Goal: Task Accomplishment & Management: Complete application form

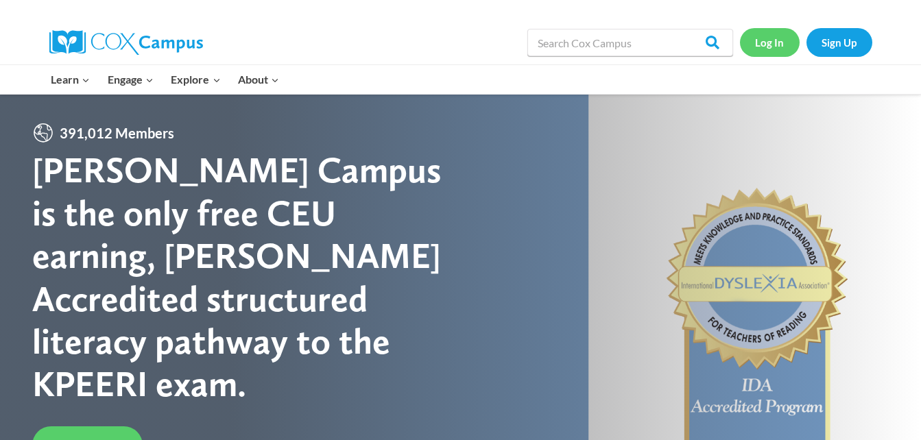
click at [753, 42] on link "Log In" at bounding box center [770, 42] width 60 height 28
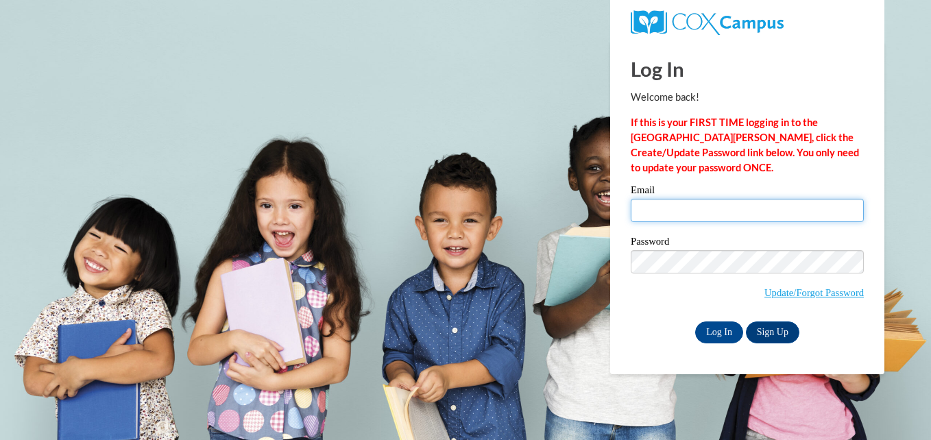
click at [705, 208] on input "Email" at bounding box center [747, 210] width 233 height 23
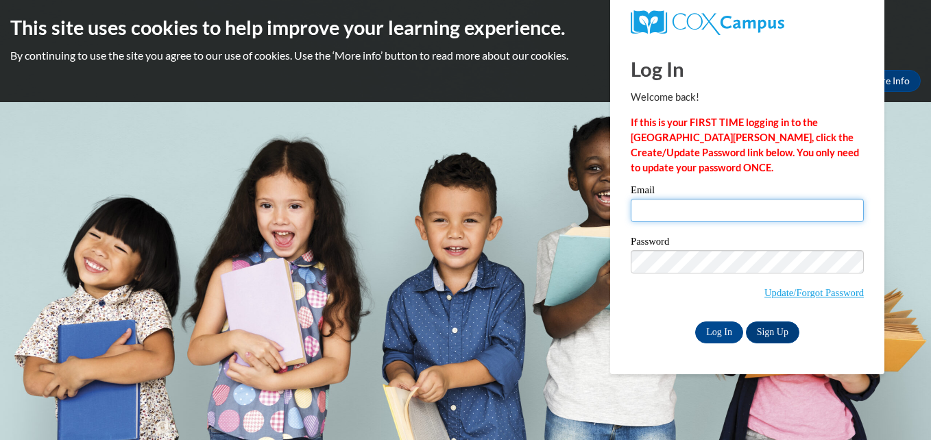
type input "tracymnorman@yahoo.com"
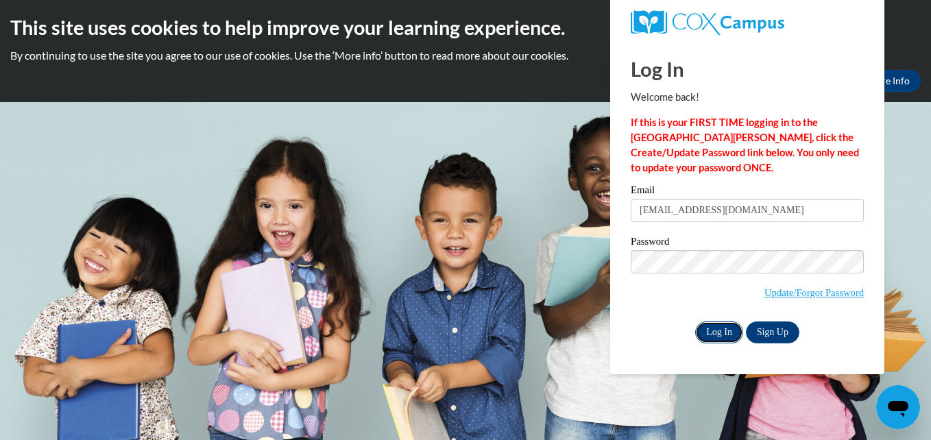
click at [718, 331] on input "Log In" at bounding box center [719, 332] width 48 height 22
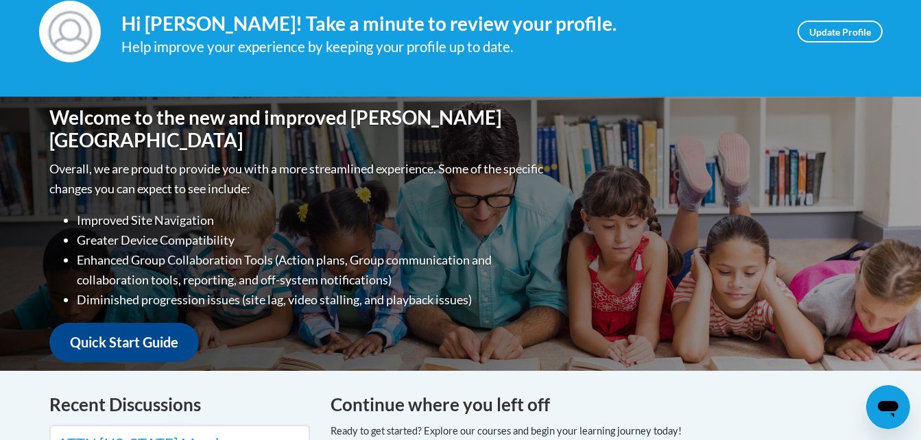
scroll to position [121, 0]
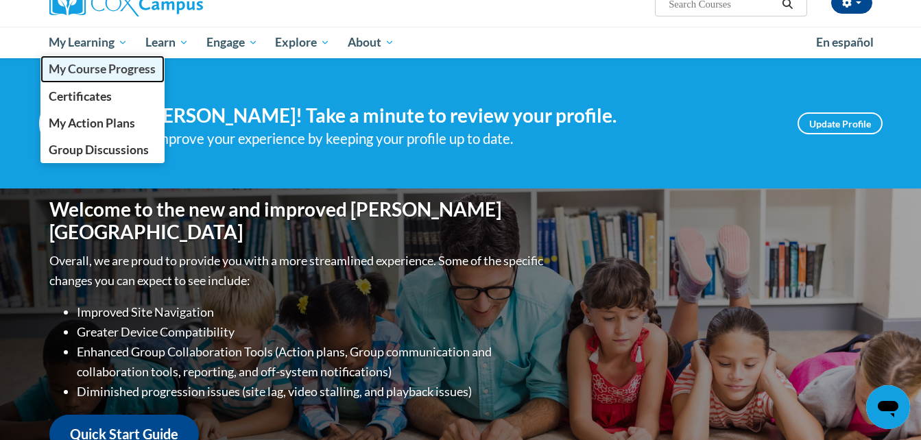
click at [99, 70] on span "My Course Progress" at bounding box center [102, 69] width 107 height 14
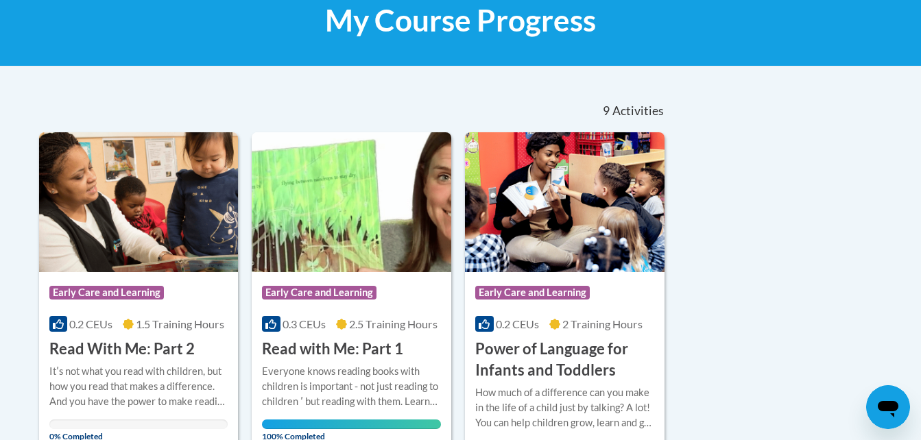
scroll to position [384, 0]
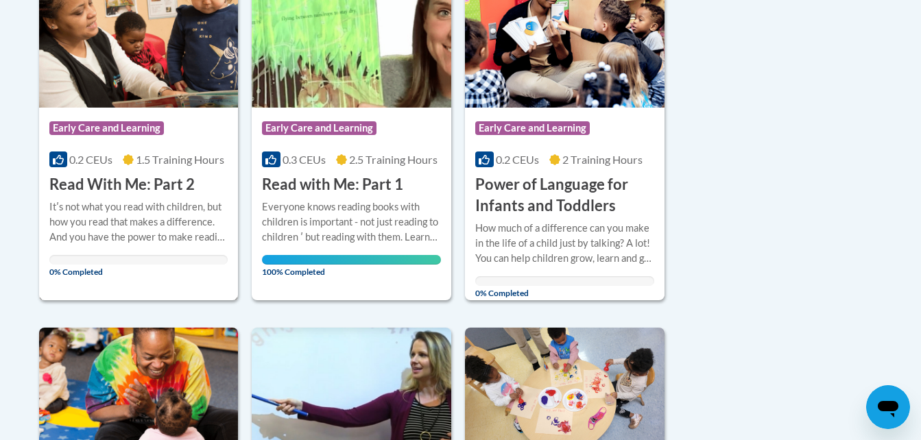
click at [137, 213] on div "Itʹs not what you read with children, but how you read that makes a difference.…" at bounding box center [138, 221] width 179 height 45
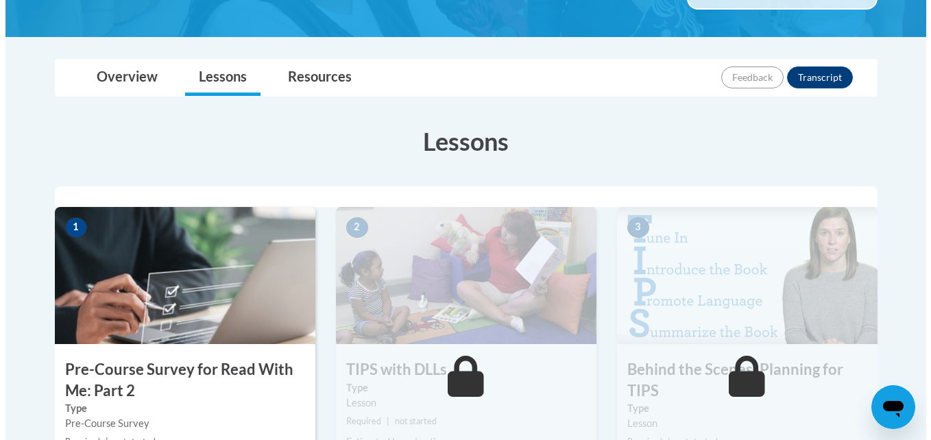
scroll to position [393, 0]
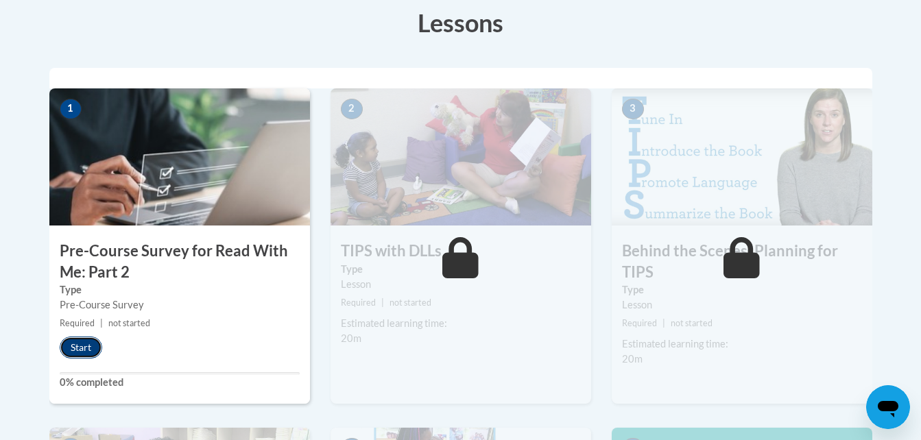
click at [74, 349] on button "Start" at bounding box center [81, 348] width 42 height 22
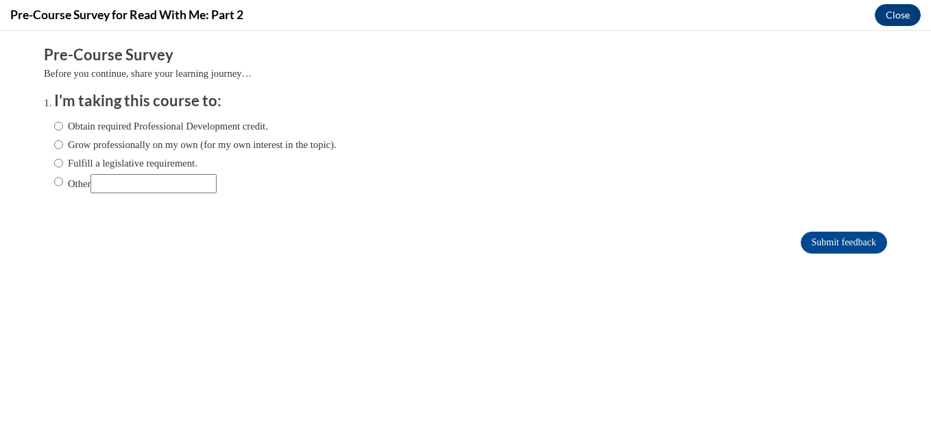
scroll to position [0, 0]
click at [54, 126] on input "Obtain required Professional Development credit." at bounding box center [58, 126] width 9 height 15
radio input "true"
click at [851, 239] on input "Submit feedback" at bounding box center [844, 243] width 86 height 22
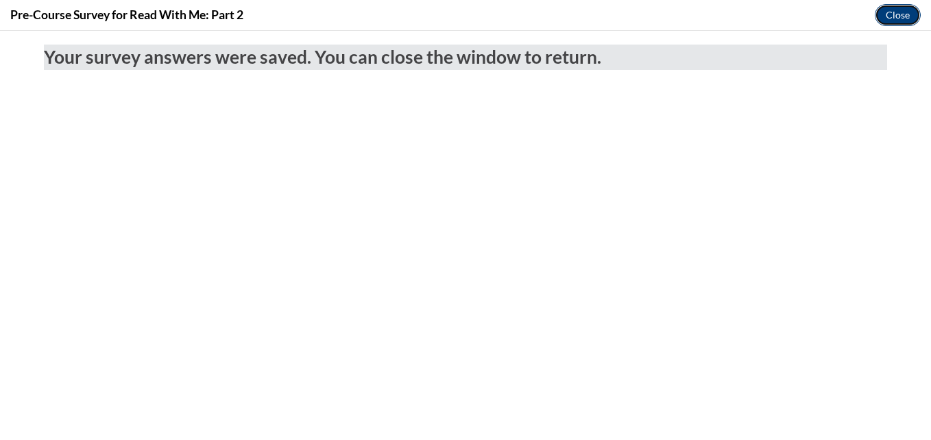
click at [905, 17] on button "Close" at bounding box center [898, 15] width 46 height 22
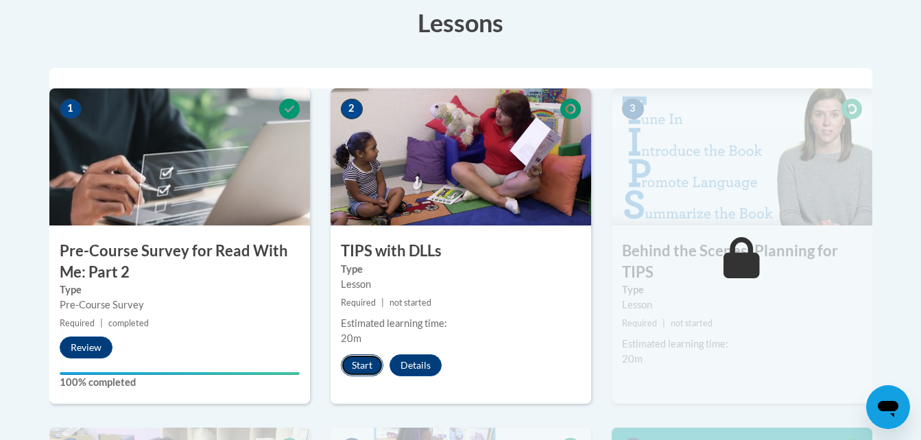
click at [361, 362] on button "Start" at bounding box center [362, 365] width 42 height 22
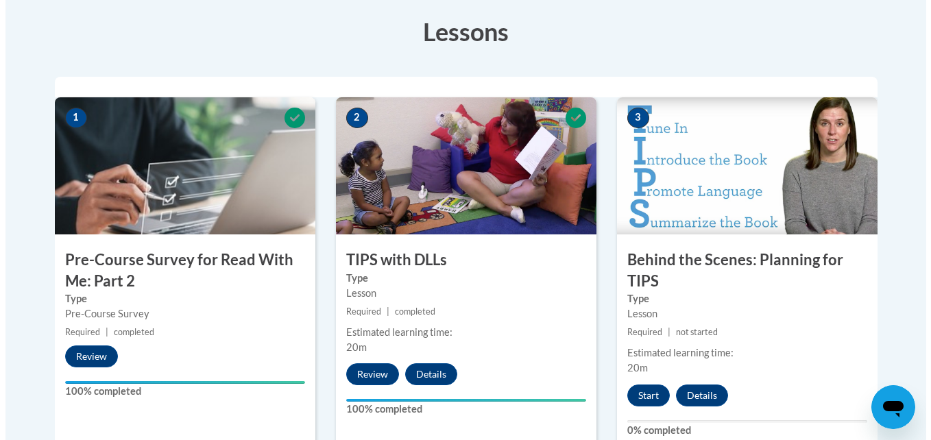
scroll to position [511, 0]
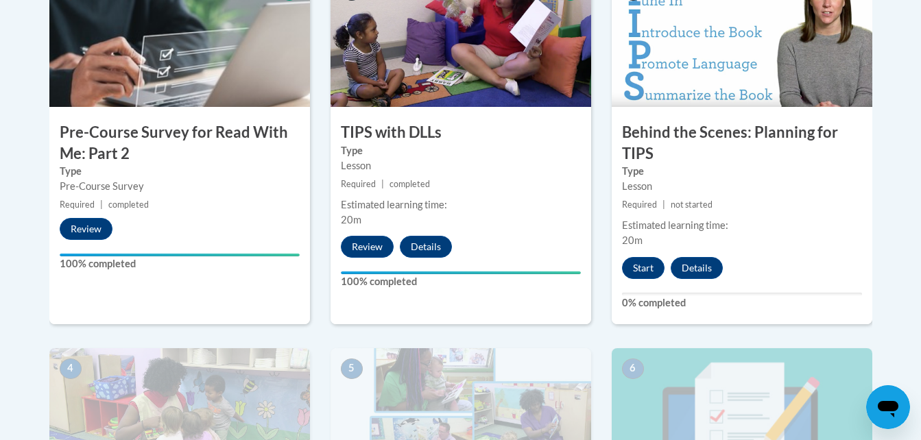
click at [645, 281] on div "3 Behind the Scenes: Planning for TIPS Type Lesson Required | not started Estim…" at bounding box center [741, 147] width 260 height 354
click at [641, 273] on button "Start" at bounding box center [643, 268] width 42 height 22
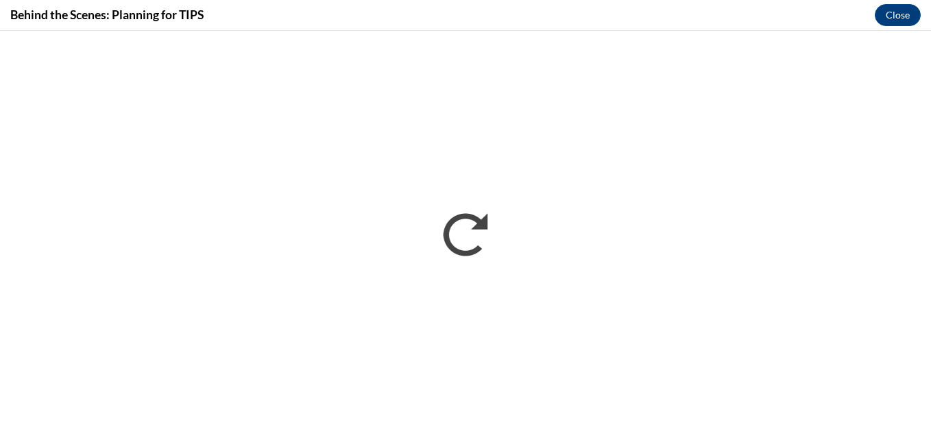
scroll to position [0, 0]
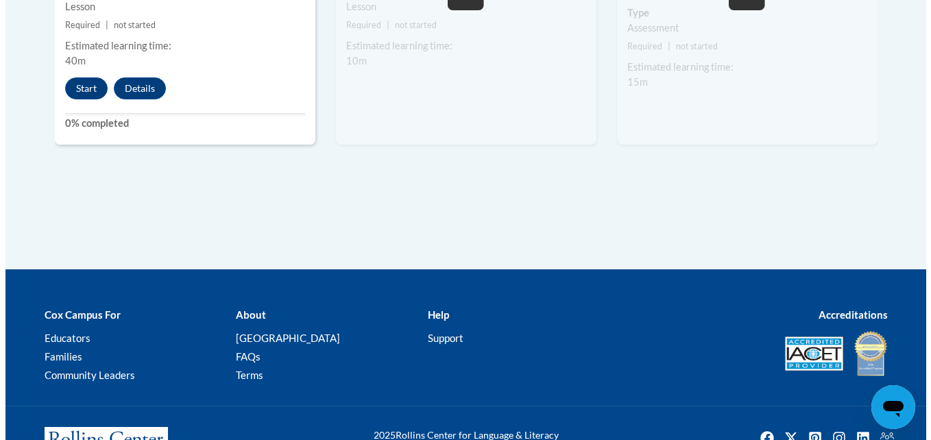
scroll to position [920, 0]
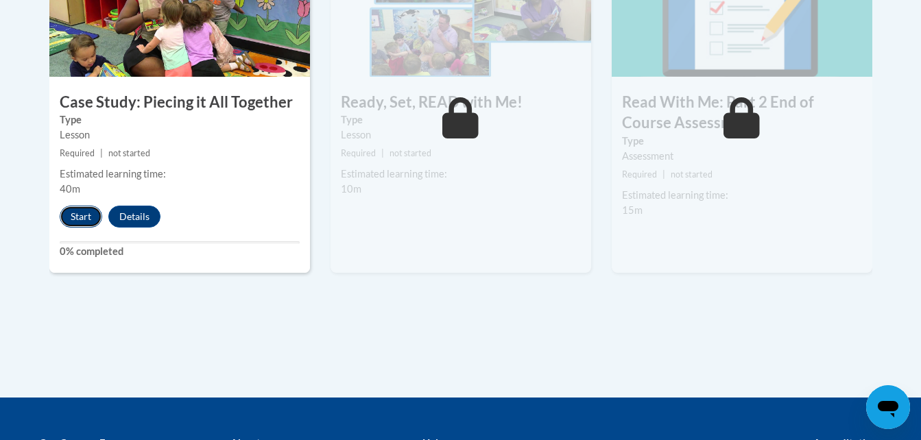
click at [82, 217] on button "Start" at bounding box center [81, 217] width 42 height 22
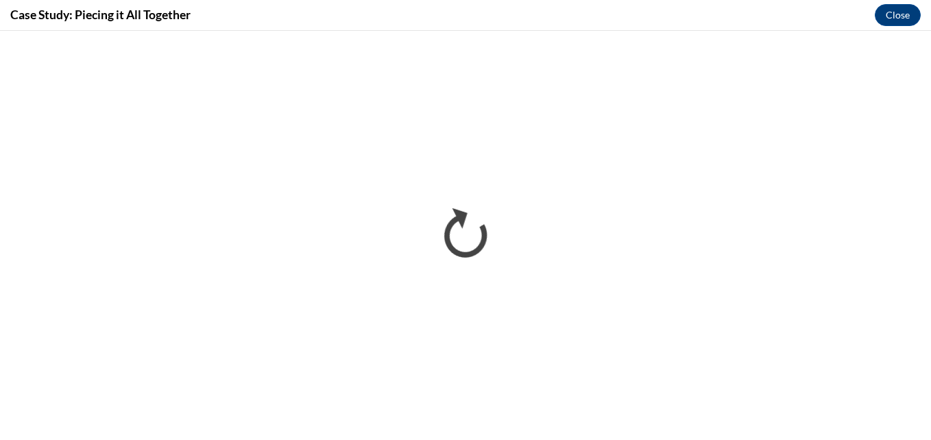
scroll to position [0, 0]
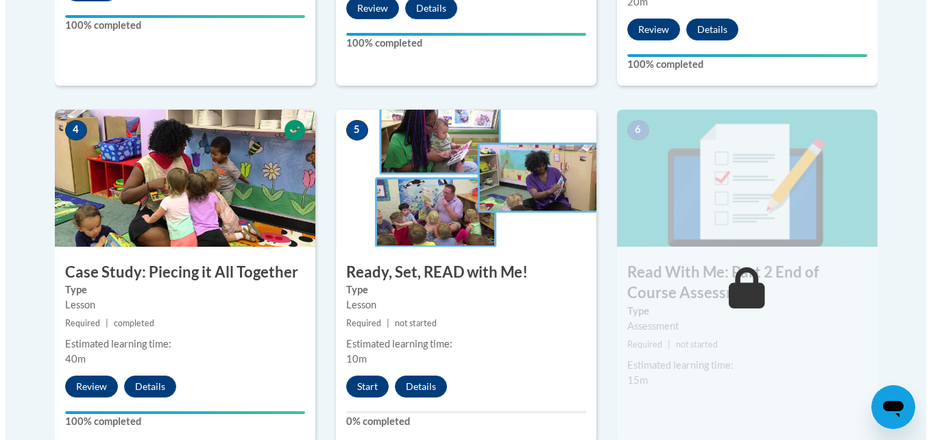
scroll to position [777, 0]
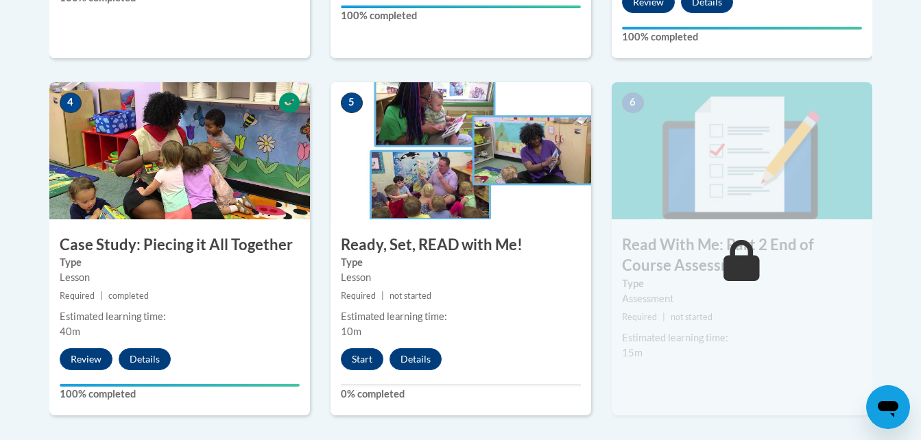
click at [812, 417] on div "6 Read With Me: Part 2 End of Course Assessment Type Assessment Required | not …" at bounding box center [741, 260] width 281 height 357
click at [358, 356] on button "Start" at bounding box center [362, 359] width 42 height 22
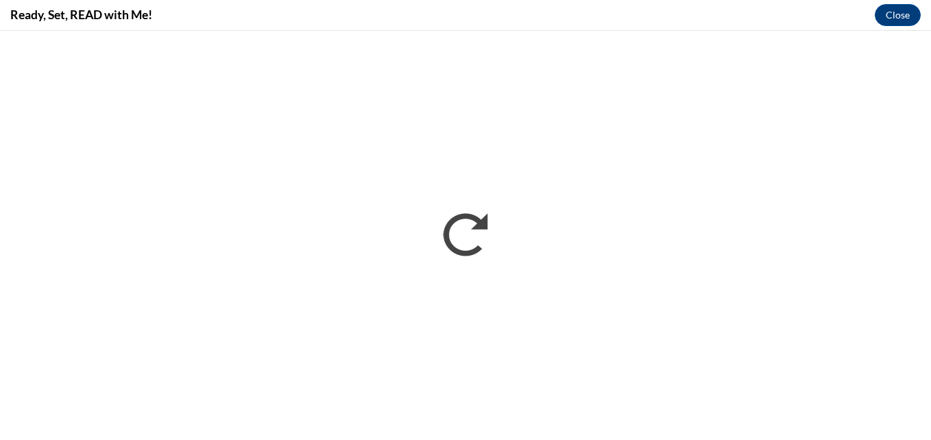
scroll to position [0, 0]
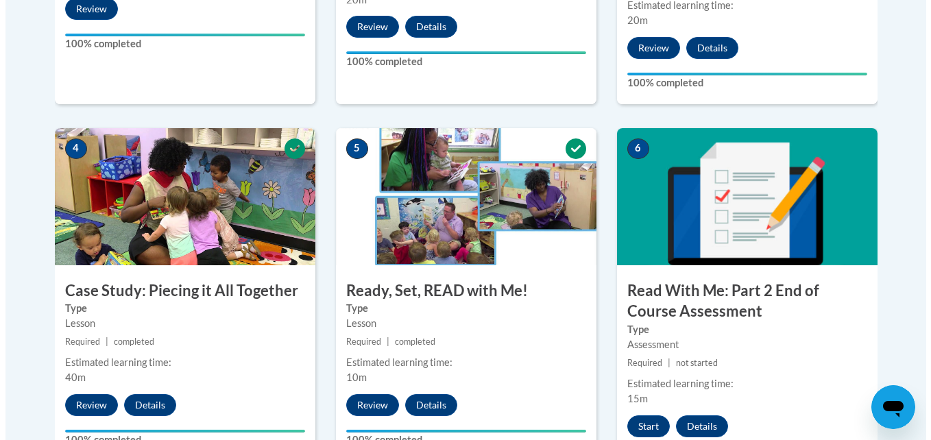
scroll to position [759, 0]
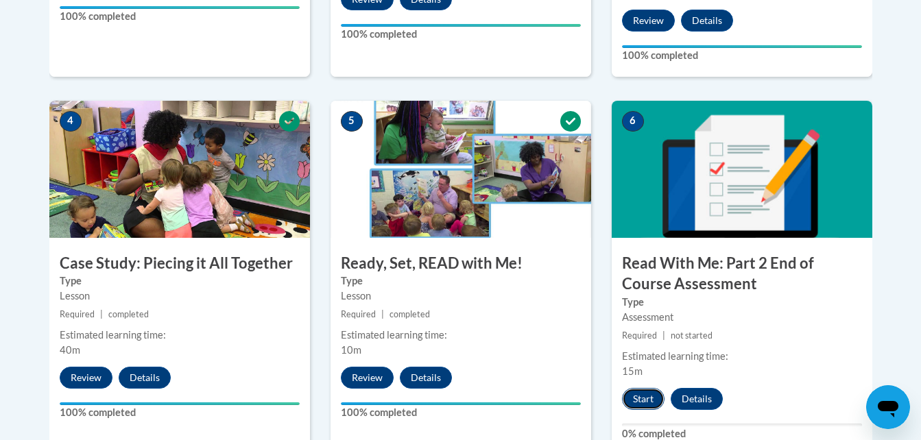
click at [647, 403] on button "Start" at bounding box center [643, 399] width 42 height 22
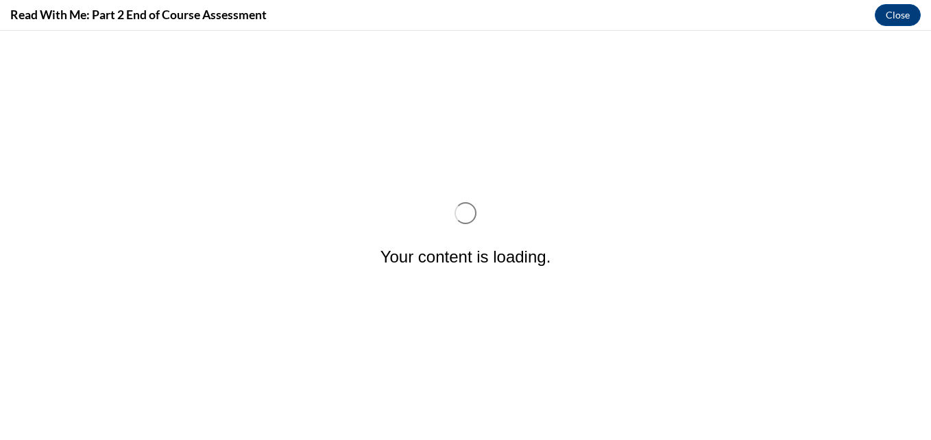
scroll to position [0, 0]
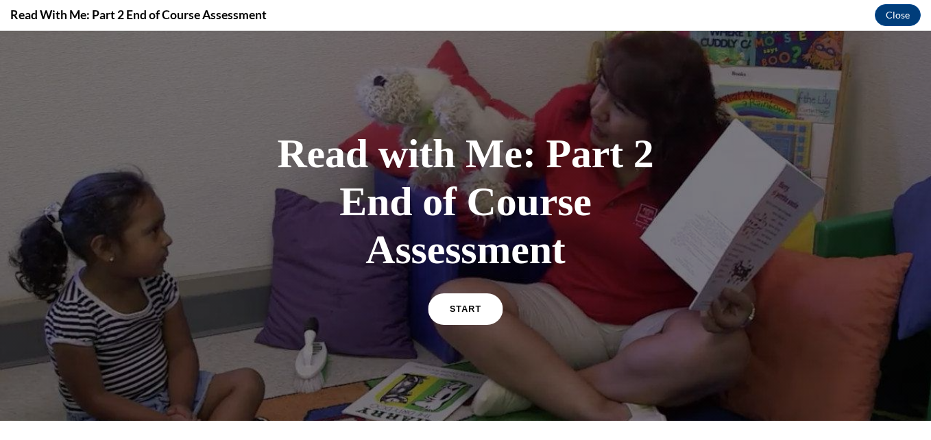
click at [465, 302] on link "START" at bounding box center [465, 309] width 75 height 32
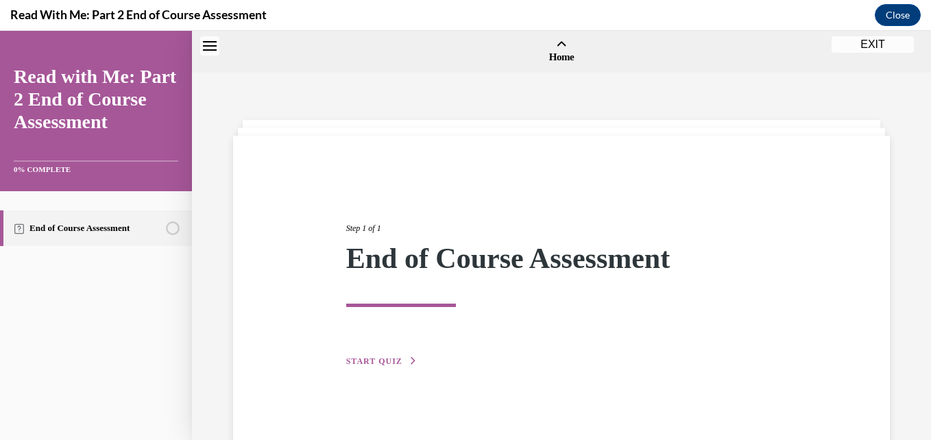
scroll to position [42, 0]
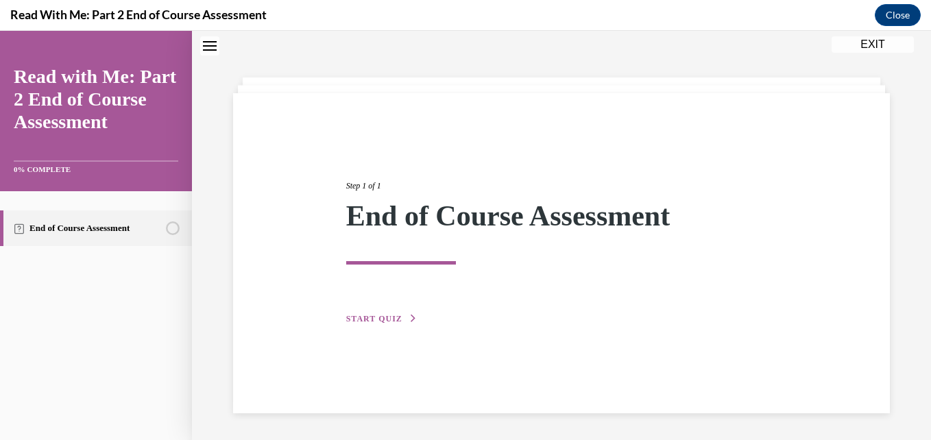
click at [377, 320] on span "START QUIZ" at bounding box center [374, 319] width 56 height 10
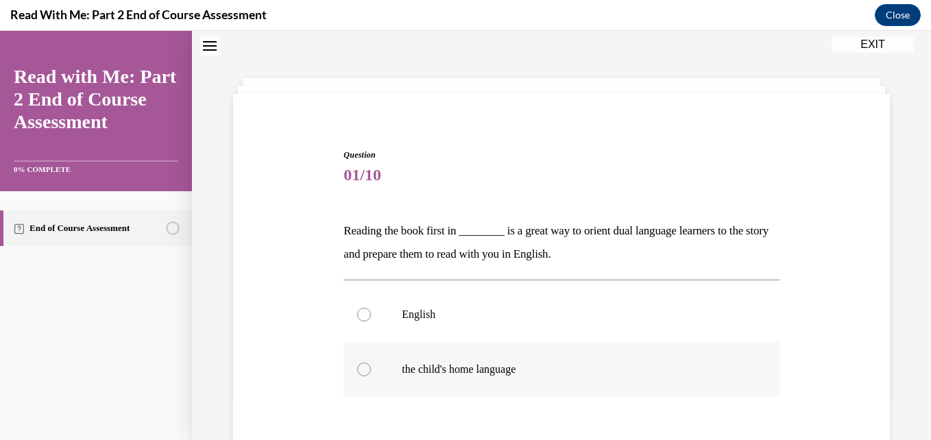
click at [365, 371] on div at bounding box center [364, 370] width 14 height 14
click at [365, 371] on input "the child's home language" at bounding box center [364, 370] width 14 height 14
radio input "true"
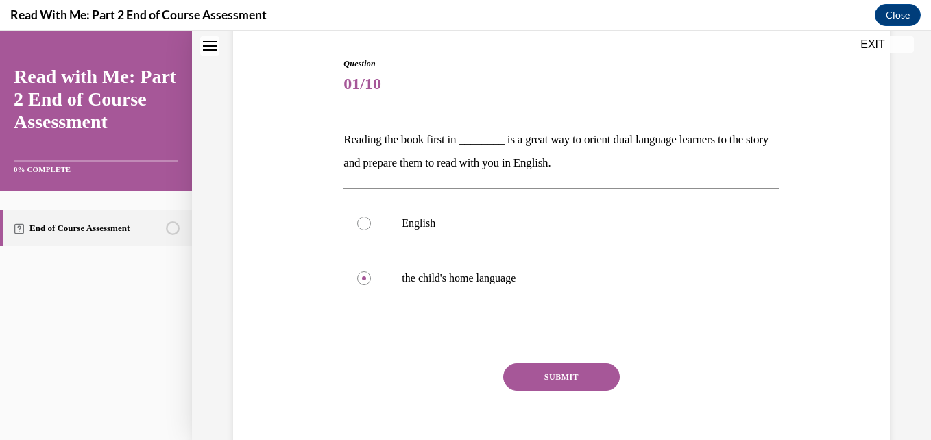
scroll to position [155, 0]
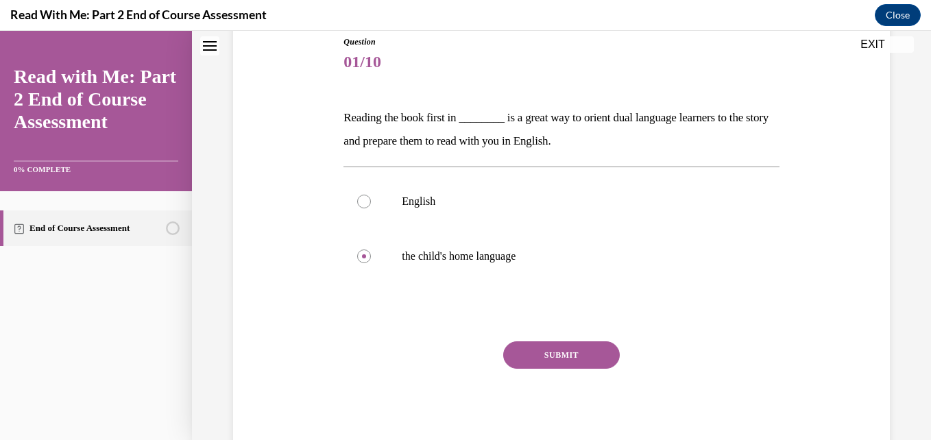
click at [544, 356] on button "SUBMIT" at bounding box center [561, 354] width 117 height 27
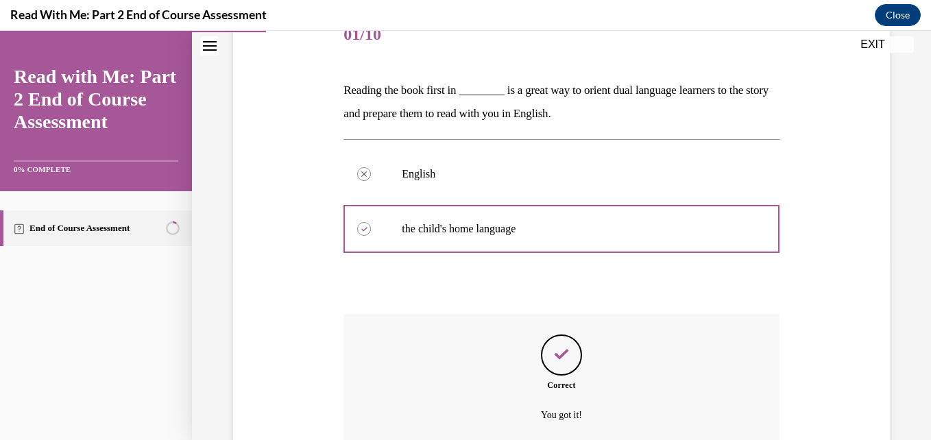
scroll to position [307, 0]
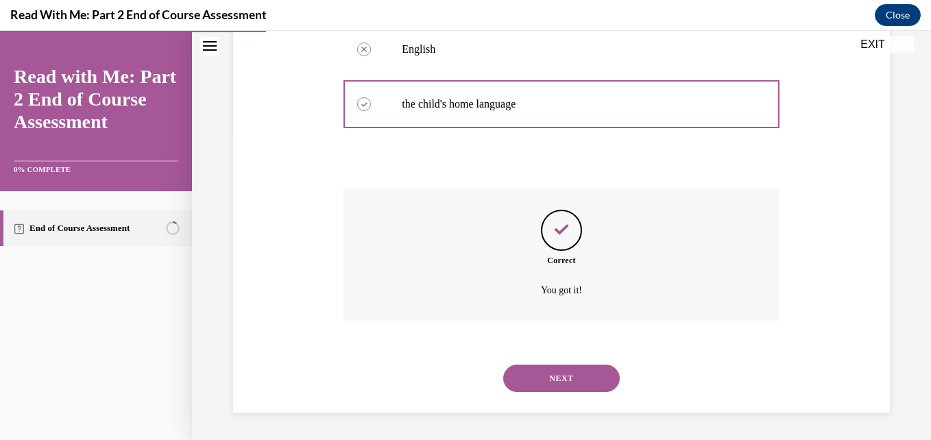
click at [539, 373] on button "NEXT" at bounding box center [561, 378] width 117 height 27
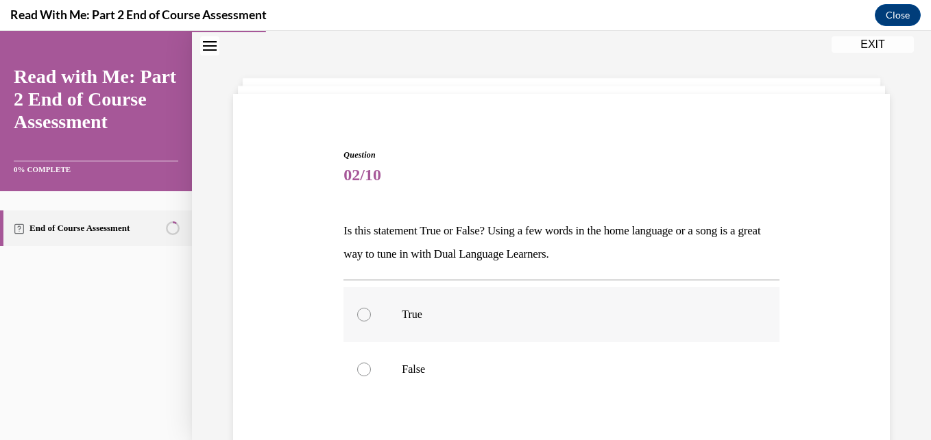
click at [367, 315] on div at bounding box center [364, 315] width 14 height 14
click at [367, 315] on input "True" at bounding box center [364, 315] width 14 height 14
radio input "true"
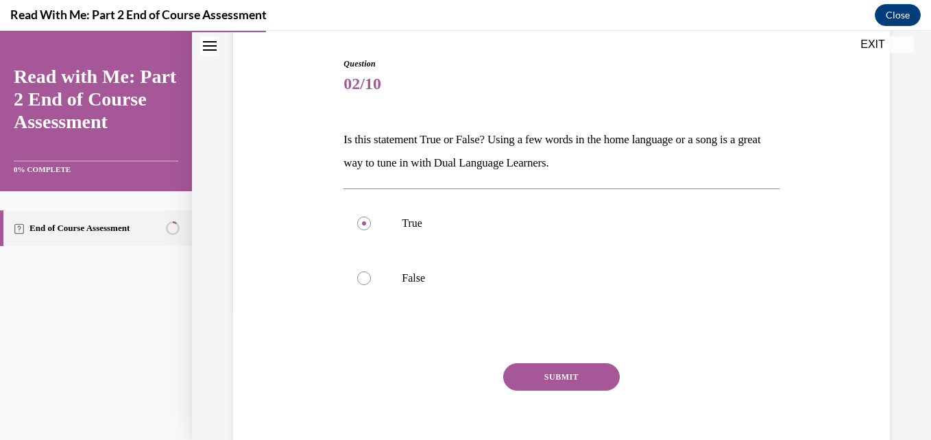
scroll to position [151, 0]
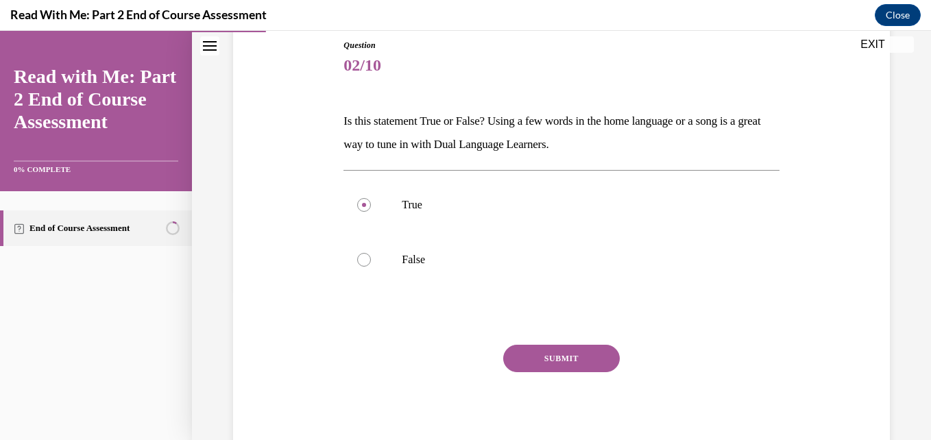
click at [552, 354] on button "SUBMIT" at bounding box center [561, 358] width 117 height 27
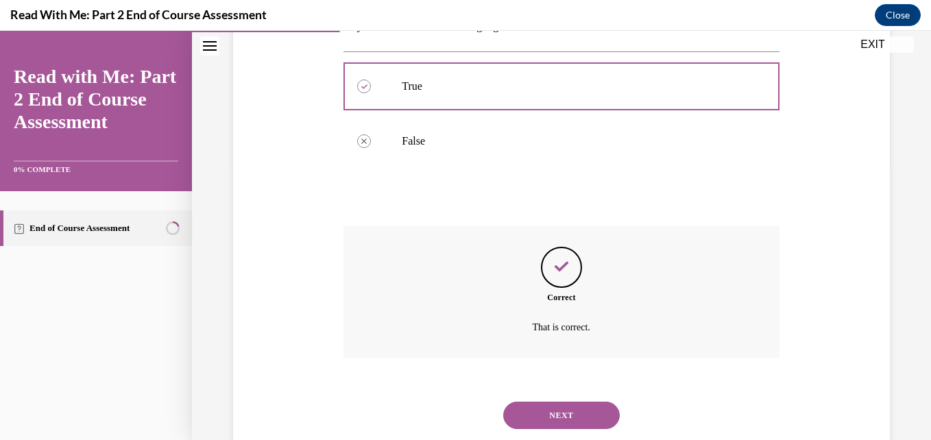
scroll to position [297, 0]
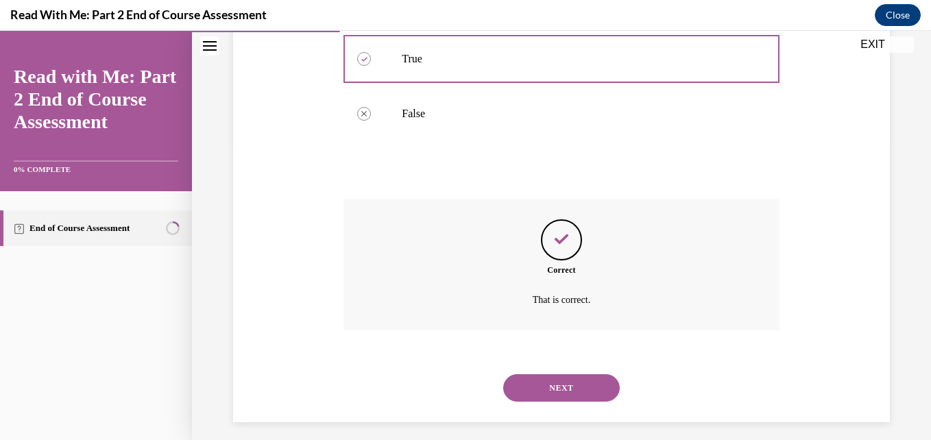
click at [534, 388] on button "NEXT" at bounding box center [561, 387] width 117 height 27
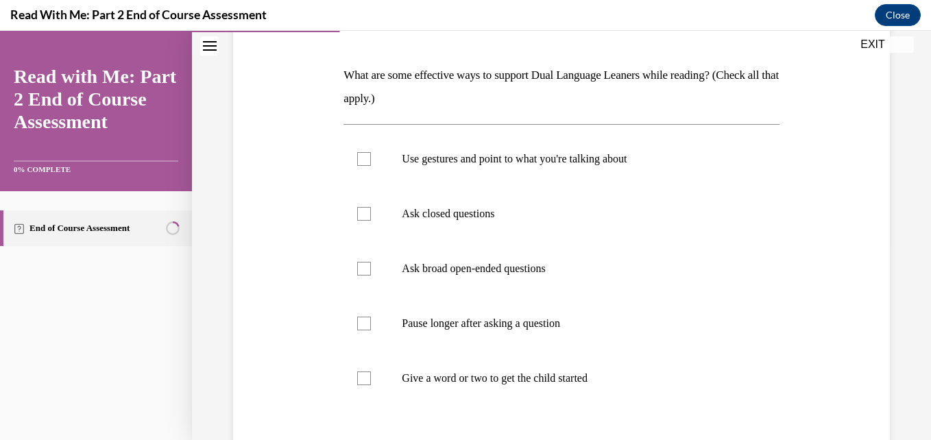
scroll to position [225, 0]
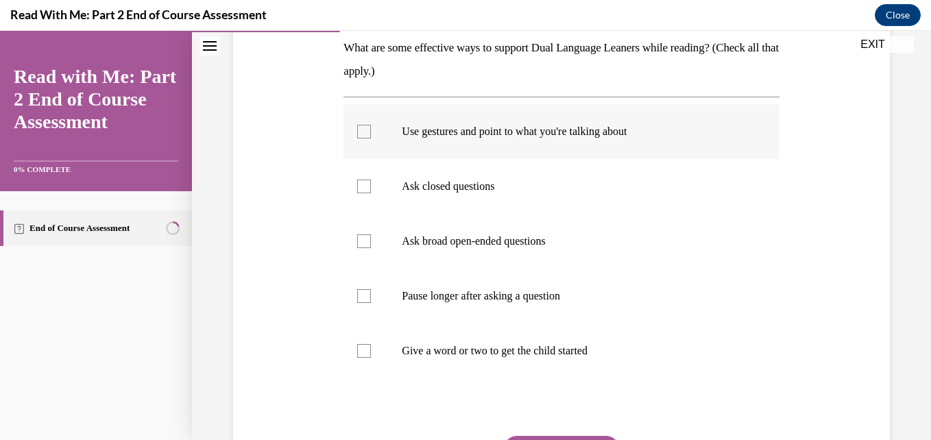
click at [358, 134] on div at bounding box center [364, 132] width 14 height 14
click at [358, 134] on input "Use gestures and point to what you're talking about" at bounding box center [364, 132] width 14 height 14
checkbox input "true"
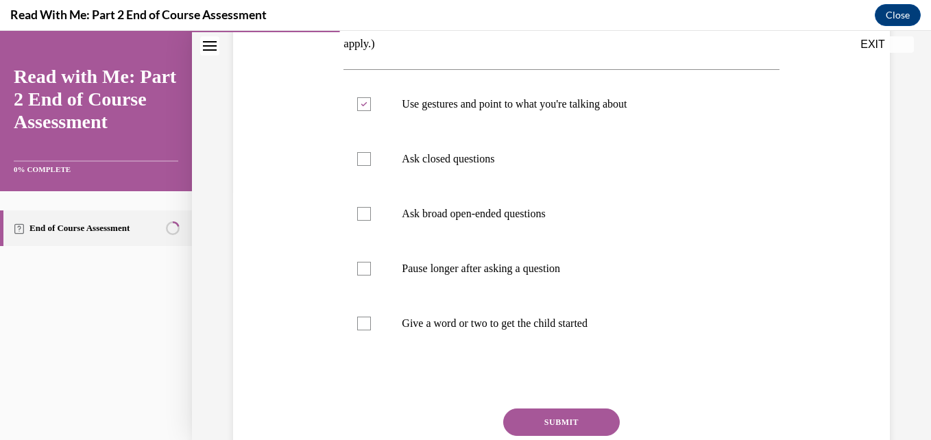
scroll to position [307, 0]
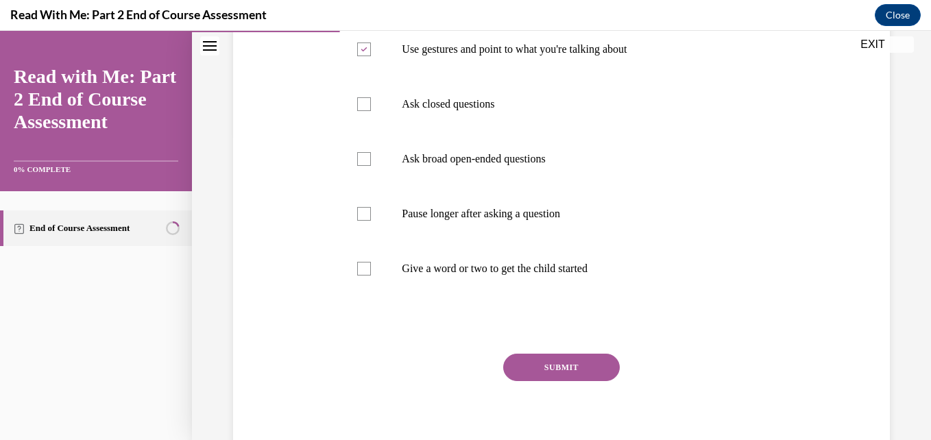
click at [559, 369] on button "SUBMIT" at bounding box center [561, 367] width 117 height 27
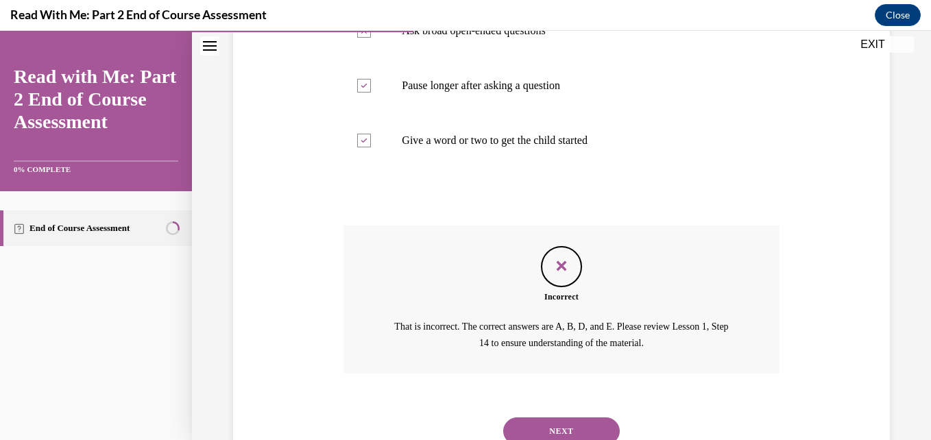
scroll to position [488, 0]
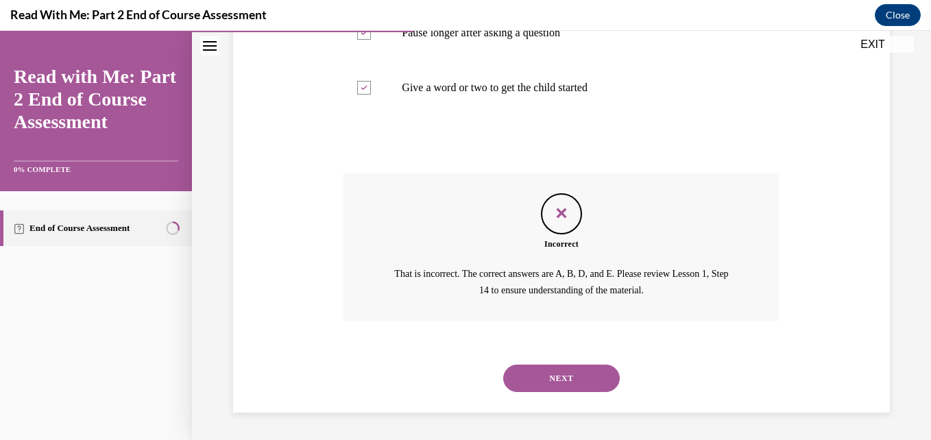
click at [555, 378] on button "NEXT" at bounding box center [561, 378] width 117 height 27
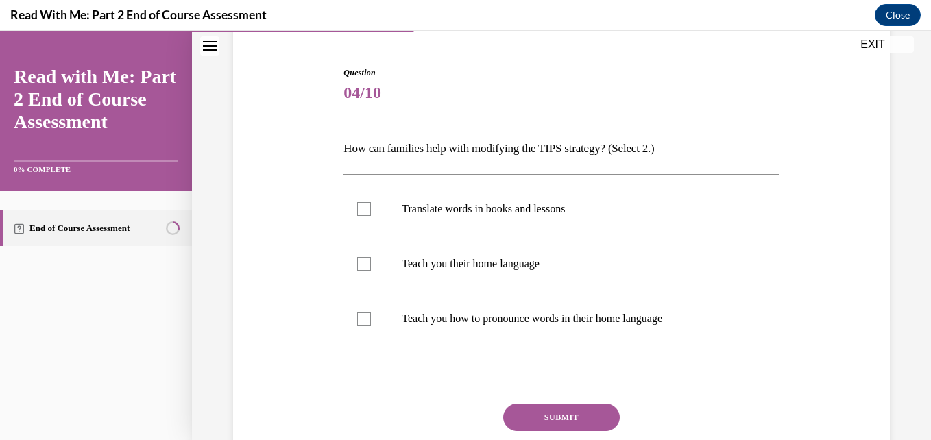
scroll to position [160, 0]
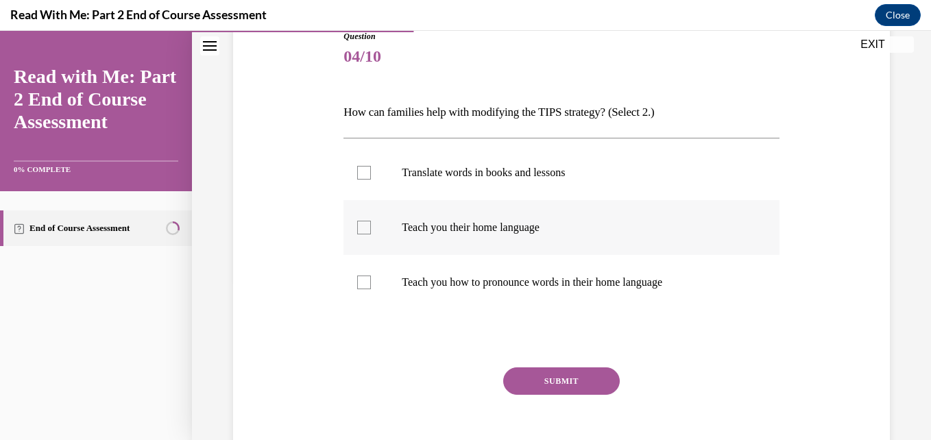
click at [371, 237] on label "Teach you their home language" at bounding box center [560, 227] width 435 height 55
click at [371, 234] on input "Teach you their home language" at bounding box center [364, 228] width 14 height 14
checkbox input "true"
click at [558, 378] on button "SUBMIT" at bounding box center [561, 380] width 117 height 27
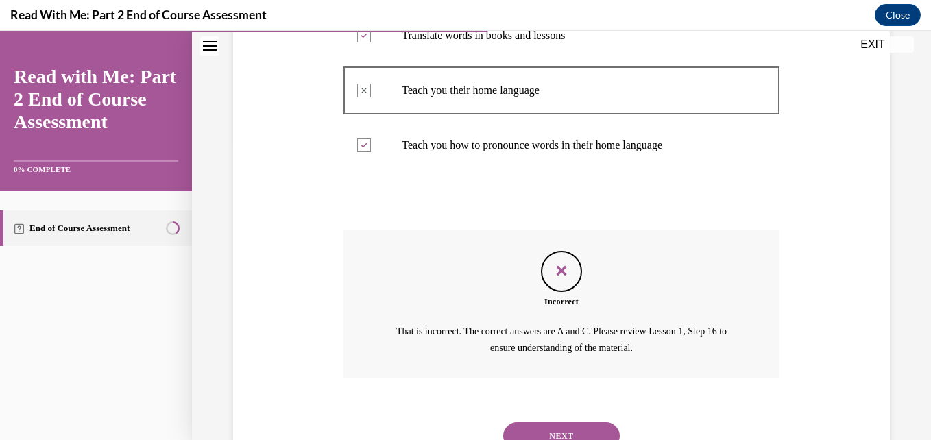
scroll to position [325, 0]
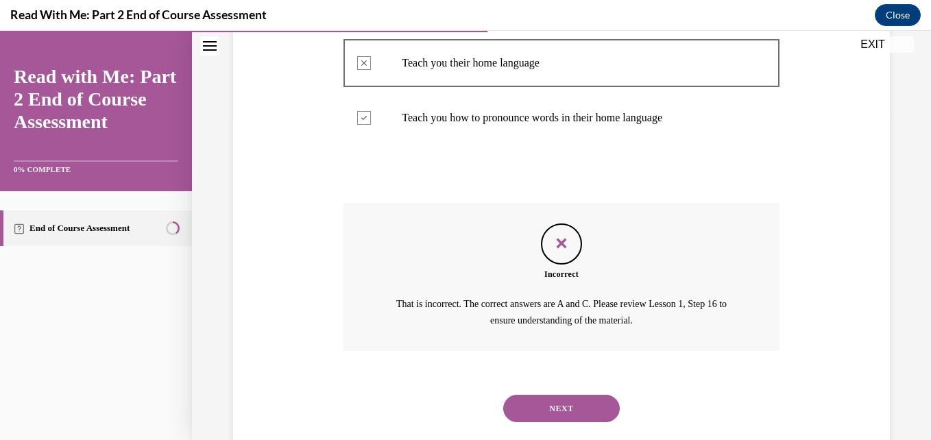
click at [574, 415] on button "NEXT" at bounding box center [561, 408] width 117 height 27
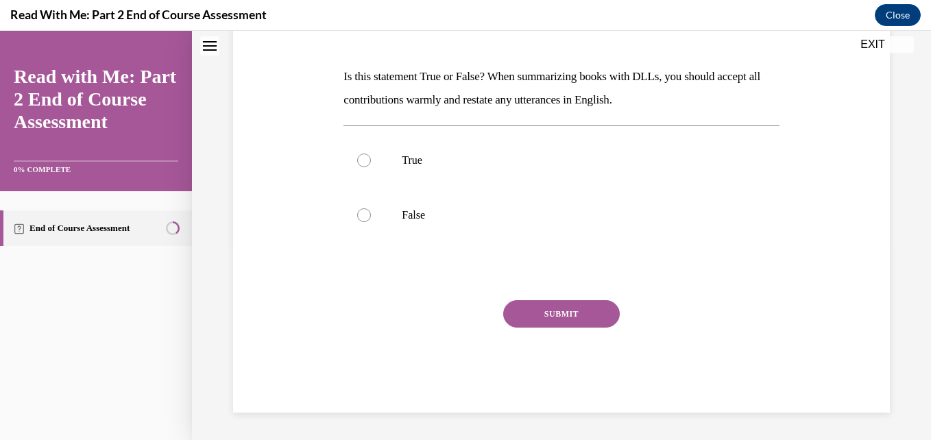
scroll to position [42, 0]
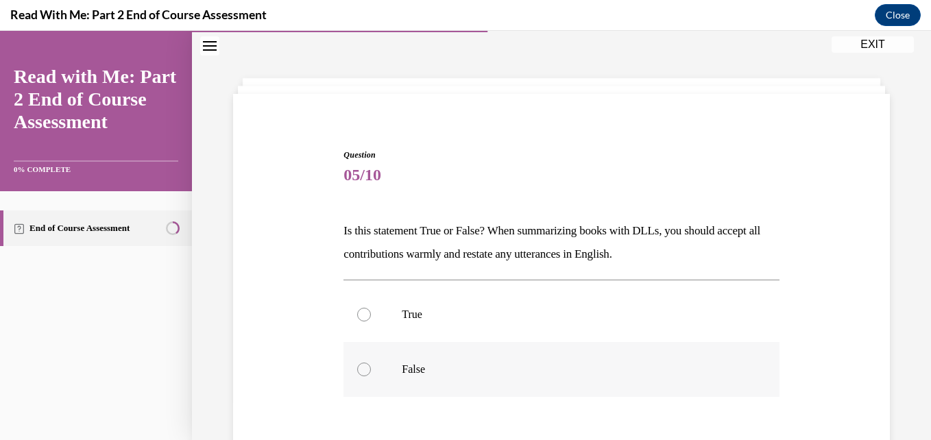
click at [358, 367] on div at bounding box center [364, 370] width 14 height 14
click at [358, 367] on input "False" at bounding box center [364, 370] width 14 height 14
radio input "true"
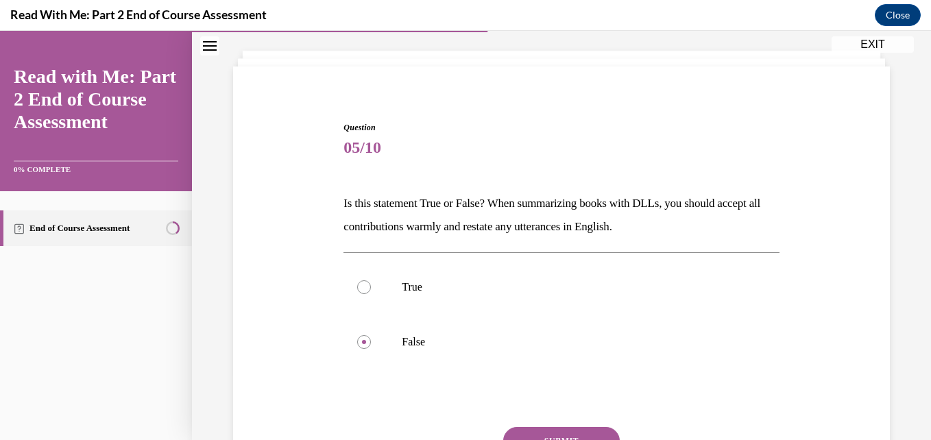
scroll to position [155, 0]
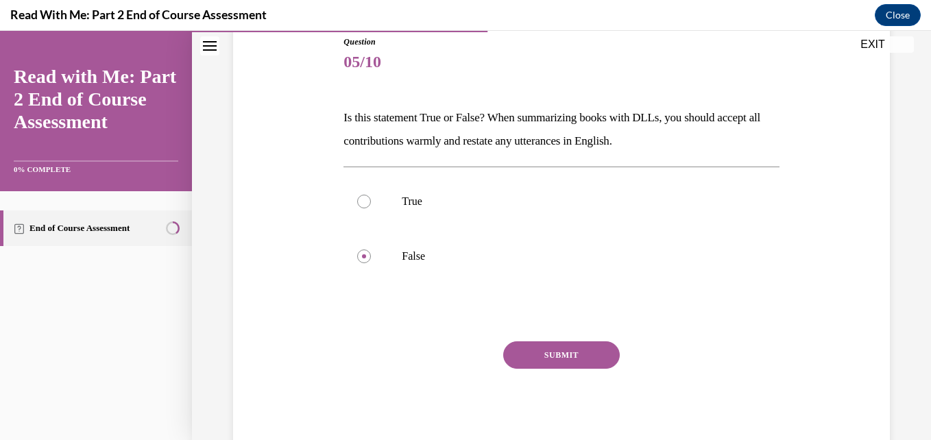
click at [546, 352] on button "SUBMIT" at bounding box center [561, 354] width 117 height 27
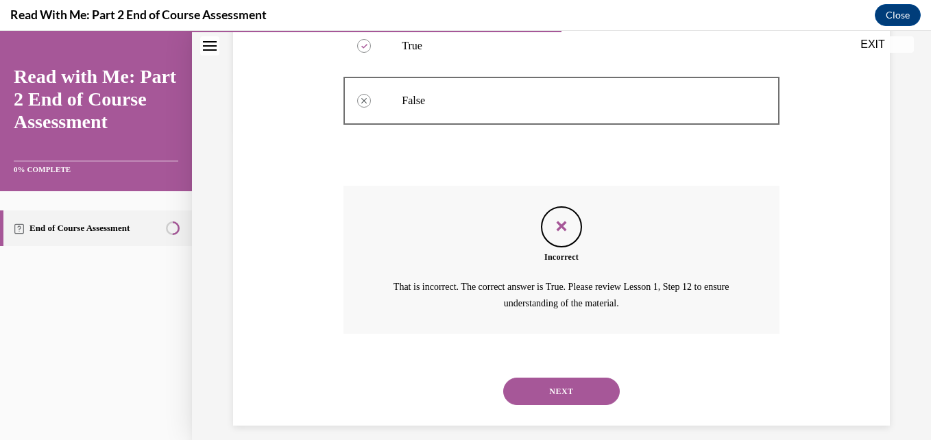
scroll to position [324, 0]
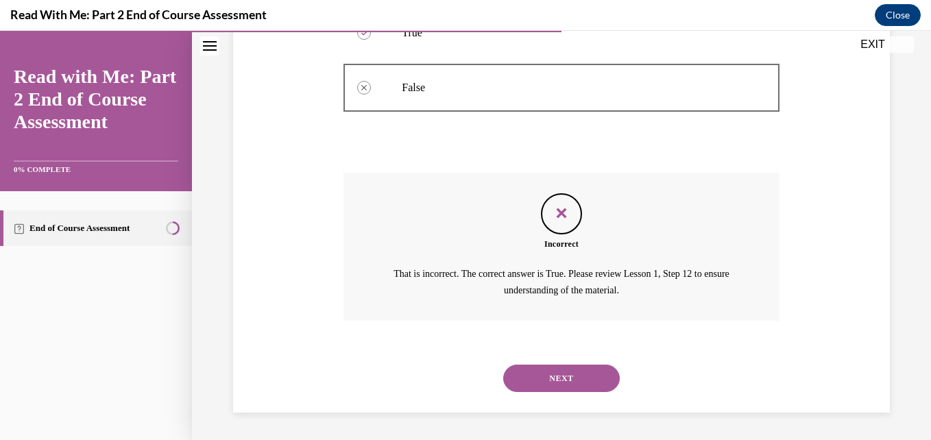
click at [553, 371] on button "NEXT" at bounding box center [561, 378] width 117 height 27
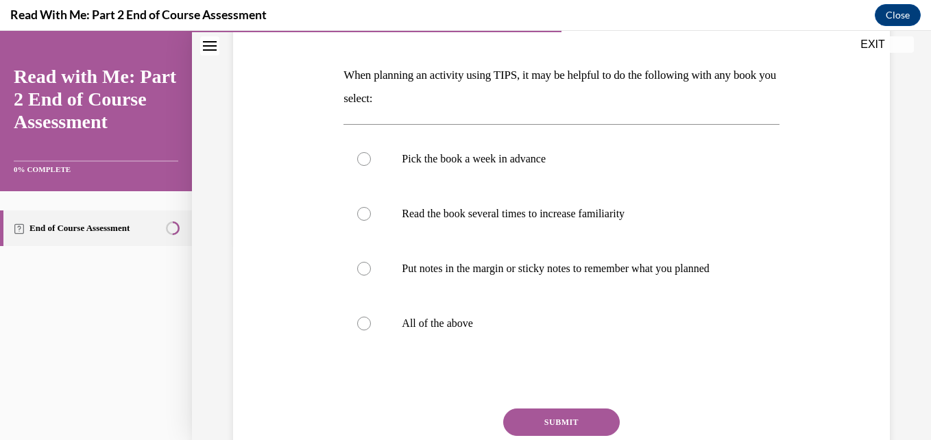
scroll to position [225, 0]
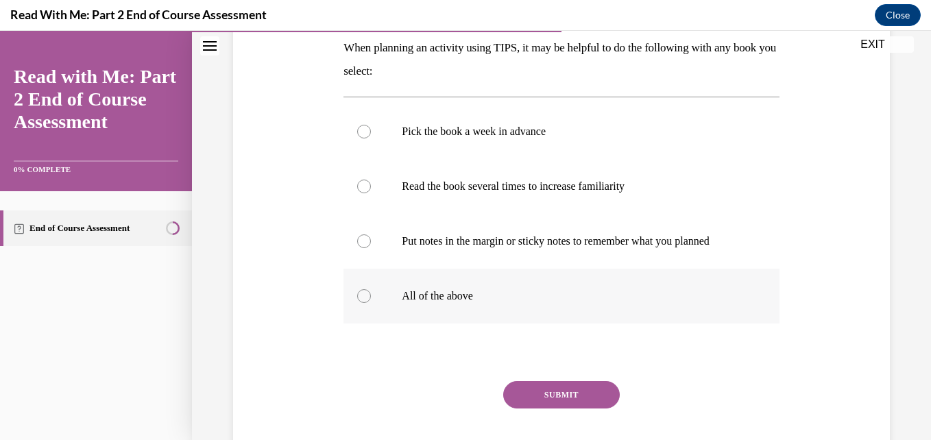
click at [369, 312] on label "All of the above" at bounding box center [560, 296] width 435 height 55
click at [369, 303] on input "All of the above" at bounding box center [364, 296] width 14 height 14
radio input "true"
click at [555, 409] on button "SUBMIT" at bounding box center [561, 394] width 117 height 27
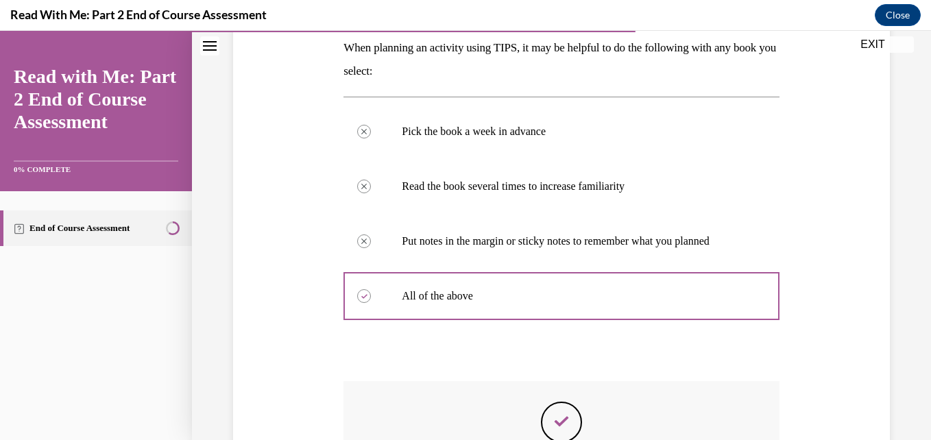
click at [919, 427] on div "Question 06/10 When planning an activity using TIPS, it may be helpful to do th…" at bounding box center [561, 240] width 739 height 783
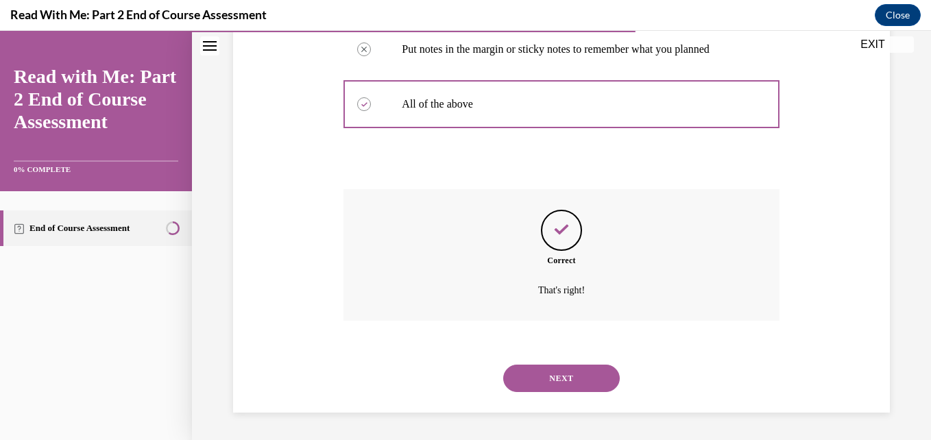
scroll to position [430, 0]
click at [537, 378] on button "NEXT" at bounding box center [561, 378] width 117 height 27
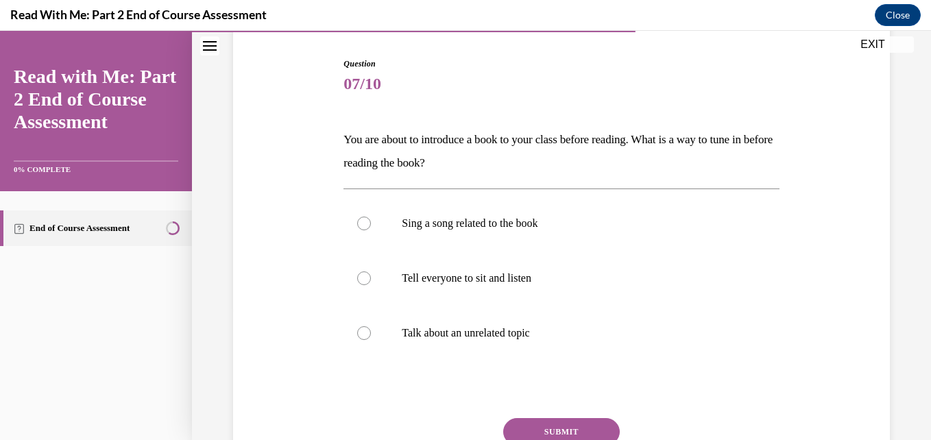
scroll to position [151, 0]
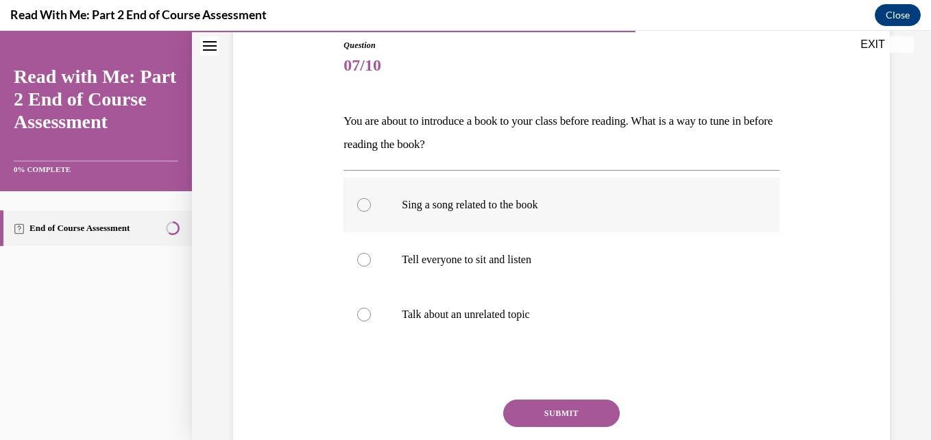
click at [365, 197] on label "Sing a song related to the book" at bounding box center [560, 205] width 435 height 55
click at [365, 198] on input "Sing a song related to the book" at bounding box center [364, 205] width 14 height 14
radio input "true"
click at [546, 411] on button "SUBMIT" at bounding box center [561, 413] width 117 height 27
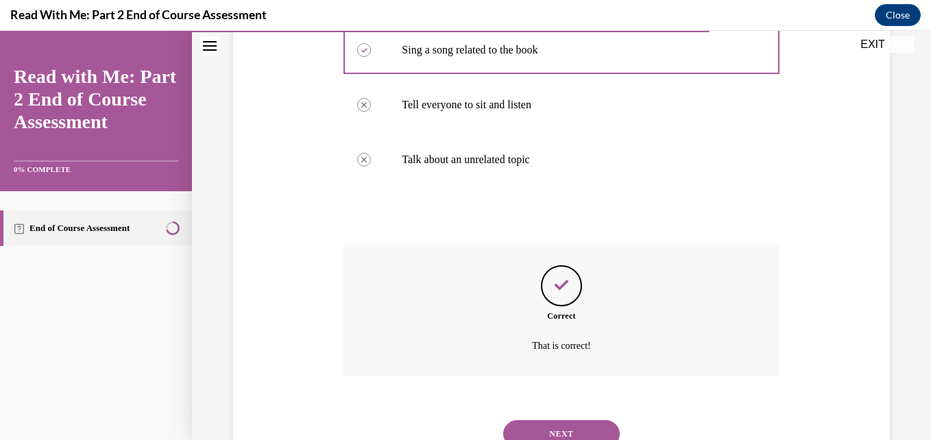
scroll to position [362, 0]
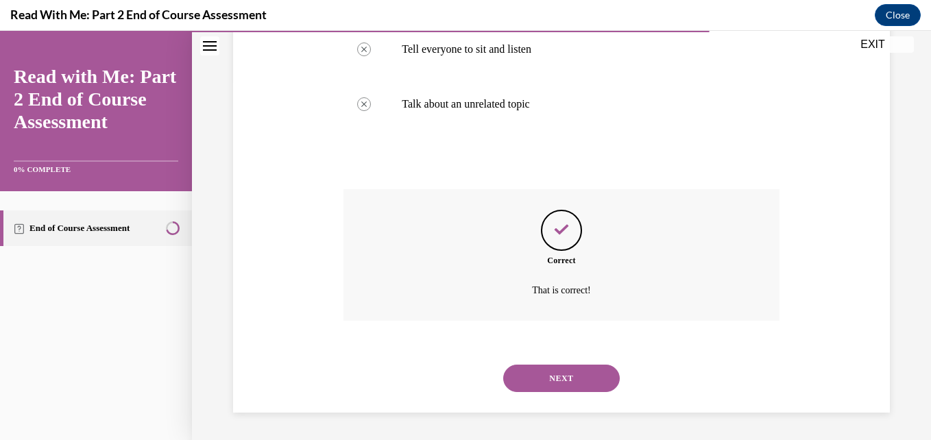
click at [551, 375] on button "NEXT" at bounding box center [561, 378] width 117 height 27
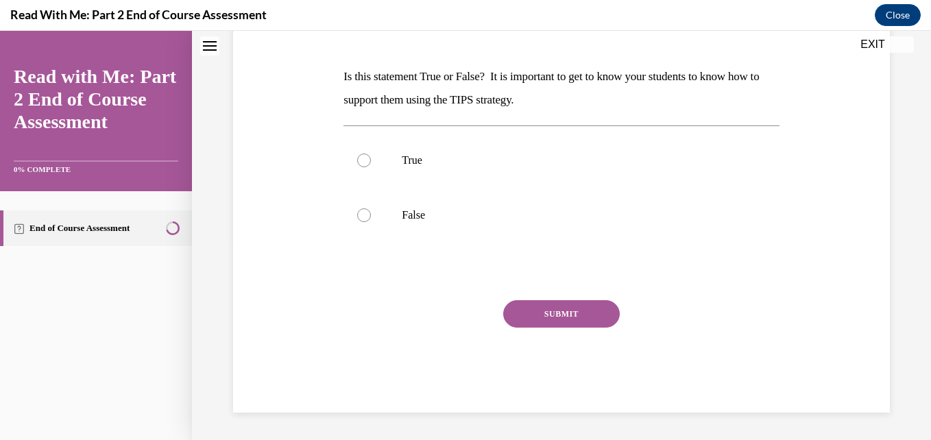
scroll to position [42, 0]
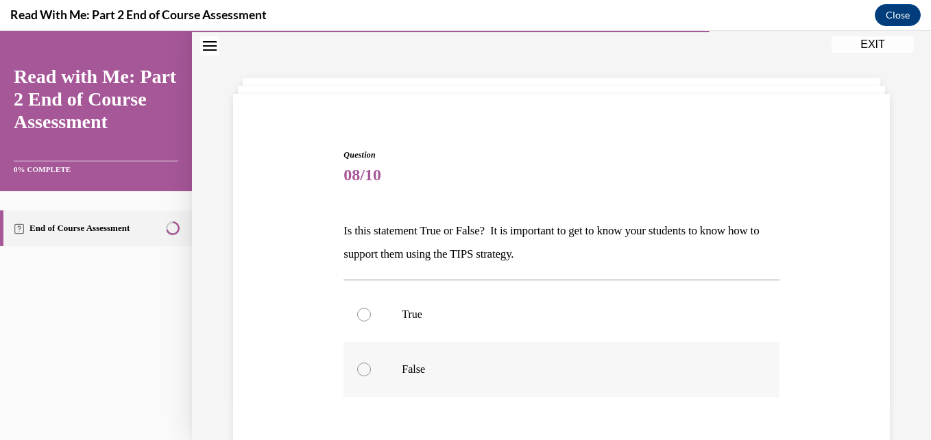
click at [363, 368] on div at bounding box center [364, 370] width 14 height 14
click at [363, 368] on input "False" at bounding box center [364, 370] width 14 height 14
radio input "true"
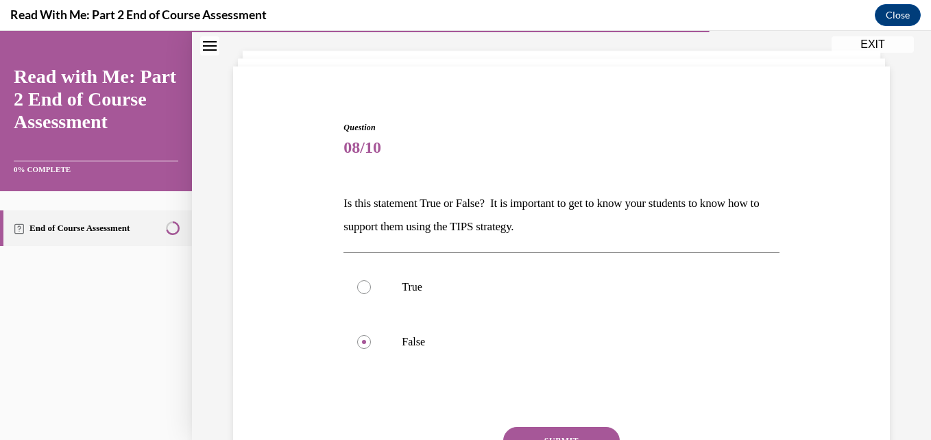
scroll to position [124, 0]
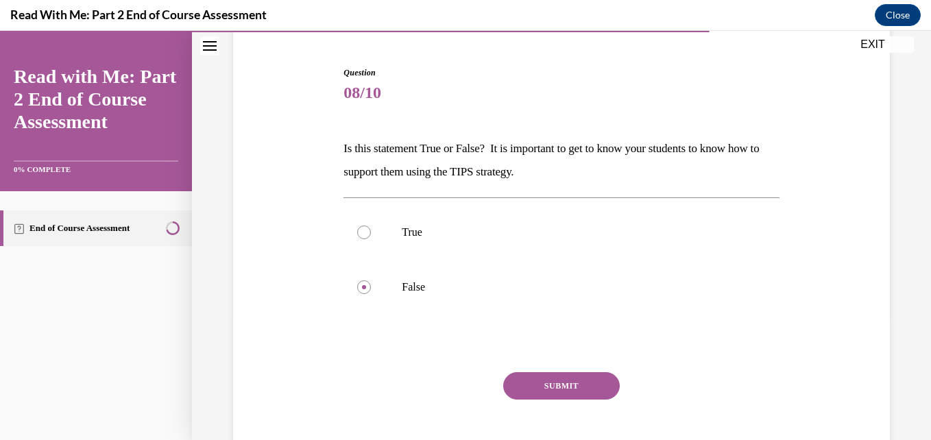
click at [557, 392] on button "SUBMIT" at bounding box center [561, 385] width 117 height 27
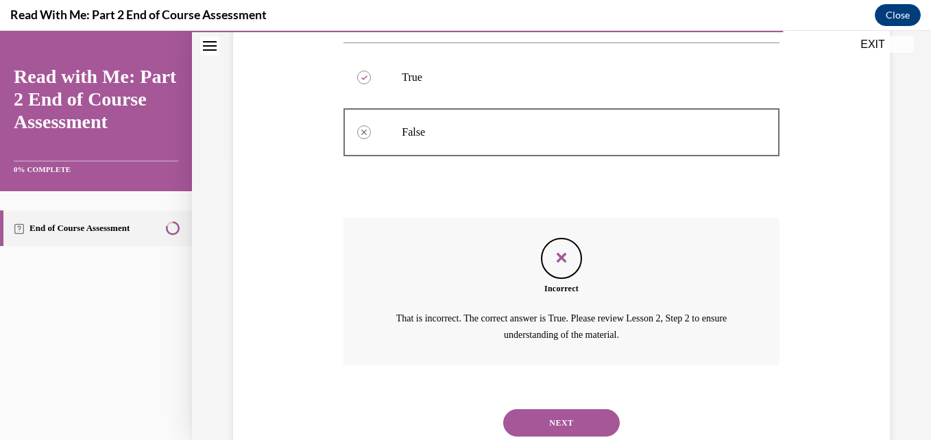
scroll to position [324, 0]
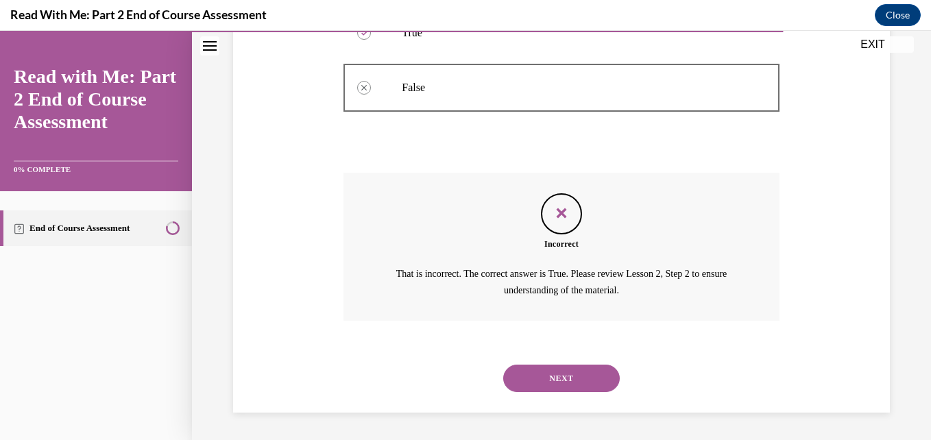
click at [552, 373] on button "NEXT" at bounding box center [561, 378] width 117 height 27
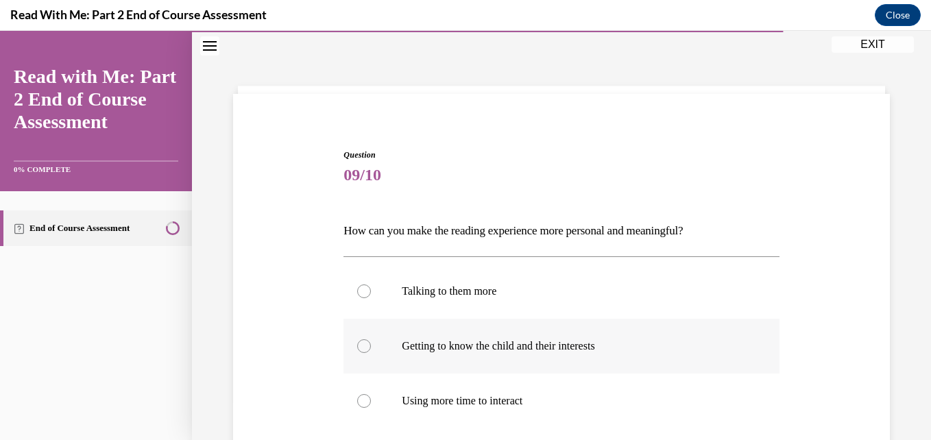
click at [357, 349] on div at bounding box center [364, 346] width 14 height 14
click at [357, 349] on input "Getting to know the child and their interests" at bounding box center [364, 346] width 14 height 14
radio input "true"
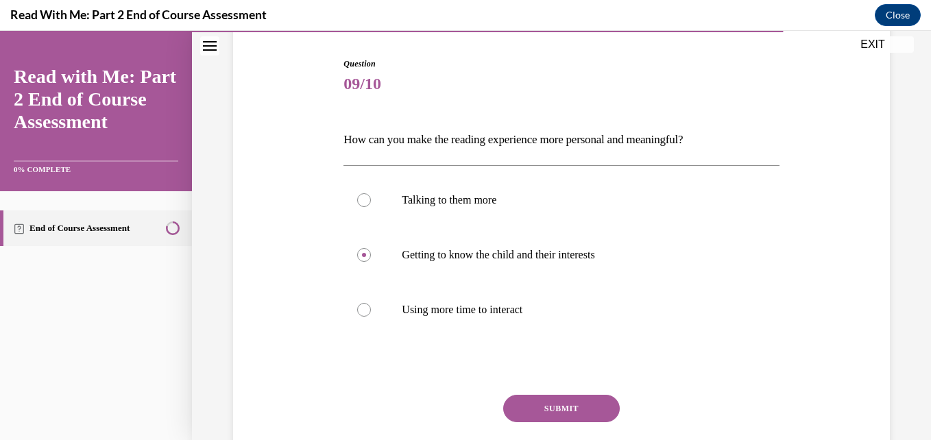
scroll to position [160, 0]
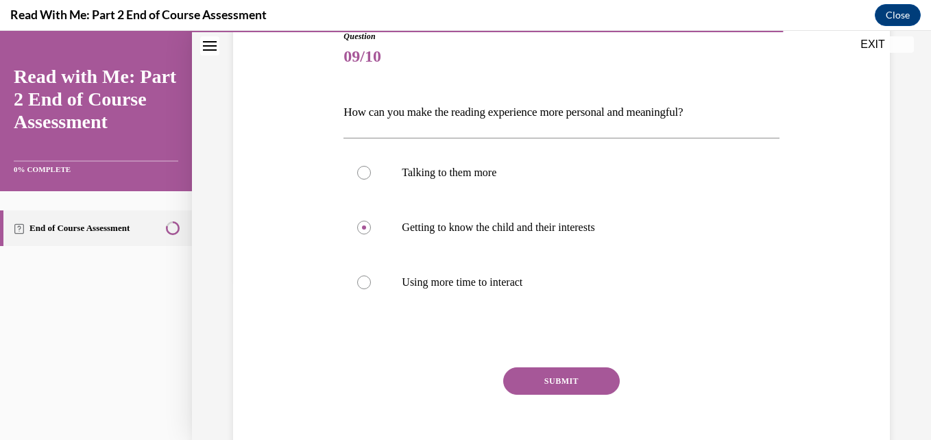
click at [568, 383] on button "SUBMIT" at bounding box center [561, 380] width 117 height 27
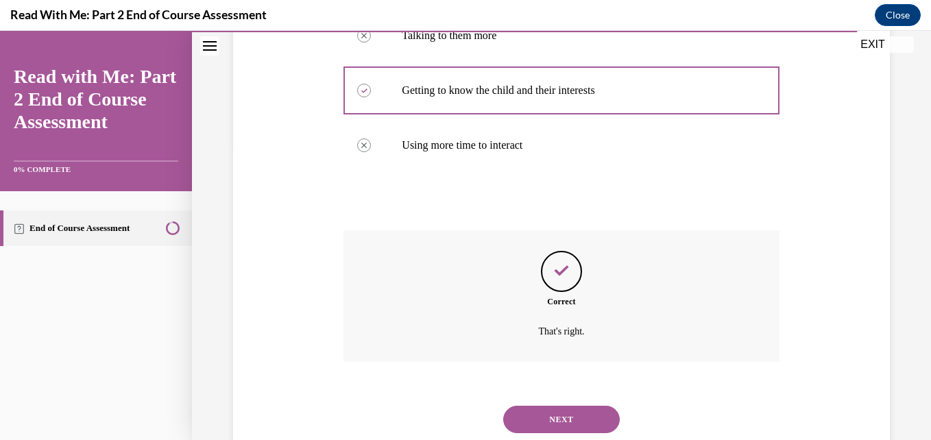
scroll to position [325, 0]
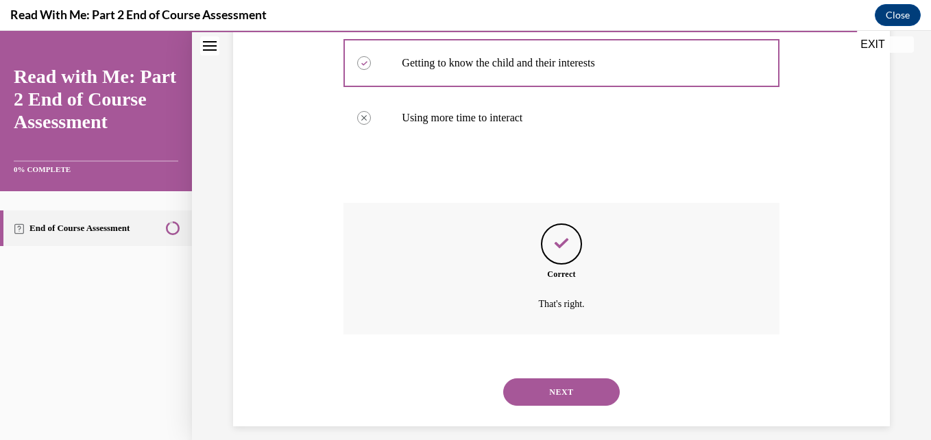
click at [550, 386] on button "NEXT" at bounding box center [561, 391] width 117 height 27
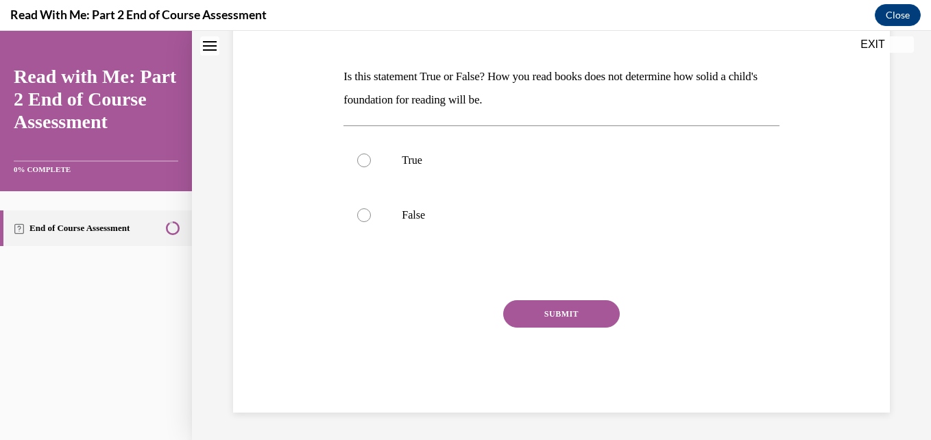
scroll to position [42, 0]
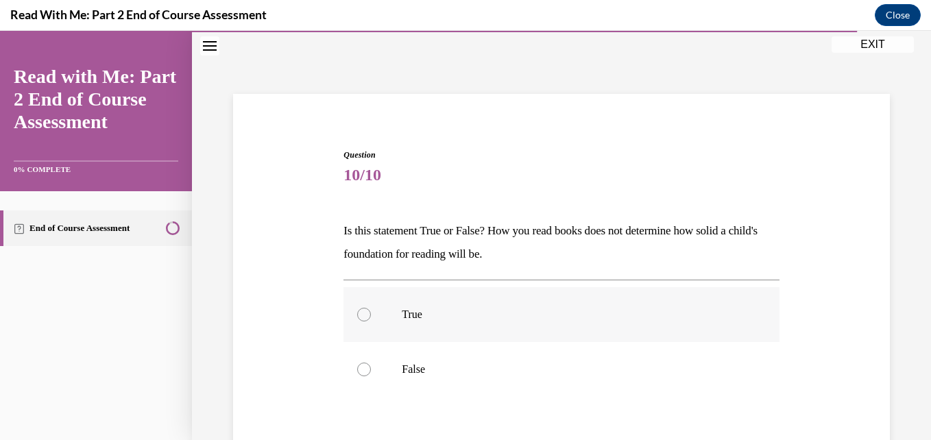
click at [363, 306] on label "True" at bounding box center [560, 314] width 435 height 55
click at [363, 308] on input "True" at bounding box center [364, 315] width 14 height 14
radio input "true"
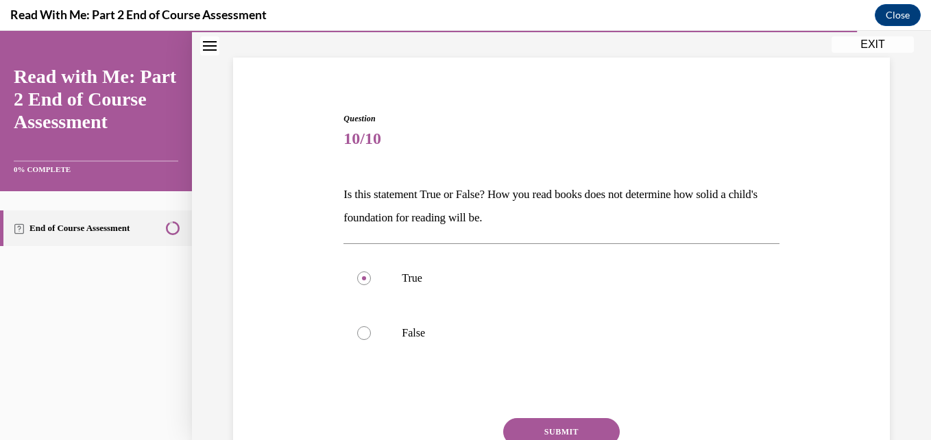
scroll to position [106, 0]
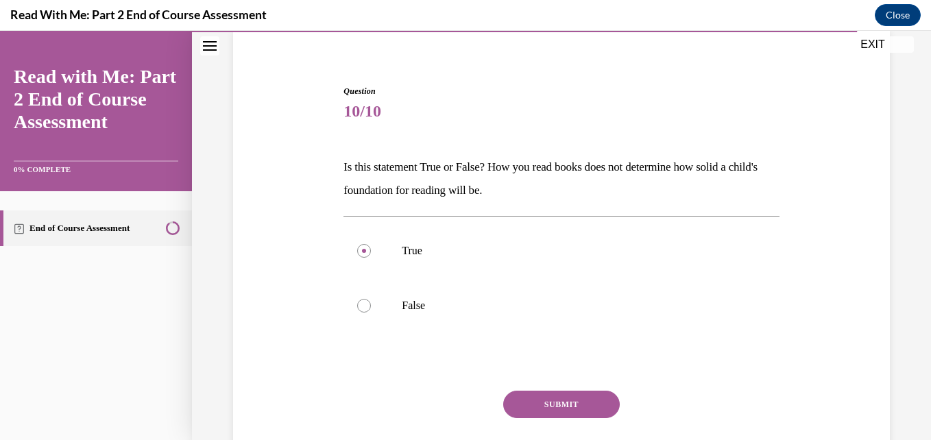
click at [539, 402] on button "SUBMIT" at bounding box center [561, 404] width 117 height 27
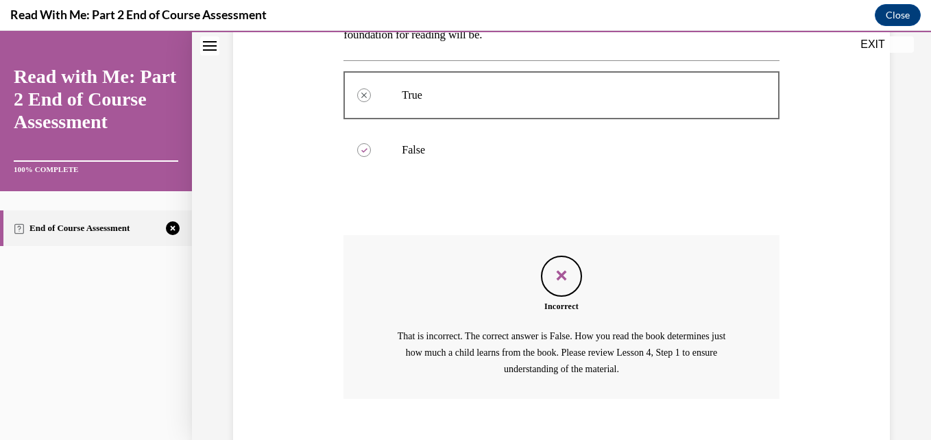
scroll to position [325, 0]
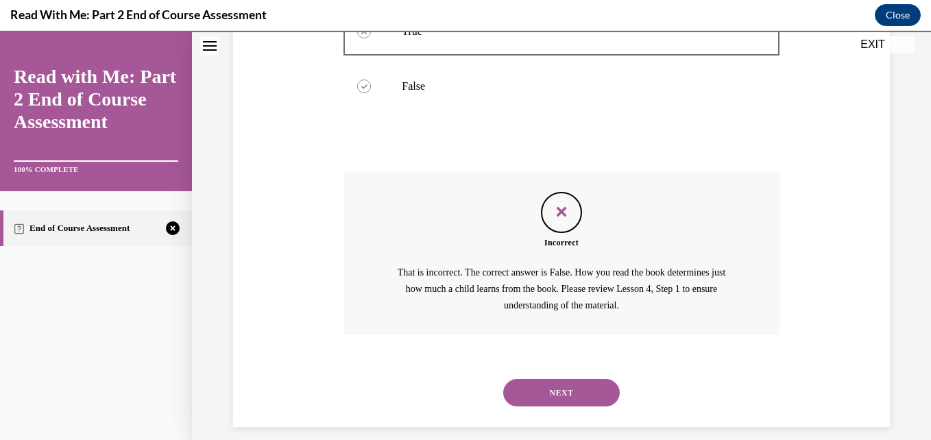
click at [550, 390] on button "NEXT" at bounding box center [561, 392] width 117 height 27
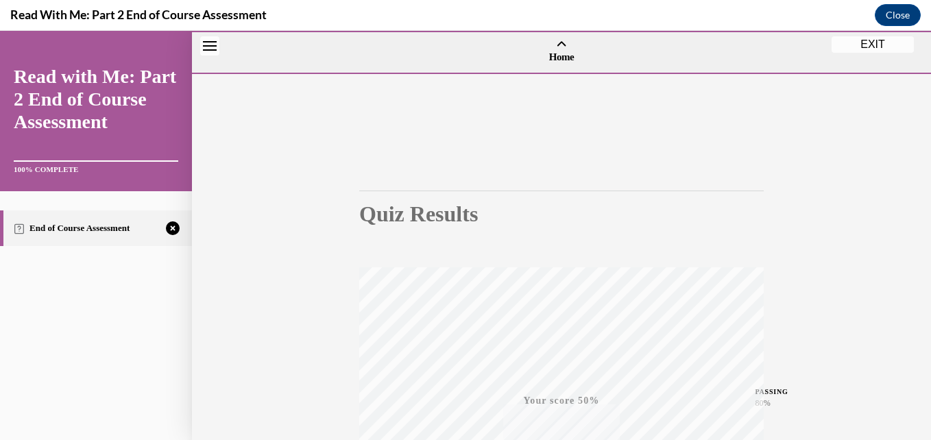
scroll to position [293, 0]
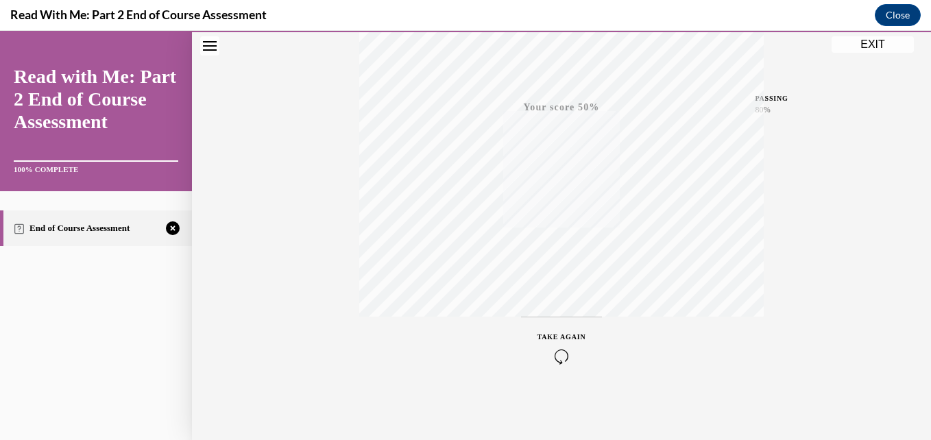
click at [550, 358] on icon "button" at bounding box center [561, 356] width 49 height 15
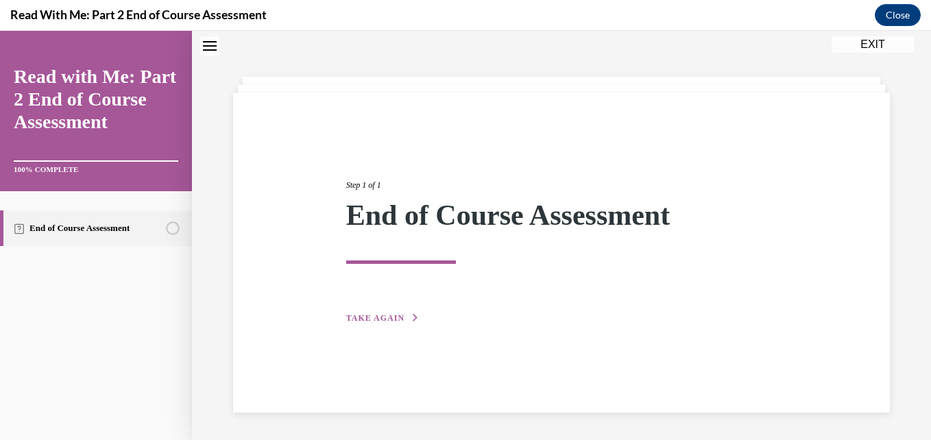
scroll to position [43, 0]
click at [400, 313] on button "TAKE AGAIN" at bounding box center [382, 318] width 73 height 12
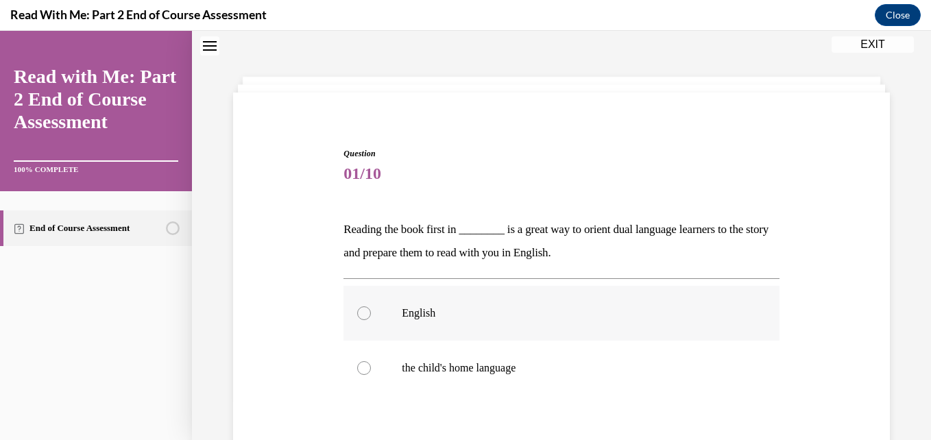
scroll to position [42, 0]
click at [363, 364] on div at bounding box center [364, 370] width 14 height 14
click at [363, 364] on input "the child's home language" at bounding box center [364, 370] width 14 height 14
radio input "true"
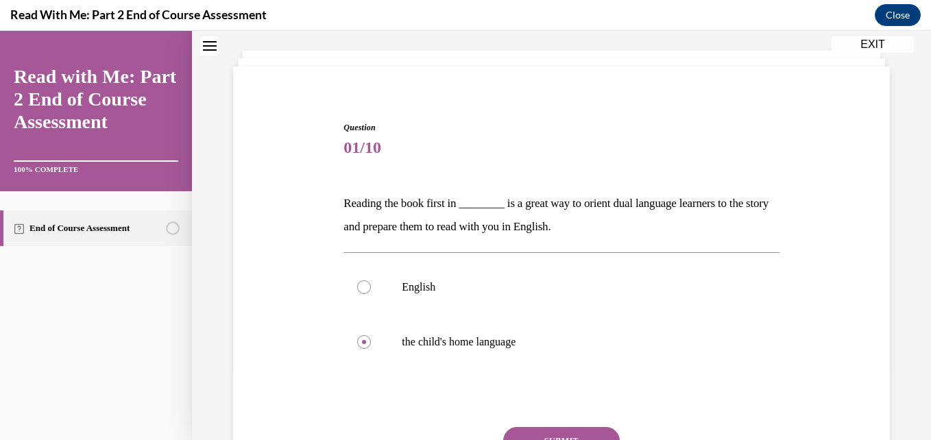
scroll to position [155, 0]
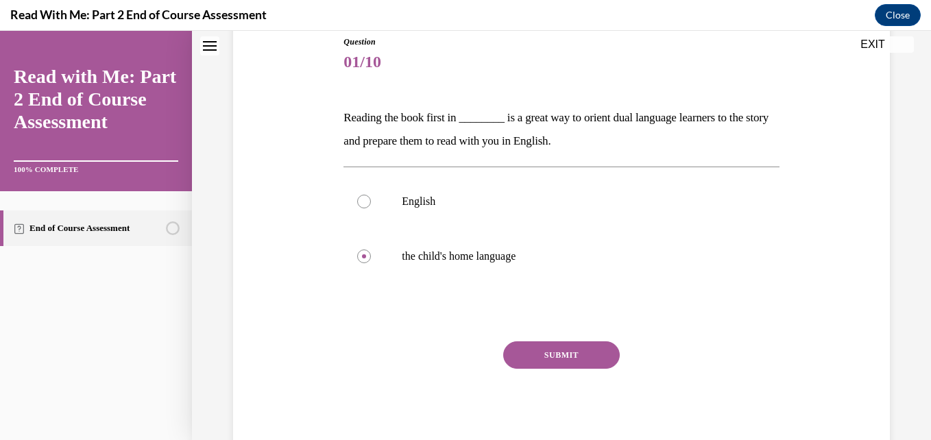
click at [543, 348] on button "SUBMIT" at bounding box center [561, 354] width 117 height 27
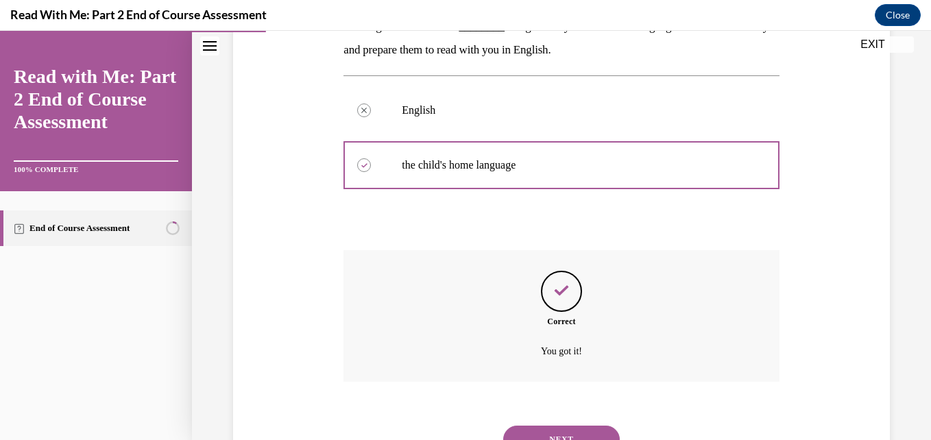
scroll to position [307, 0]
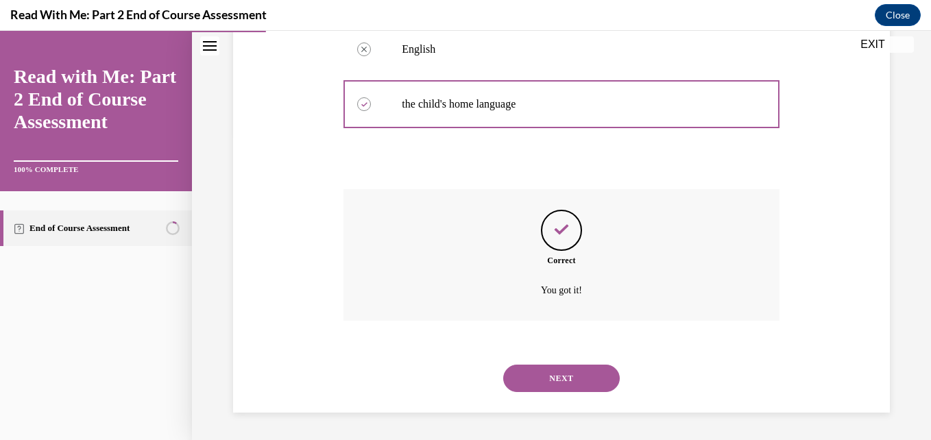
click at [556, 380] on button "NEXT" at bounding box center [561, 378] width 117 height 27
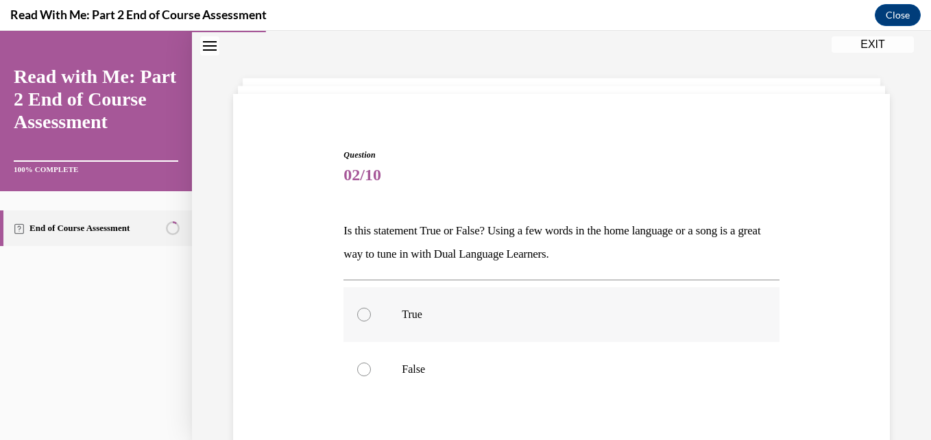
click at [364, 315] on div at bounding box center [364, 315] width 14 height 14
click at [364, 315] on input "True" at bounding box center [364, 315] width 14 height 14
radio input "true"
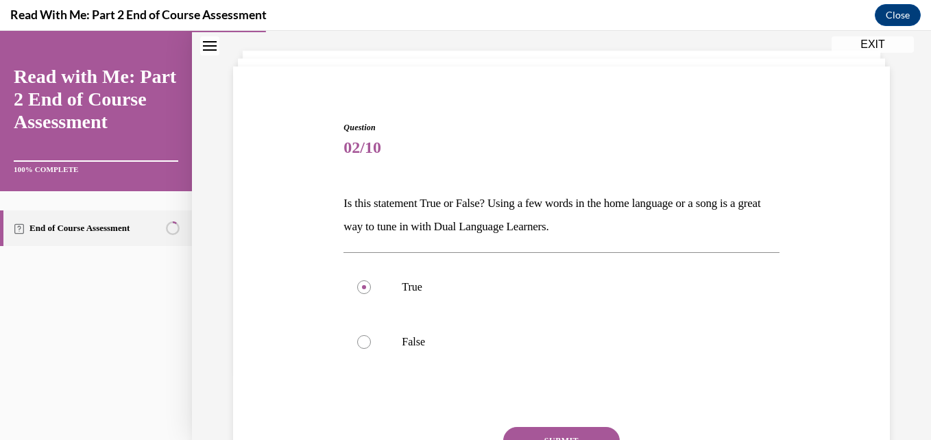
scroll to position [106, 0]
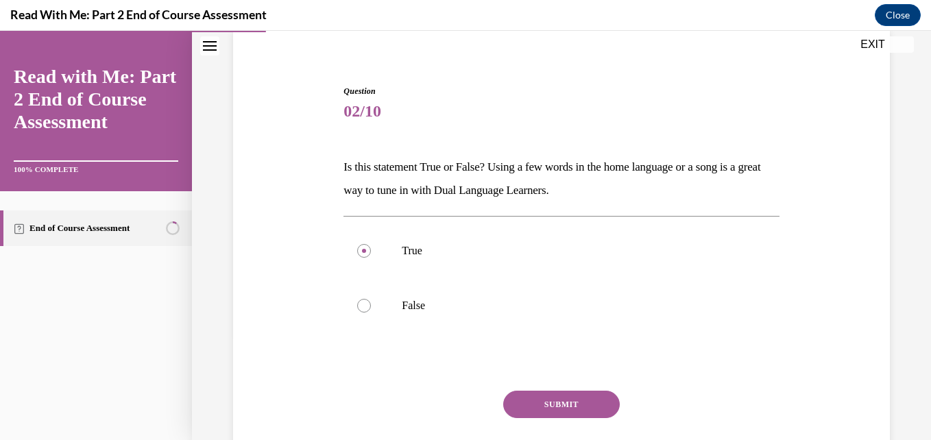
click at [565, 413] on button "SUBMIT" at bounding box center [561, 404] width 117 height 27
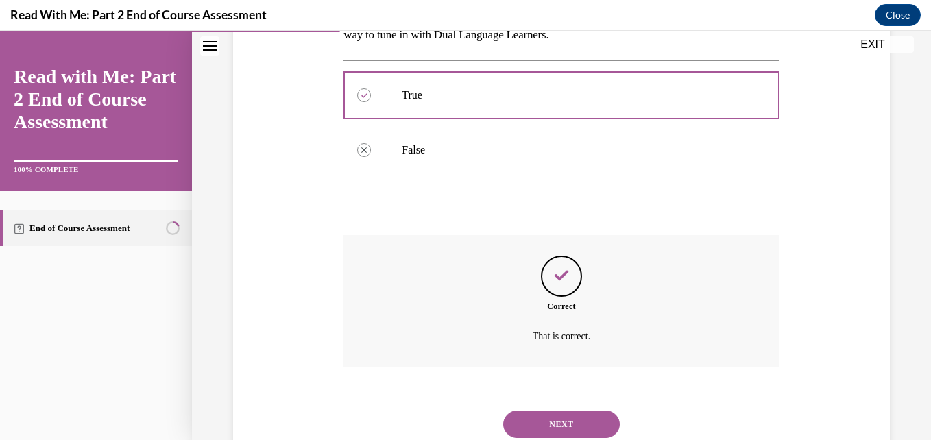
scroll to position [280, 0]
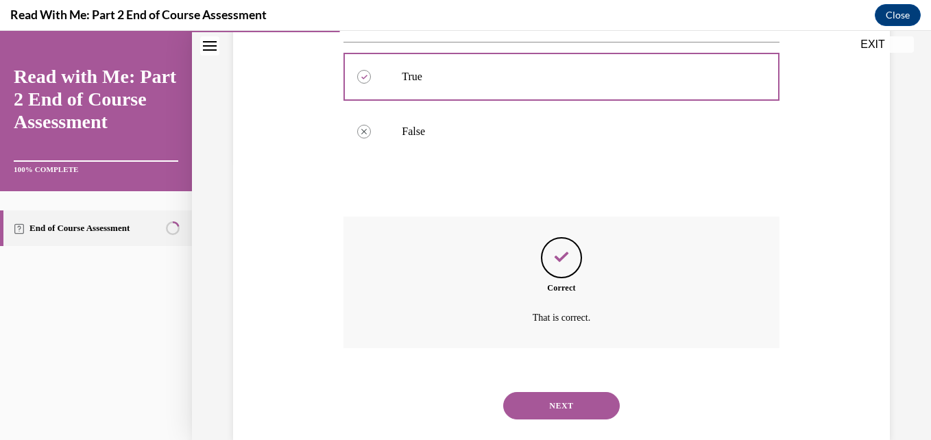
click at [529, 408] on button "NEXT" at bounding box center [561, 405] width 117 height 27
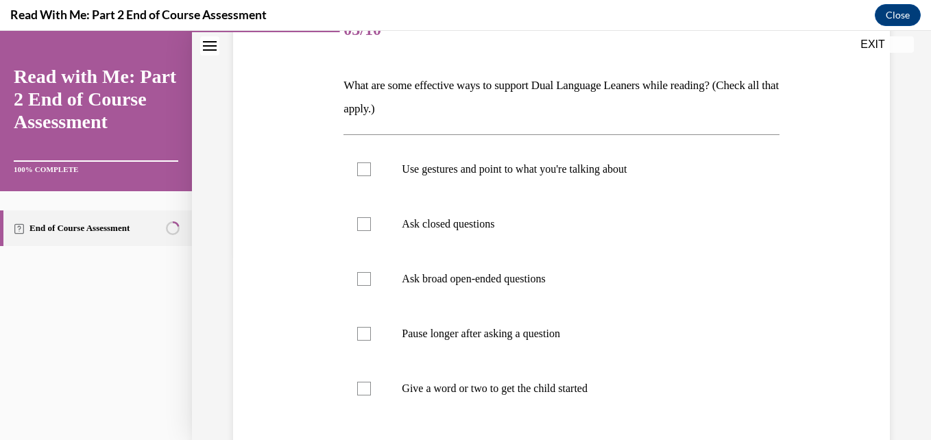
scroll to position [197, 0]
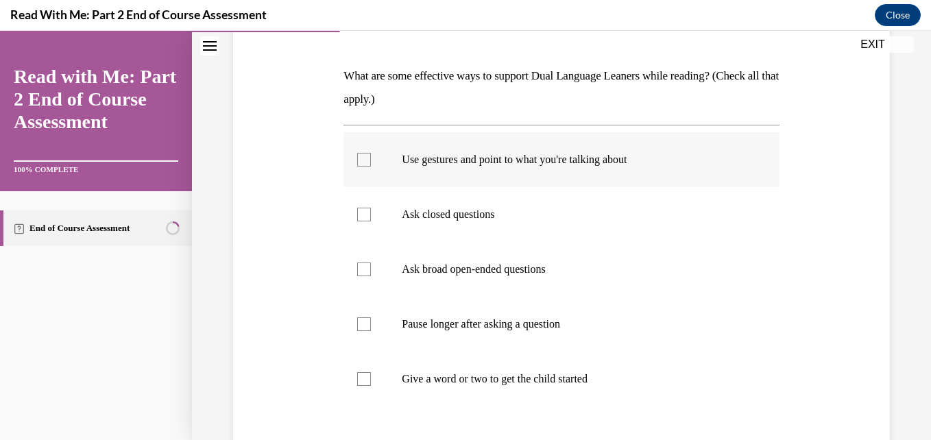
click at [368, 156] on div at bounding box center [364, 160] width 14 height 14
click at [368, 156] on input "Use gestures and point to what you're talking about" at bounding box center [364, 160] width 14 height 14
checkbox input "true"
click at [361, 208] on div at bounding box center [364, 215] width 14 height 14
click at [361, 208] on input "Ask closed questions" at bounding box center [364, 215] width 14 height 14
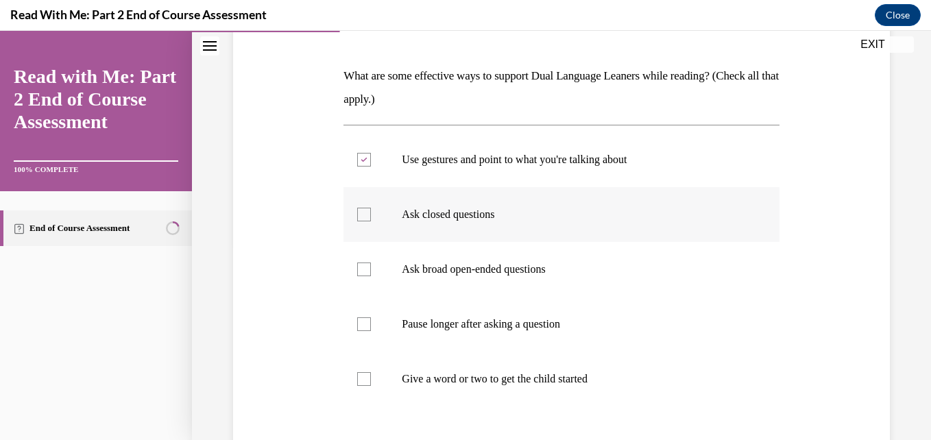
checkbox input "true"
click at [361, 318] on div at bounding box center [364, 324] width 14 height 14
click at [361, 318] on input "Pause longer after asking a question" at bounding box center [364, 324] width 14 height 14
checkbox input "true"
click at [368, 376] on div at bounding box center [364, 379] width 14 height 14
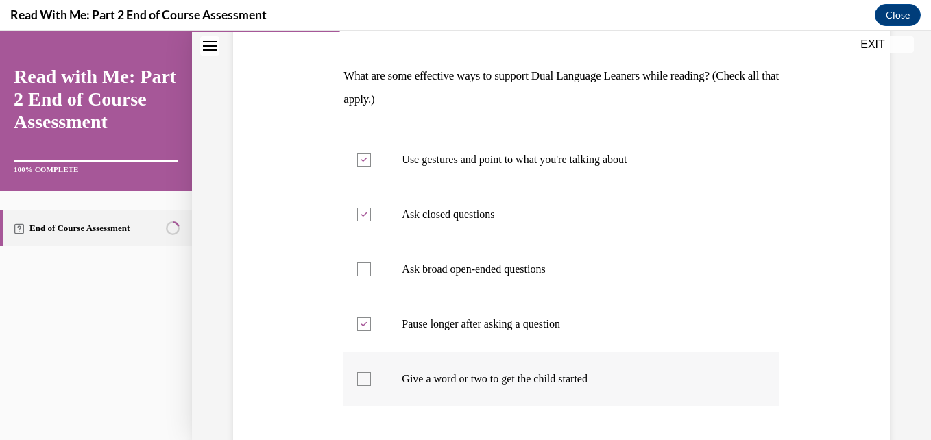
click at [368, 376] on input "Give a word or two to get the child started" at bounding box center [364, 379] width 14 height 14
checkbox input "true"
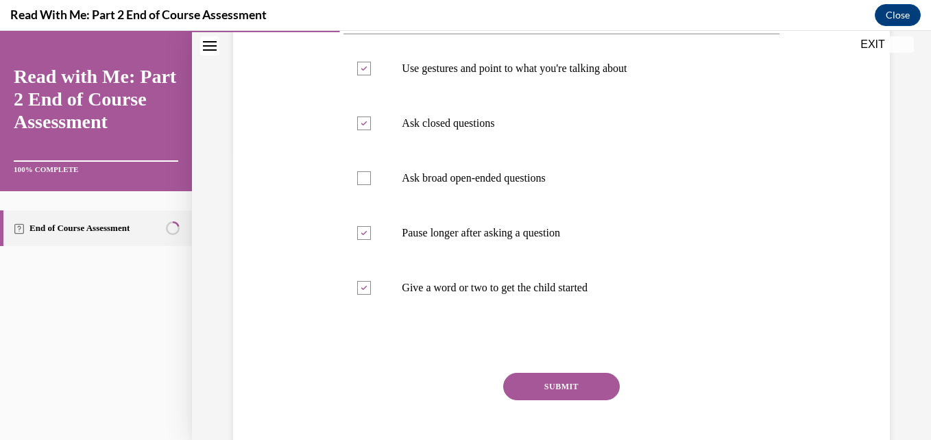
scroll to position [319, 0]
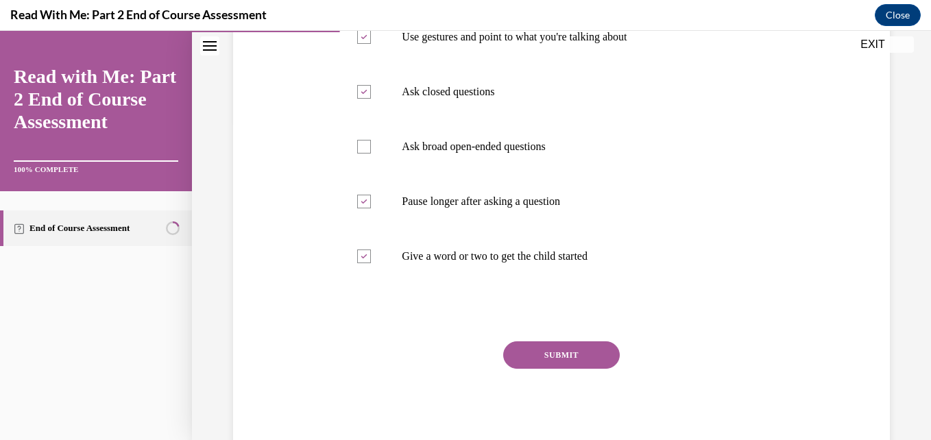
click at [555, 355] on button "SUBMIT" at bounding box center [561, 354] width 117 height 27
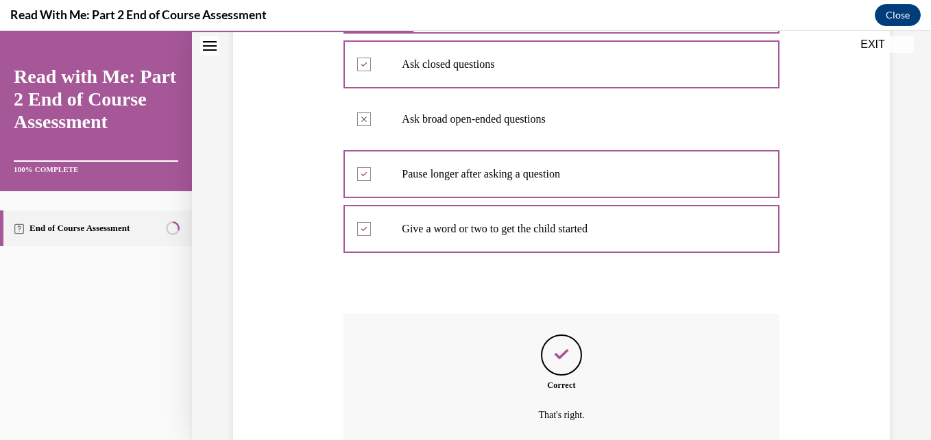
scroll to position [472, 0]
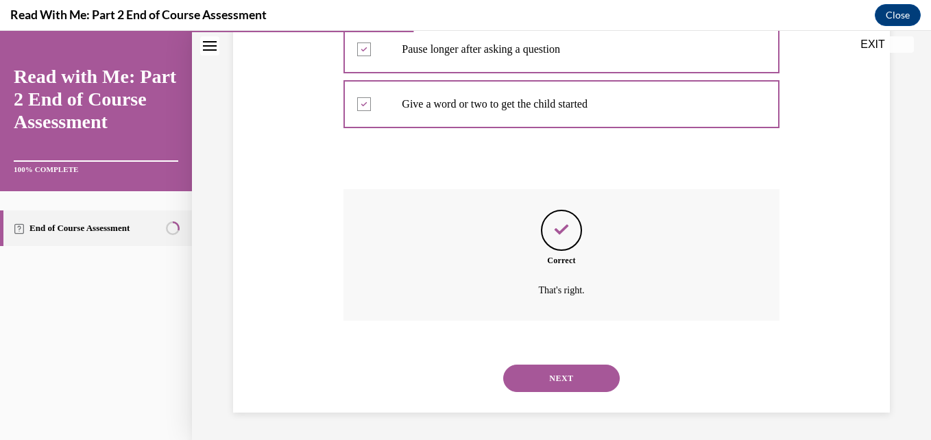
click at [549, 374] on button "NEXT" at bounding box center [561, 378] width 117 height 27
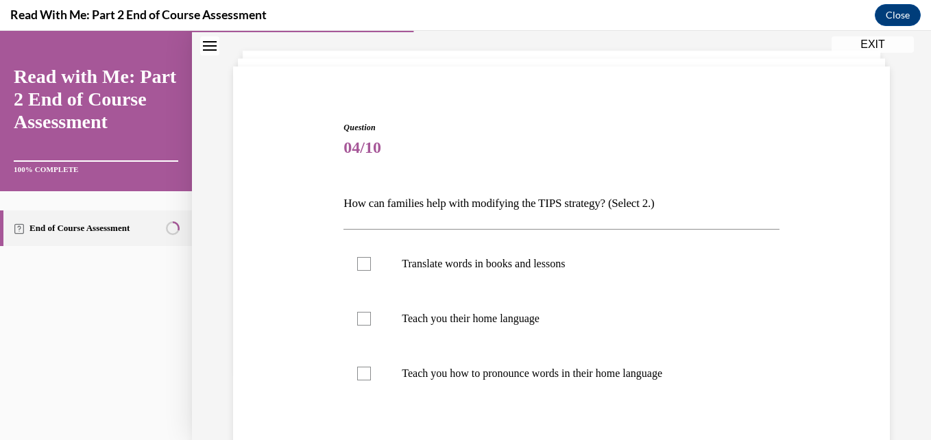
scroll to position [106, 0]
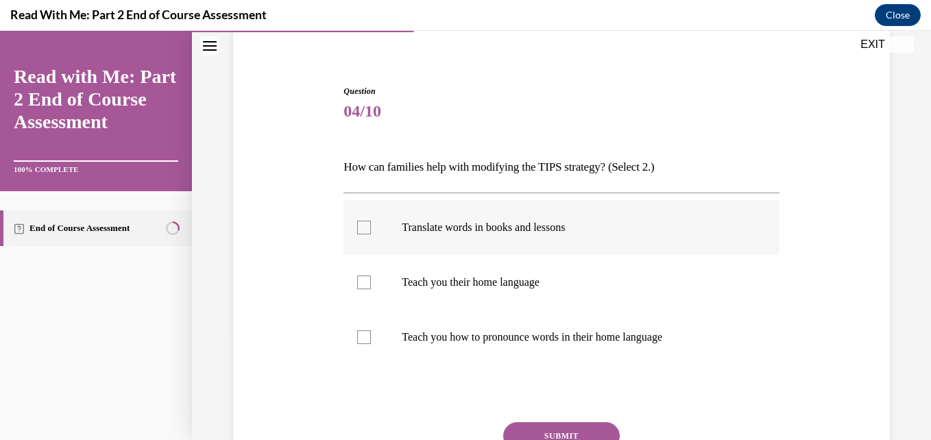
click at [370, 221] on label "Translate words in books and lessons" at bounding box center [560, 227] width 435 height 55
click at [370, 221] on input "Translate words in books and lessons" at bounding box center [364, 228] width 14 height 14
checkbox input "true"
click at [372, 334] on label "Teach you how to pronounce words in their home language" at bounding box center [560, 337] width 435 height 55
click at [371, 334] on input "Teach you how to pronounce words in their home language" at bounding box center [364, 337] width 14 height 14
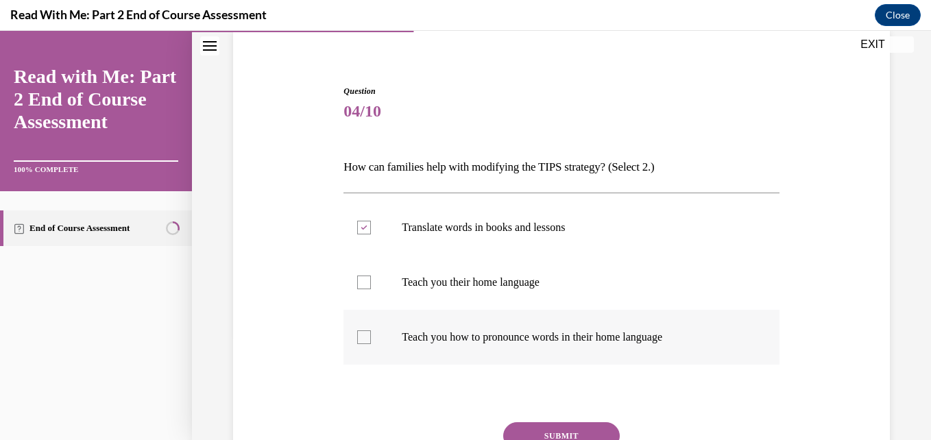
checkbox input "true"
click at [552, 433] on button "SUBMIT" at bounding box center [561, 435] width 117 height 27
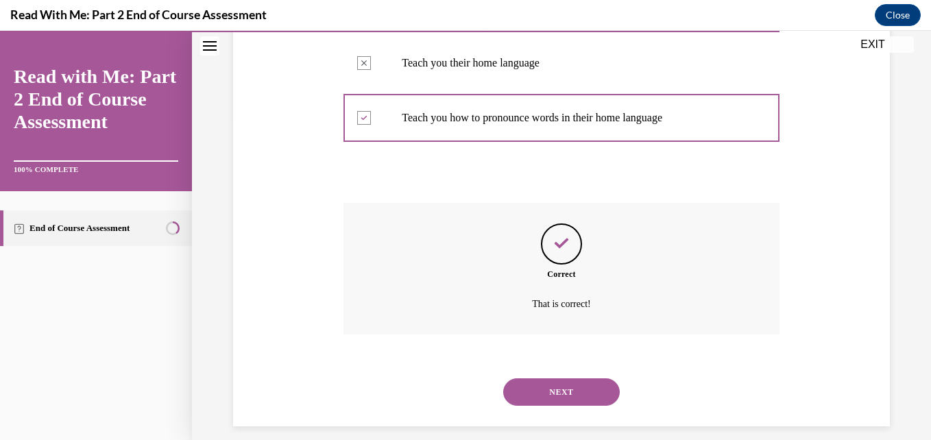
scroll to position [339, 0]
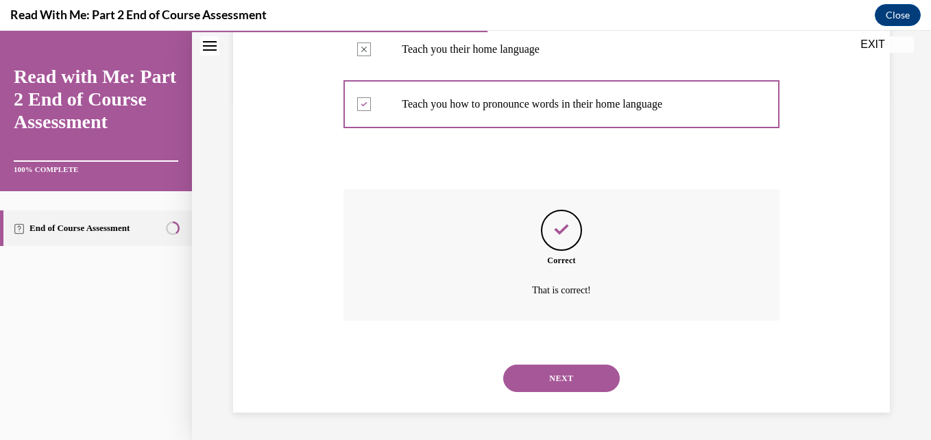
click at [567, 376] on button "NEXT" at bounding box center [561, 378] width 117 height 27
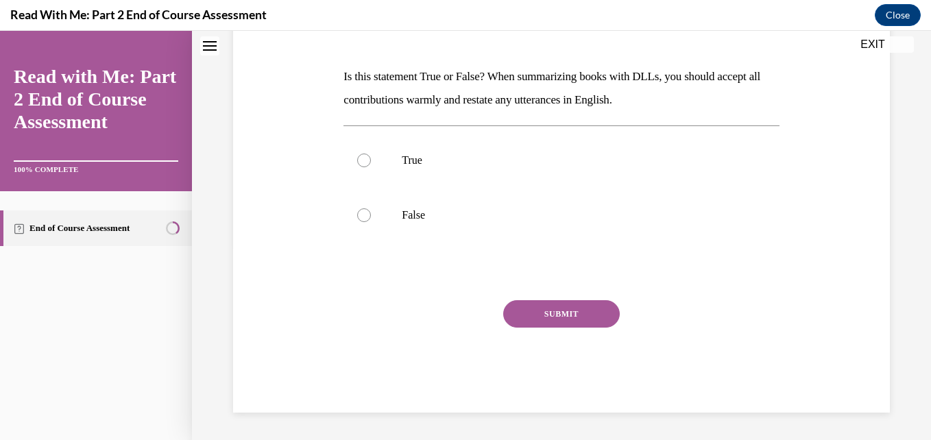
scroll to position [42, 0]
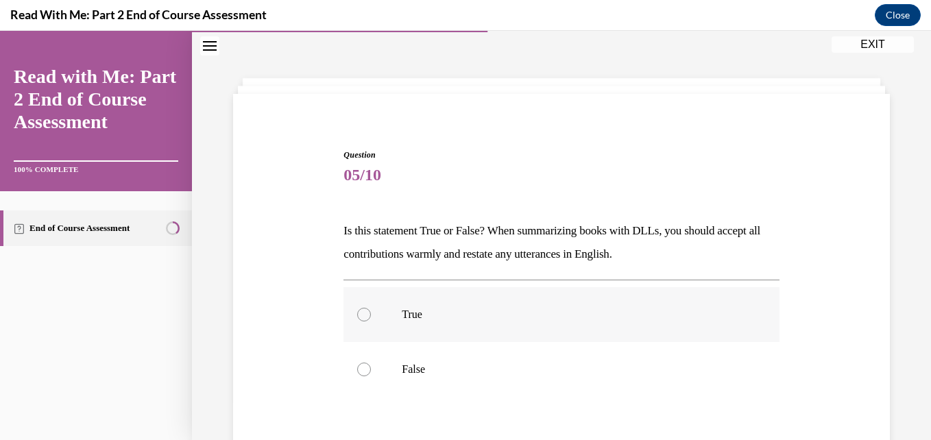
click at [359, 313] on div at bounding box center [364, 315] width 14 height 14
click at [359, 313] on input "True" at bounding box center [364, 315] width 14 height 14
radio input "true"
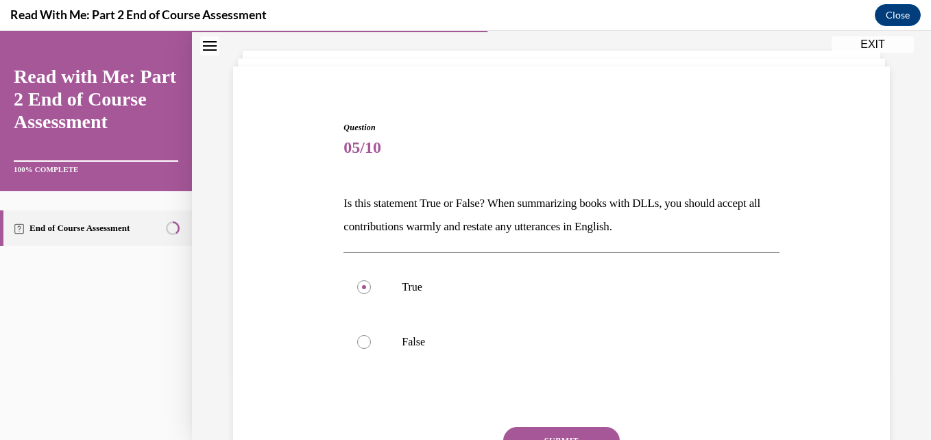
scroll to position [124, 0]
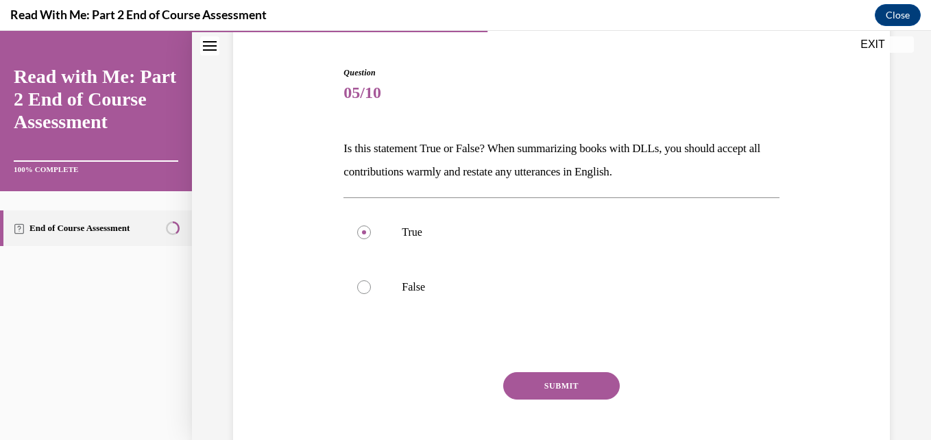
click at [533, 384] on button "SUBMIT" at bounding box center [561, 385] width 117 height 27
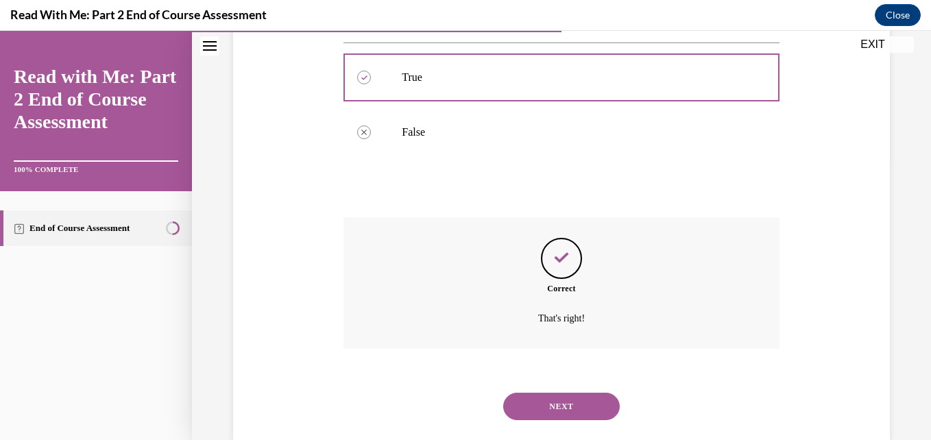
scroll to position [307, 0]
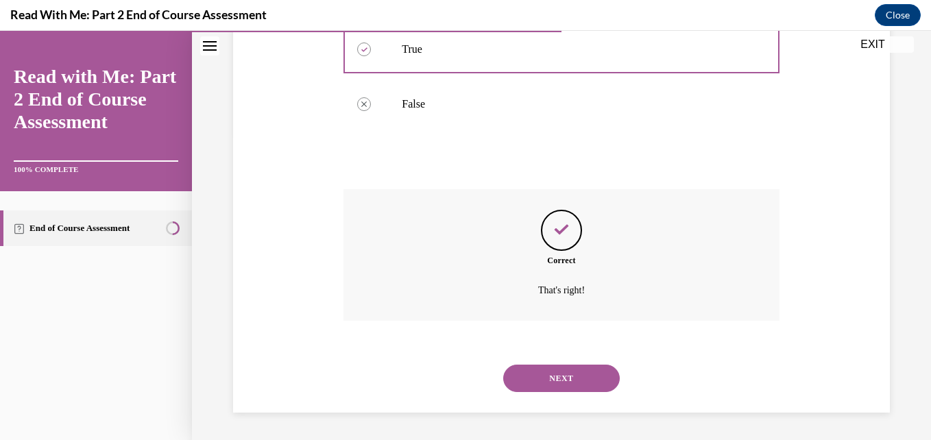
click at [546, 382] on button "NEXT" at bounding box center [561, 378] width 117 height 27
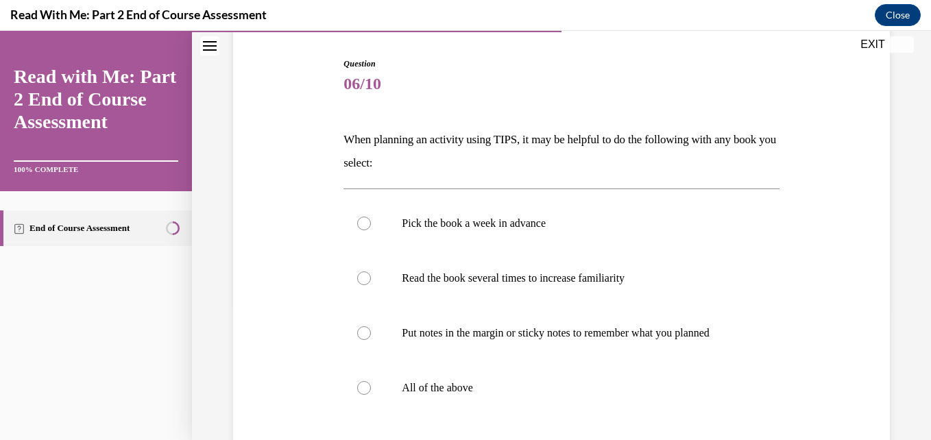
scroll to position [188, 0]
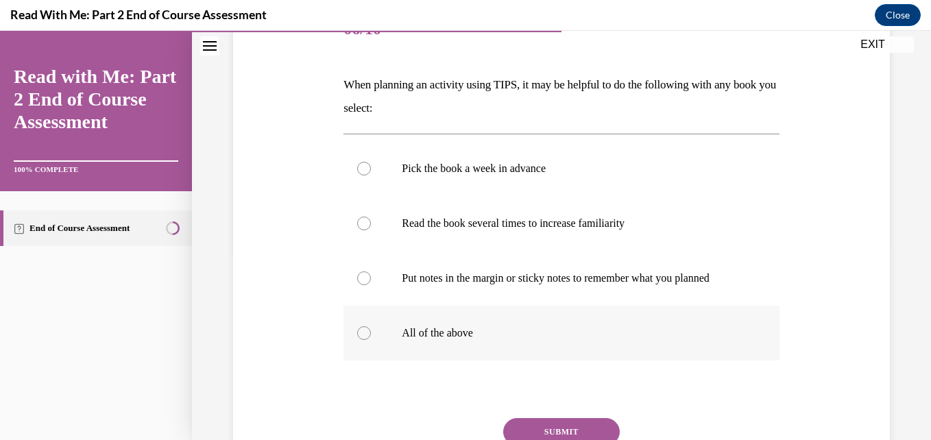
click at [365, 340] on div at bounding box center [364, 333] width 14 height 14
click at [365, 340] on input "All of the above" at bounding box center [364, 333] width 14 height 14
radio input "true"
click at [880, 384] on div "Question 06/10 When planning an activity using TIPS, it may be helpful to do th…" at bounding box center [561, 246] width 663 height 569
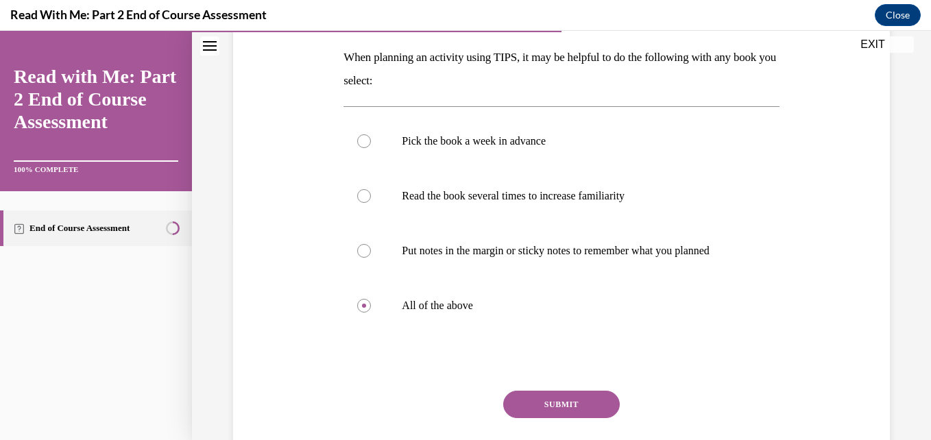
scroll to position [278, 0]
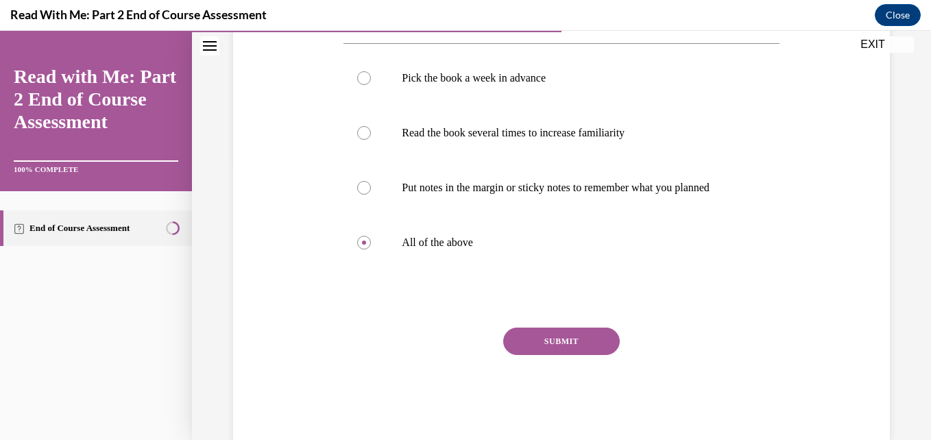
click at [511, 345] on button "SUBMIT" at bounding box center [561, 341] width 117 height 27
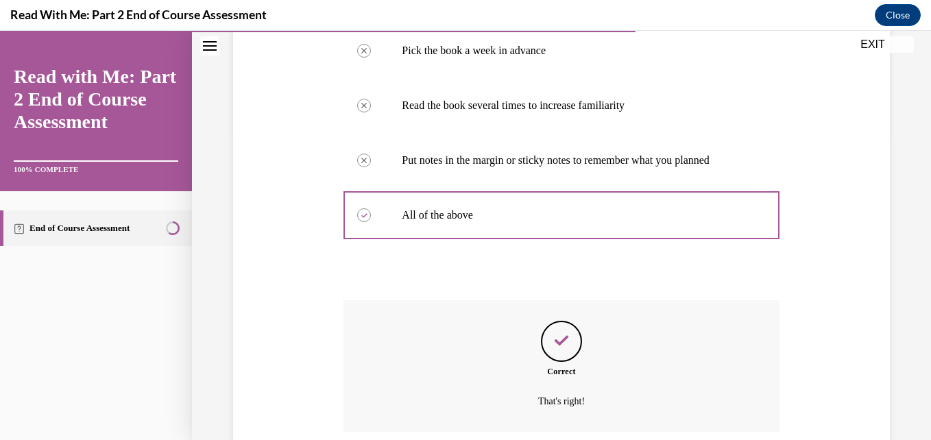
scroll to position [430, 0]
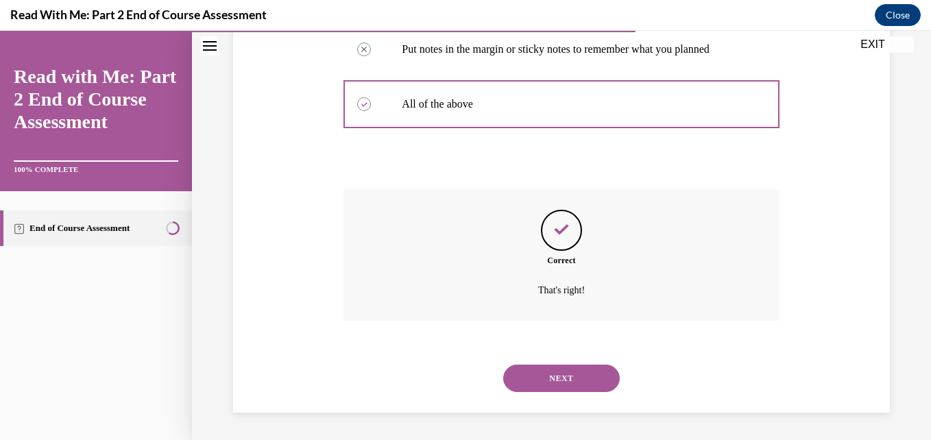
click at [546, 381] on button "NEXT" at bounding box center [561, 378] width 117 height 27
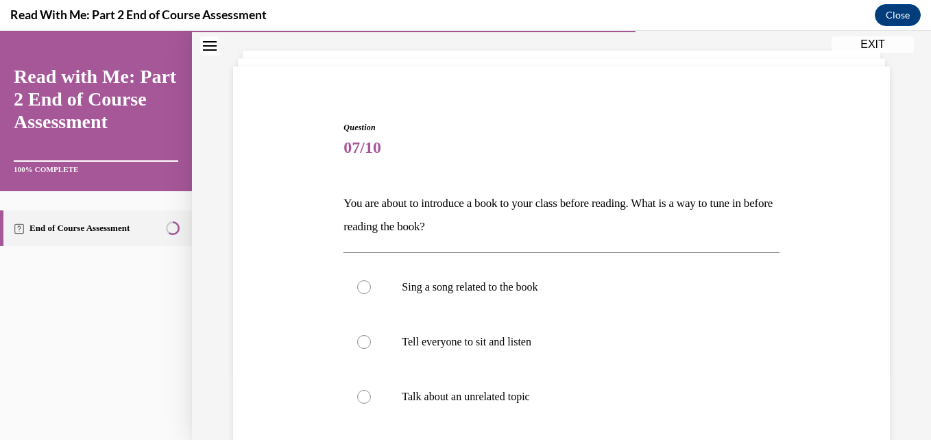
scroll to position [124, 0]
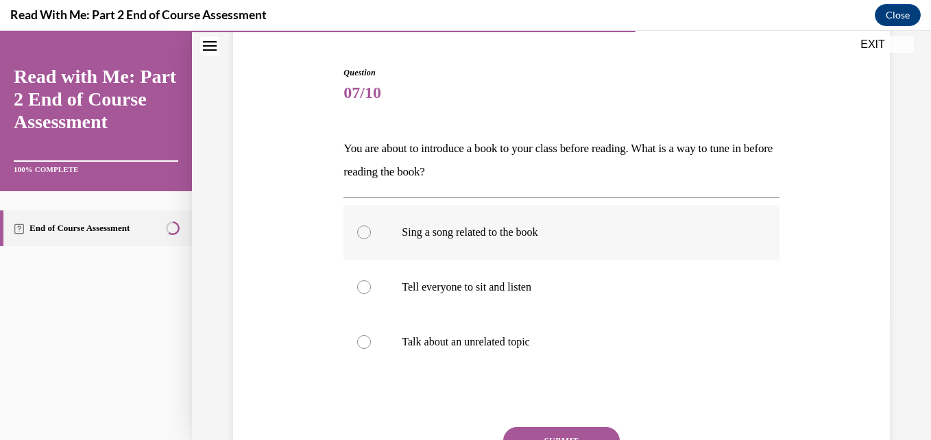
click at [360, 237] on div at bounding box center [364, 233] width 14 height 14
click at [360, 237] on input "Sing a song related to the book" at bounding box center [364, 233] width 14 height 14
radio input "true"
click at [553, 432] on button "SUBMIT" at bounding box center [561, 440] width 117 height 27
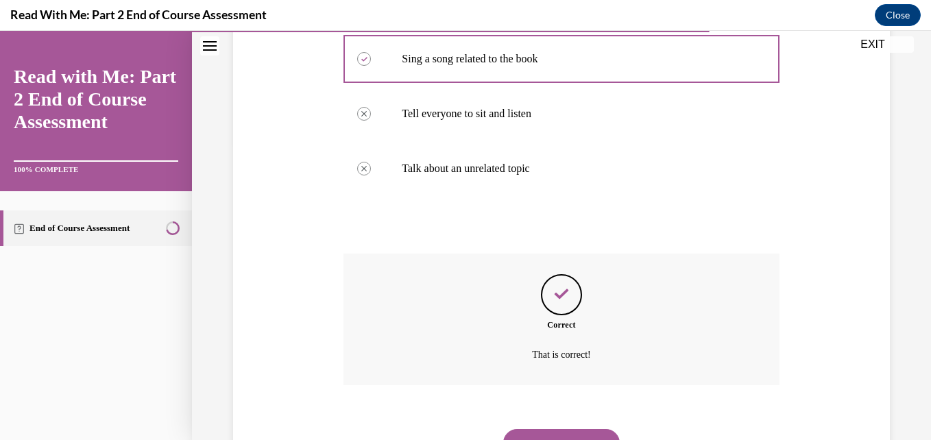
scroll to position [352, 0]
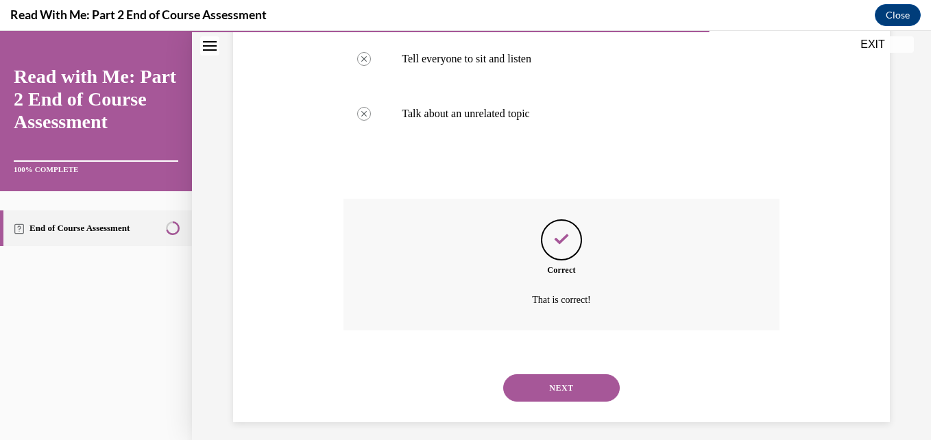
click at [546, 394] on button "NEXT" at bounding box center [561, 387] width 117 height 27
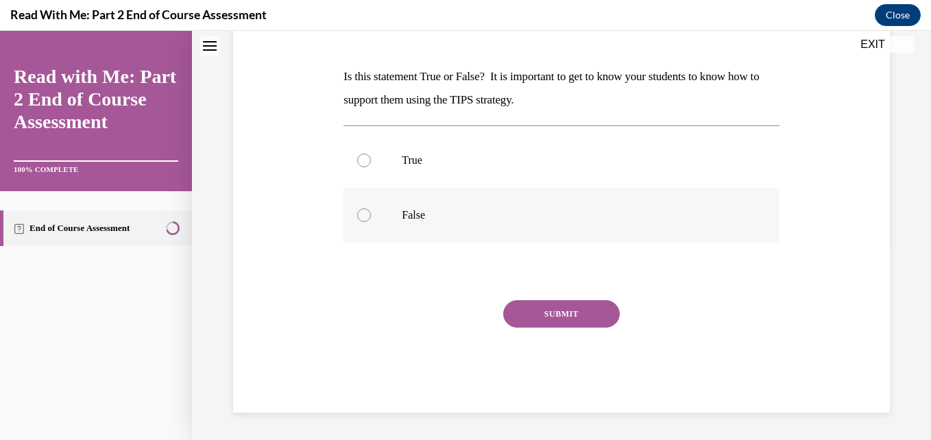
scroll to position [42, 0]
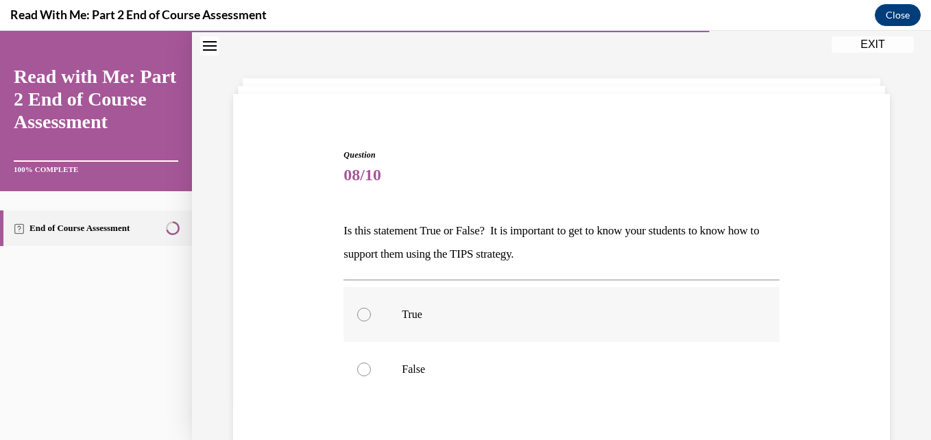
click at [361, 321] on label "True" at bounding box center [560, 314] width 435 height 55
click at [361, 321] on input "True" at bounding box center [364, 315] width 14 height 14
radio input "true"
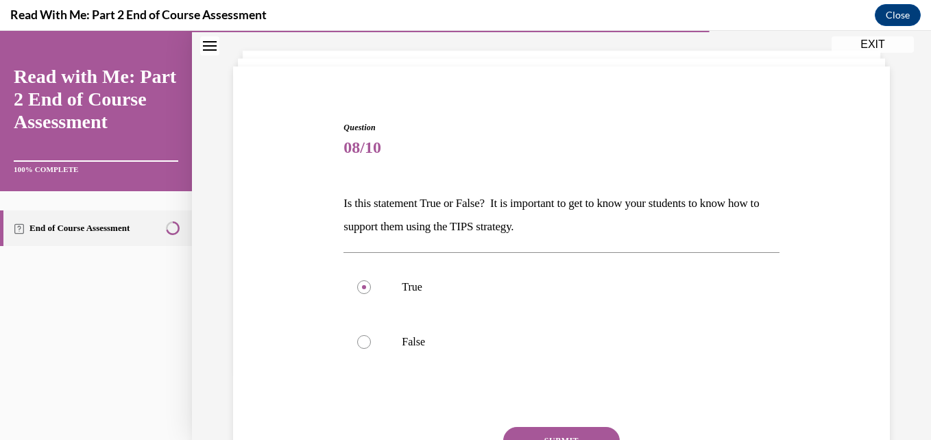
scroll to position [155, 0]
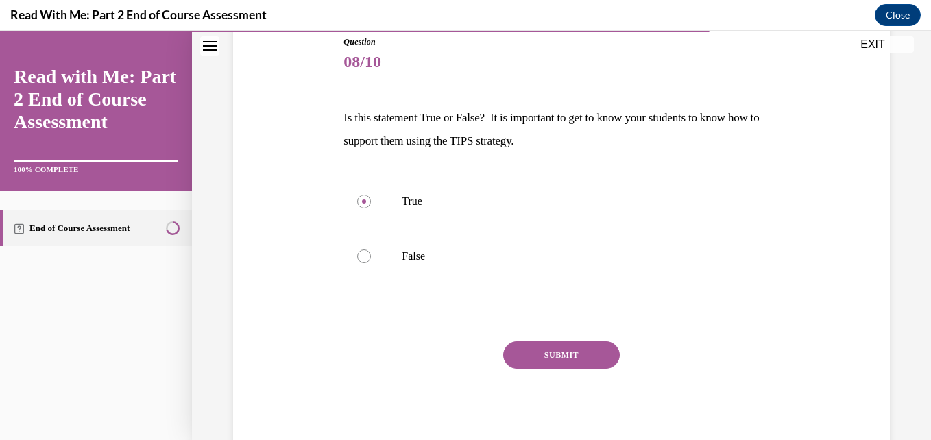
click at [543, 351] on button "SUBMIT" at bounding box center [561, 354] width 117 height 27
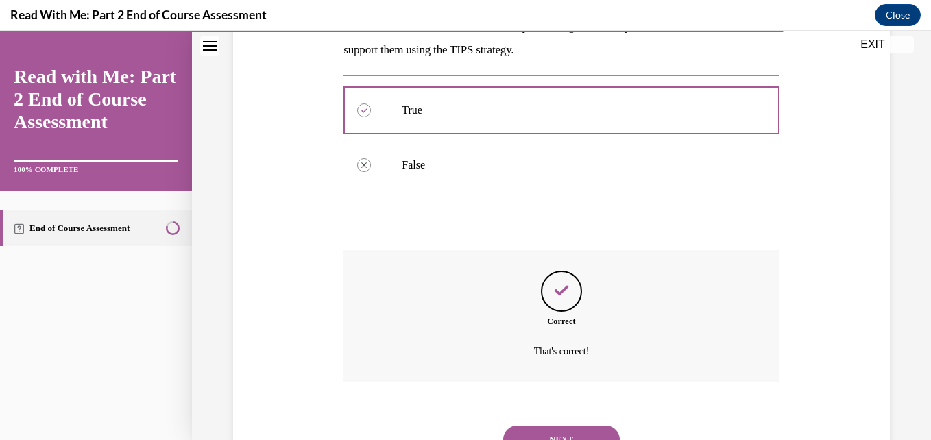
scroll to position [307, 0]
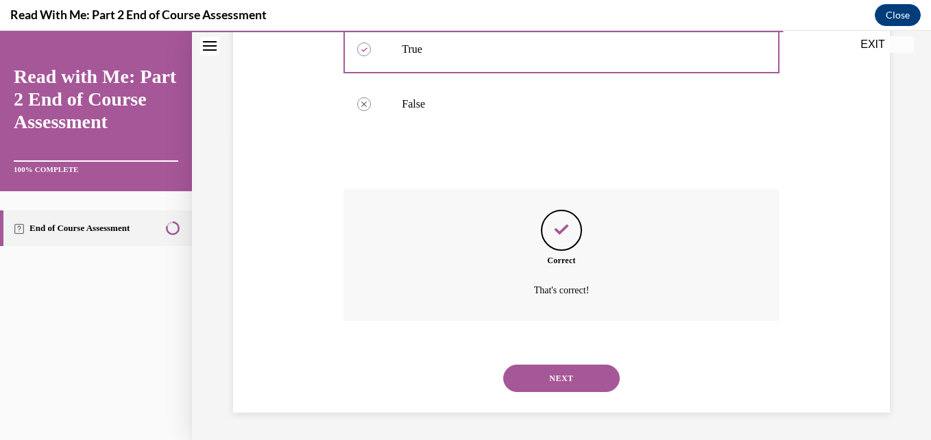
click at [552, 380] on button "NEXT" at bounding box center [561, 378] width 117 height 27
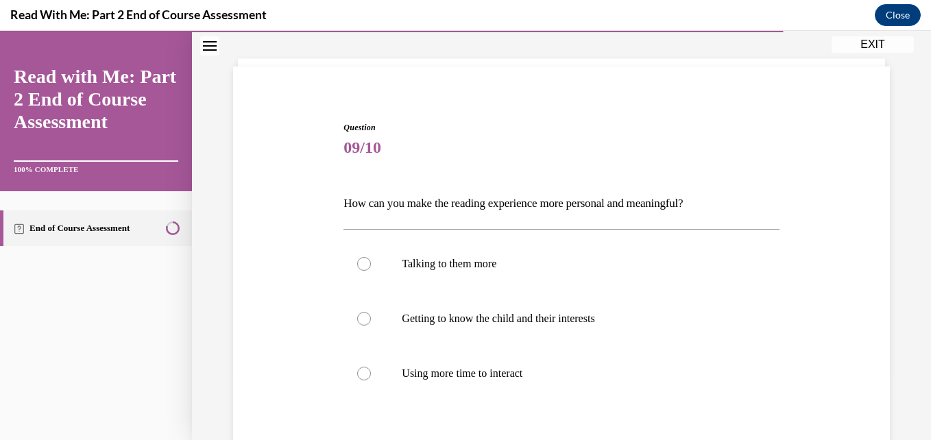
scroll to position [97, 0]
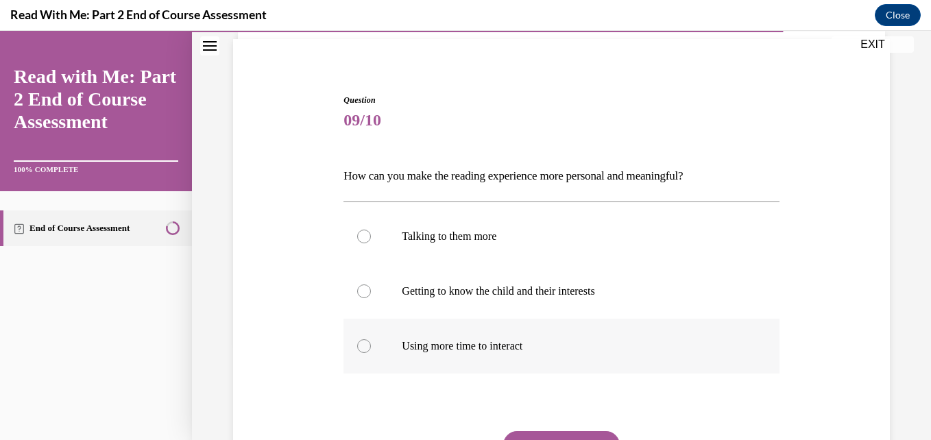
click at [362, 349] on div at bounding box center [364, 346] width 14 height 14
click at [362, 349] on input "Using more time to interact" at bounding box center [364, 346] width 14 height 14
radio input "true"
click at [359, 241] on div at bounding box center [364, 237] width 14 height 14
click at [359, 241] on input "Talking to them more" at bounding box center [364, 237] width 14 height 14
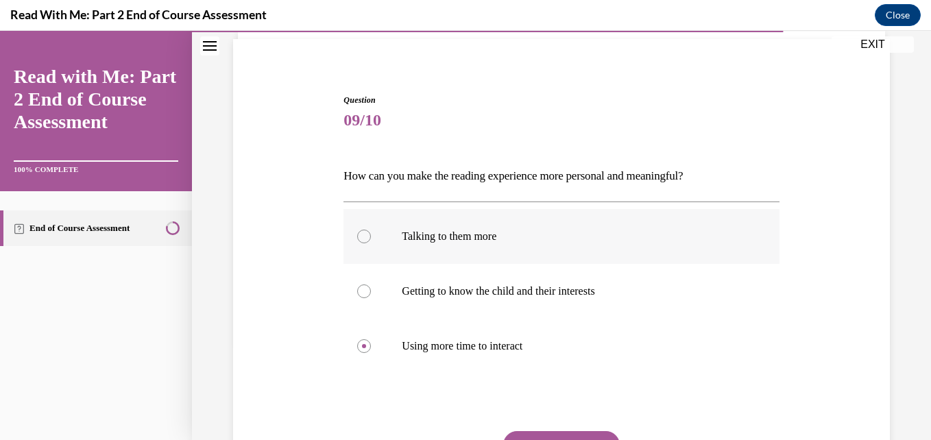
radio input "true"
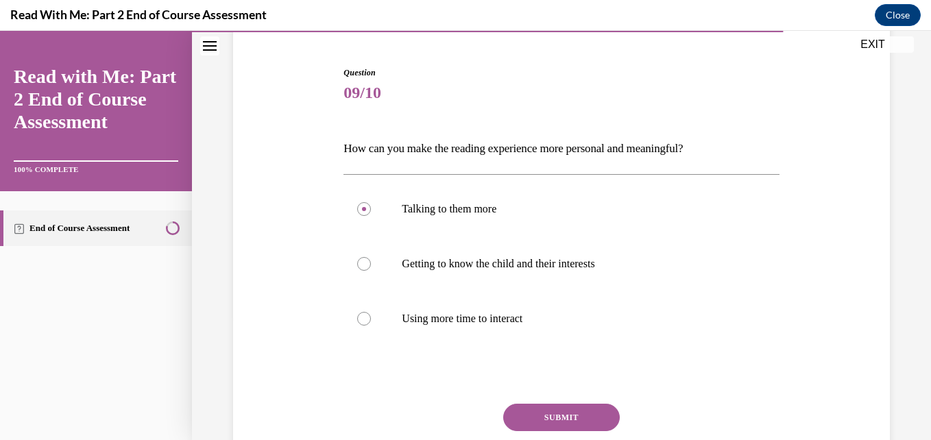
scroll to position [142, 0]
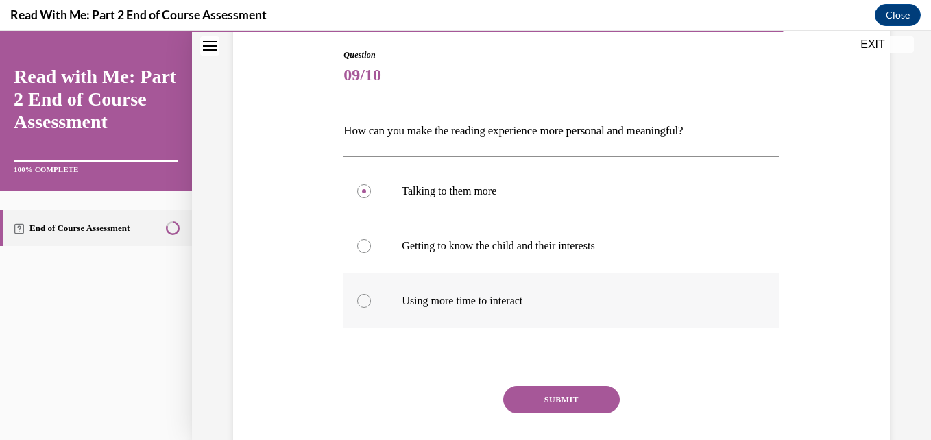
click at [357, 299] on div at bounding box center [364, 301] width 14 height 14
click at [357, 299] on input "Using more time to interact" at bounding box center [364, 301] width 14 height 14
radio input "true"
click at [365, 239] on div at bounding box center [364, 246] width 14 height 14
click at [365, 239] on input "Getting to know the child and their interests" at bounding box center [364, 246] width 14 height 14
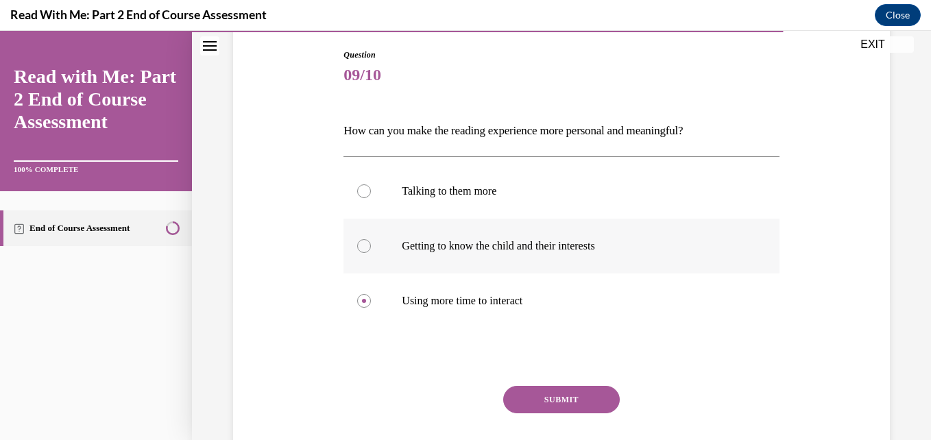
radio input "true"
click at [559, 400] on button "SUBMIT" at bounding box center [561, 399] width 117 height 27
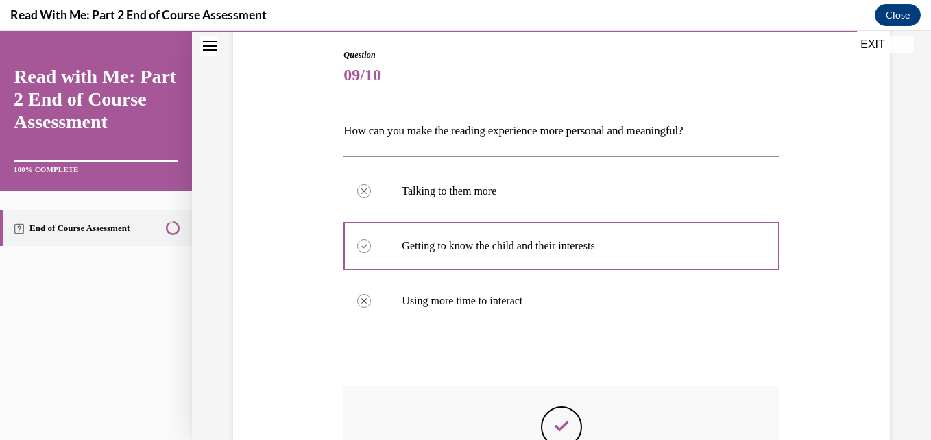
click at [919, 426] on div "Question 09/10 How can you make the reading experience more personal and meanin…" at bounding box center [561, 284] width 739 height 705
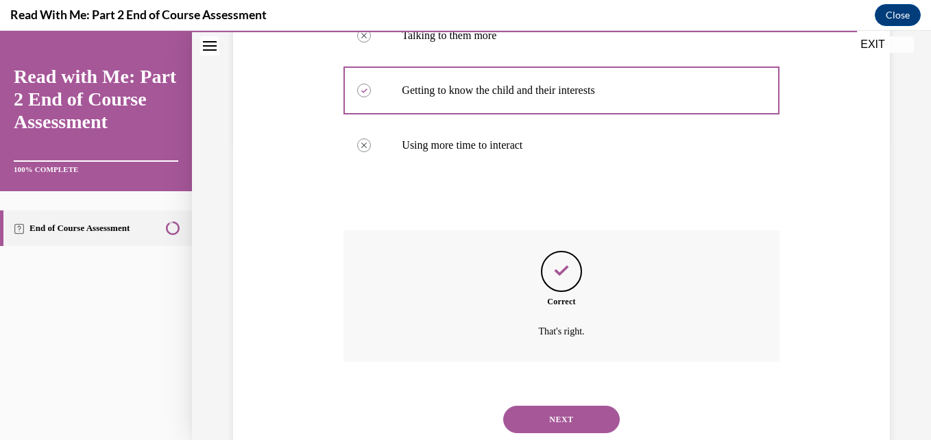
scroll to position [339, 0]
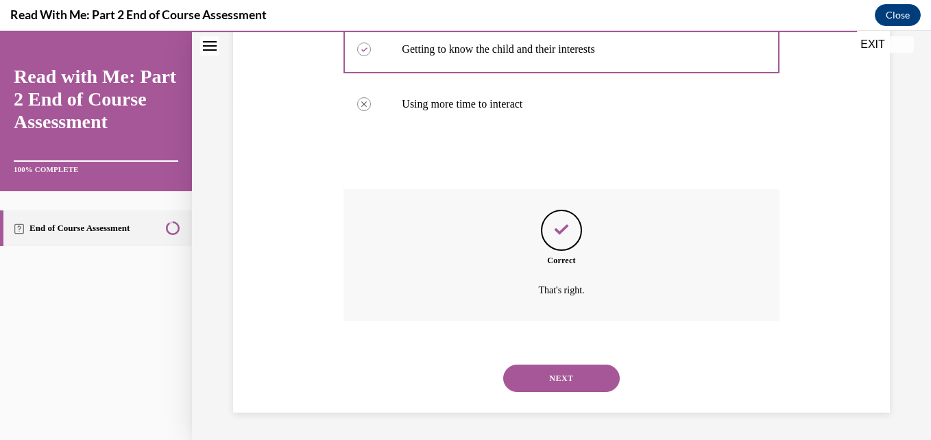
click at [579, 374] on button "NEXT" at bounding box center [561, 378] width 117 height 27
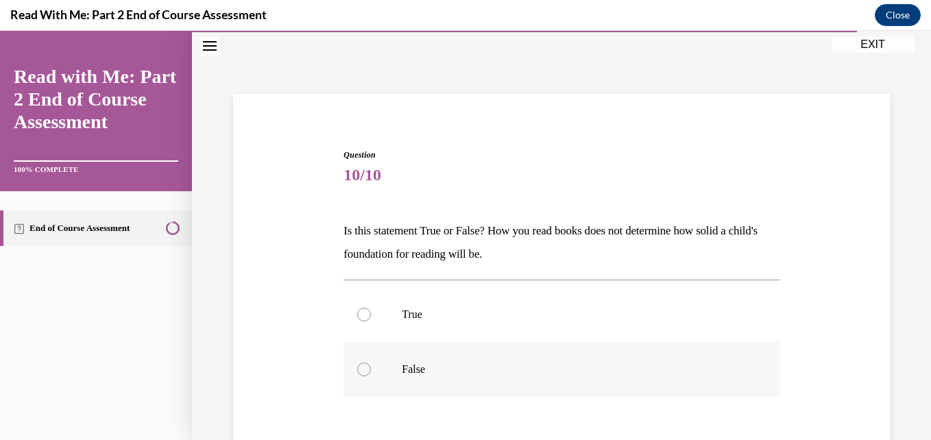
click at [362, 368] on div at bounding box center [364, 370] width 14 height 14
click at [362, 368] on input "False" at bounding box center [364, 370] width 14 height 14
radio input "true"
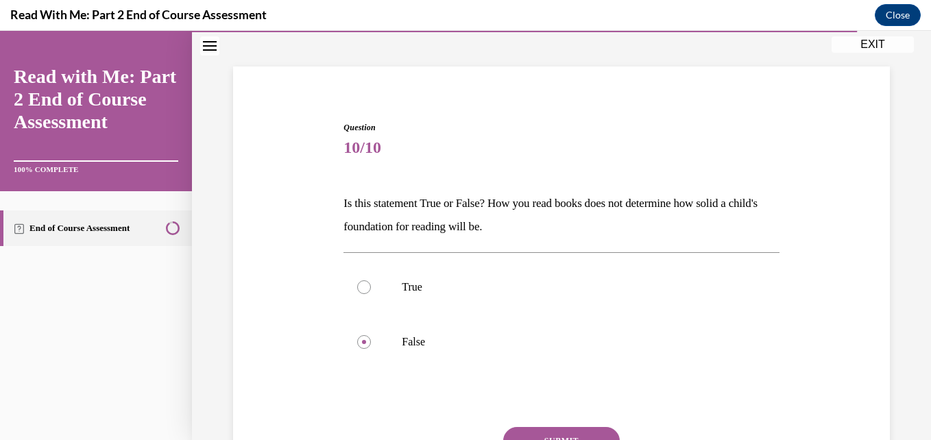
scroll to position [155, 0]
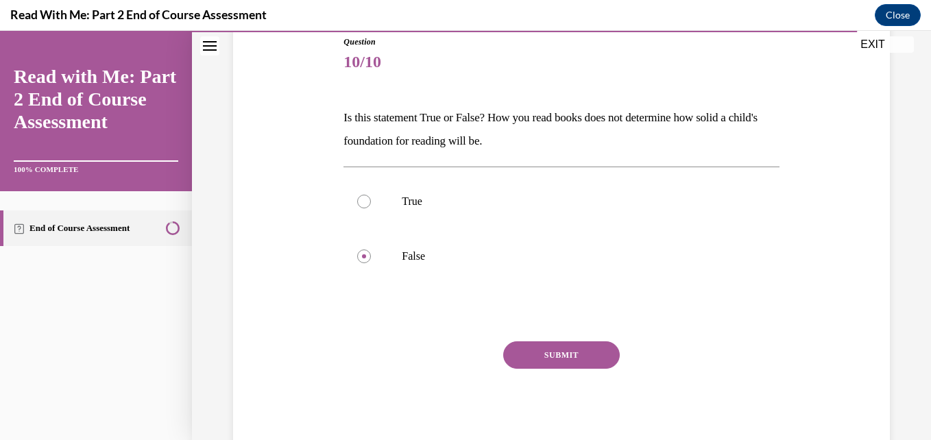
click at [530, 348] on button "SUBMIT" at bounding box center [561, 354] width 117 height 27
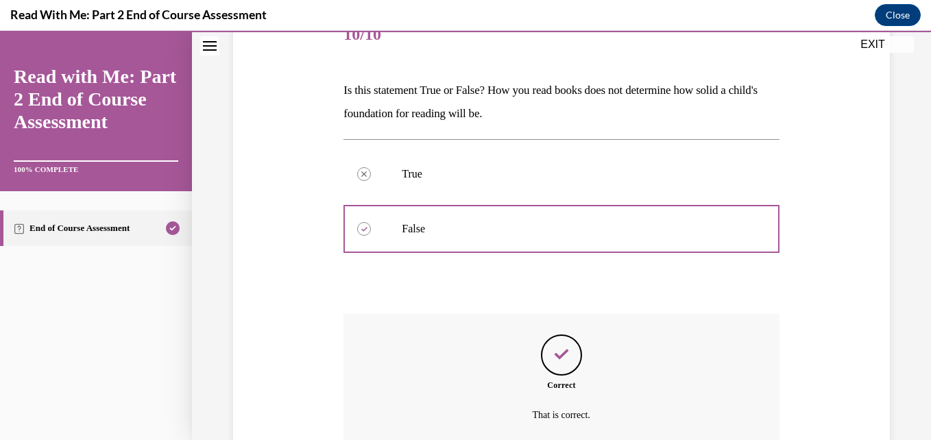
scroll to position [307, 0]
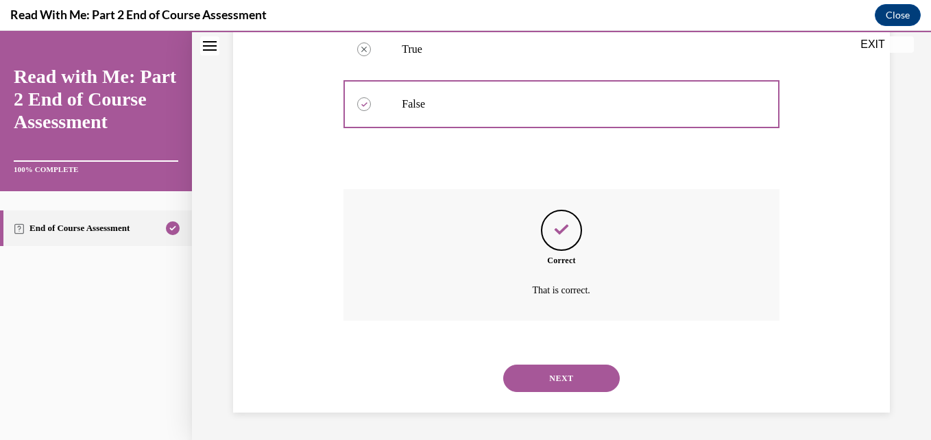
click at [570, 367] on button "NEXT" at bounding box center [561, 378] width 117 height 27
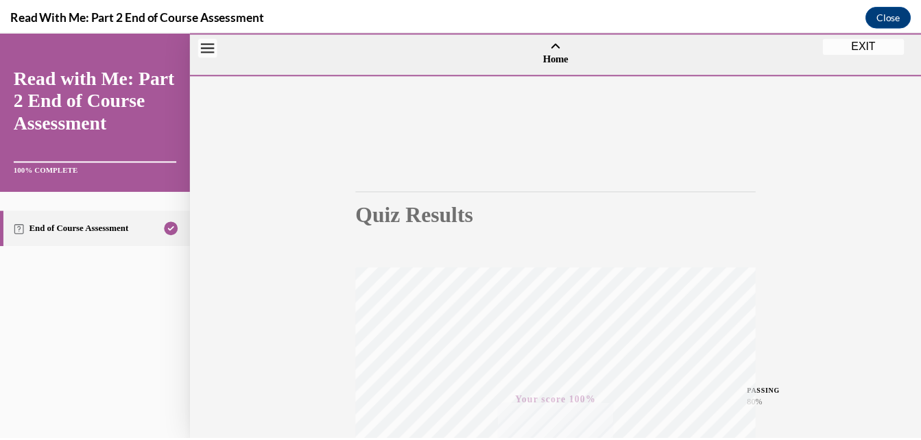
scroll to position [293, 0]
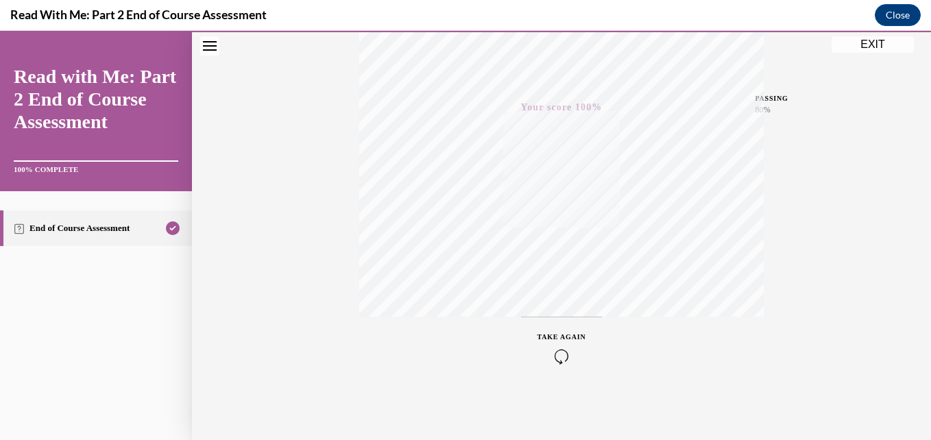
click at [881, 42] on button "EXIT" at bounding box center [872, 44] width 82 height 16
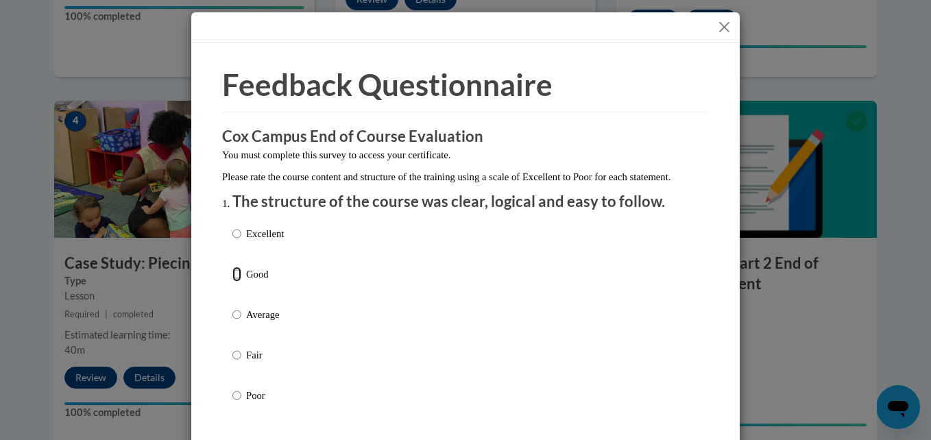
click at [232, 282] on input "Good" at bounding box center [236, 274] width 9 height 15
radio input "true"
click at [916, 429] on div "Feedback Questionnaire Rate Course Comments Cox Campus End of Course Evaluation…" at bounding box center [465, 220] width 931 height 440
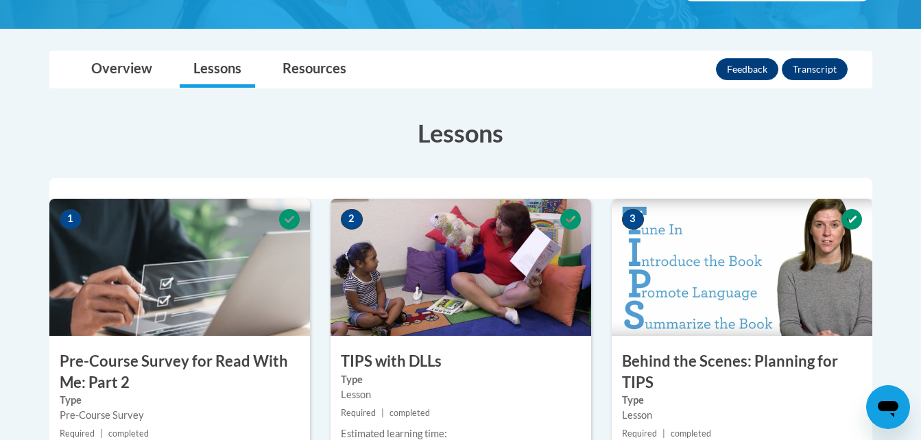
scroll to position [237, 0]
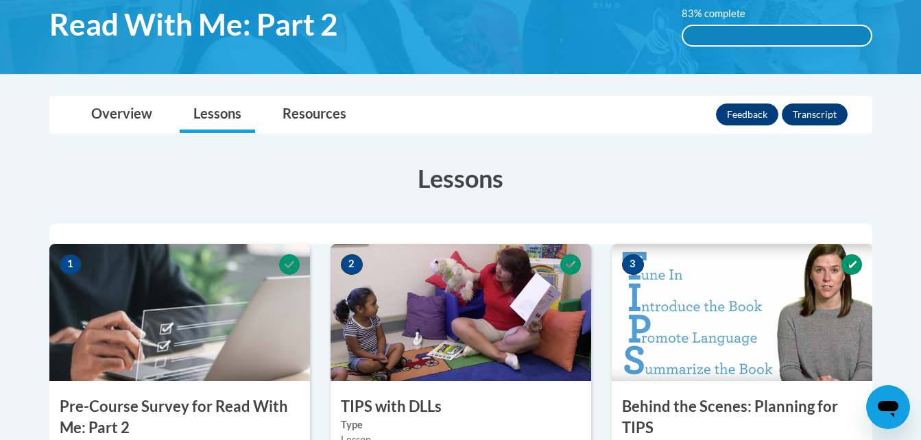
click at [919, 8] on img at bounding box center [460, 8] width 921 height 132
click at [876, 32] on div "83% complete 83% complete 0.001%" at bounding box center [776, 26] width 211 height 40
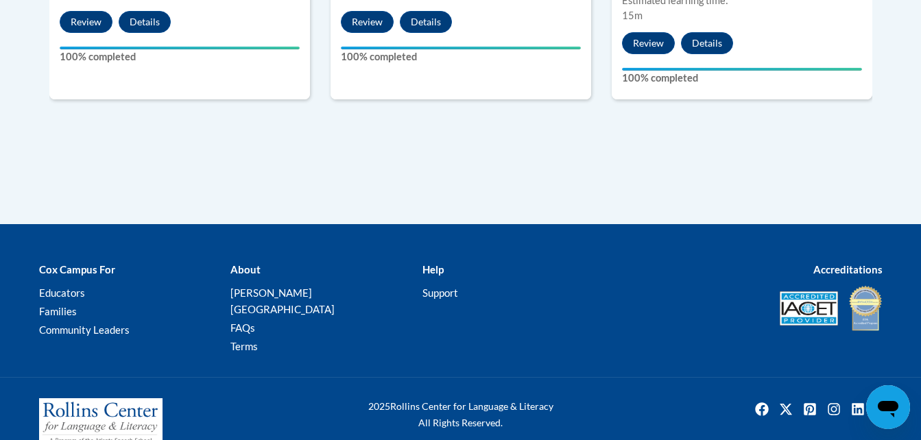
scroll to position [1124, 0]
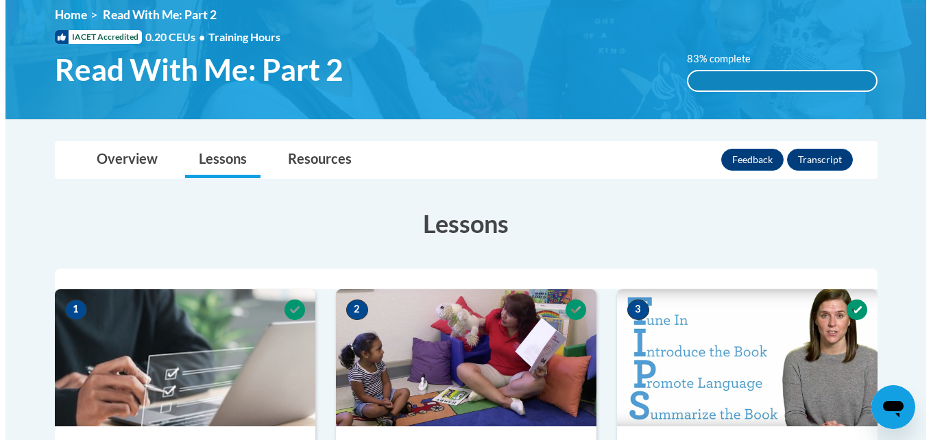
scroll to position [137, 0]
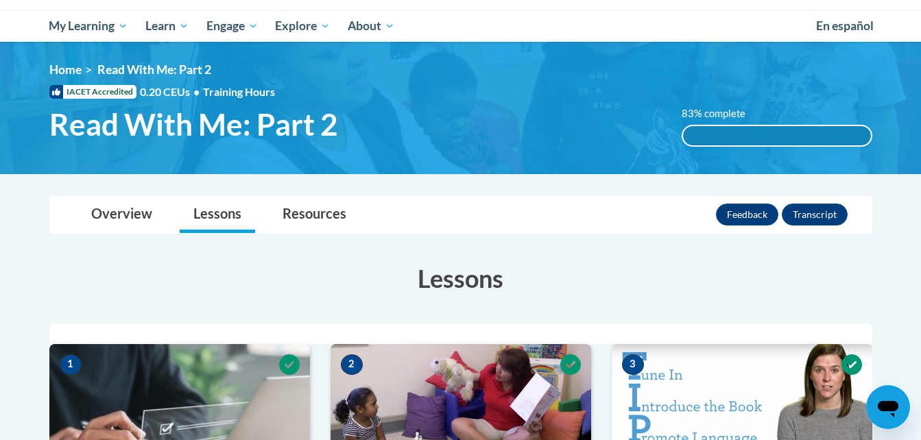
click at [600, 221] on div "Overview Lessons Resources Feedback Transcript" at bounding box center [460, 215] width 801 height 36
click at [731, 132] on div "83% complete" at bounding box center [777, 135] width 188 height 19
click at [737, 212] on button "Feedback" at bounding box center [747, 215] width 62 height 22
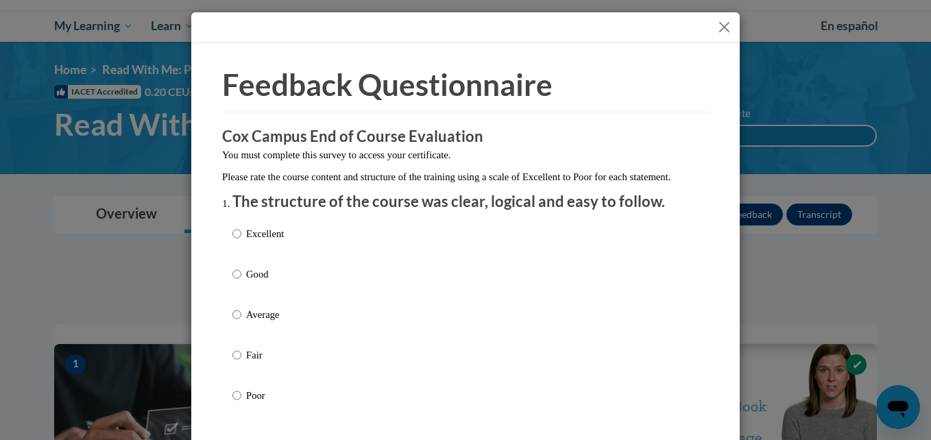
click at [236, 290] on label "Good" at bounding box center [257, 285] width 51 height 37
click at [236, 282] on input "Good" at bounding box center [236, 274] width 9 height 15
radio input "true"
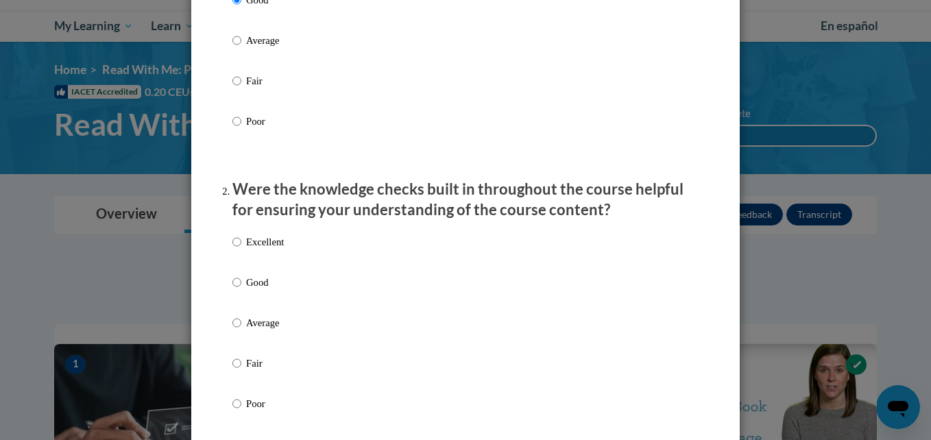
scroll to position [384, 0]
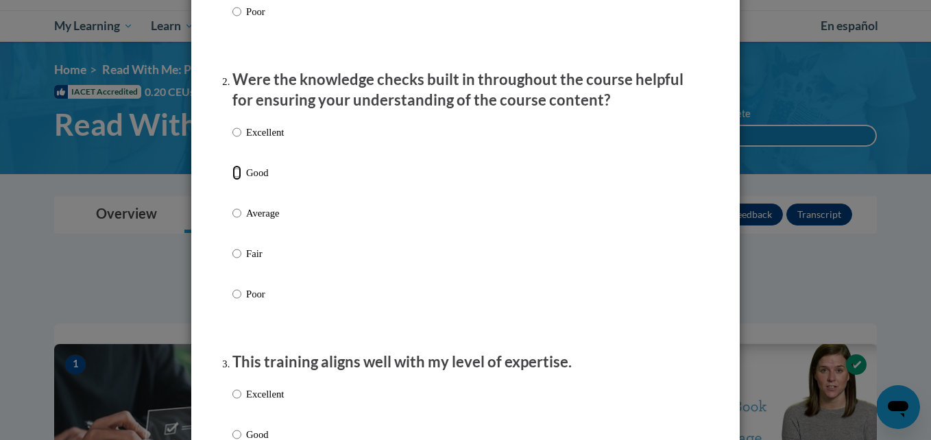
click at [232, 180] on input "Good" at bounding box center [236, 172] width 9 height 15
radio input "true"
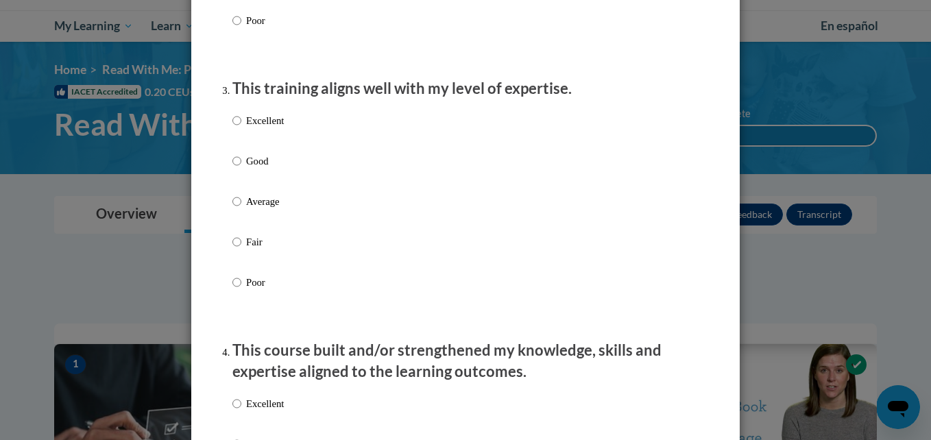
scroll to position [777, 0]
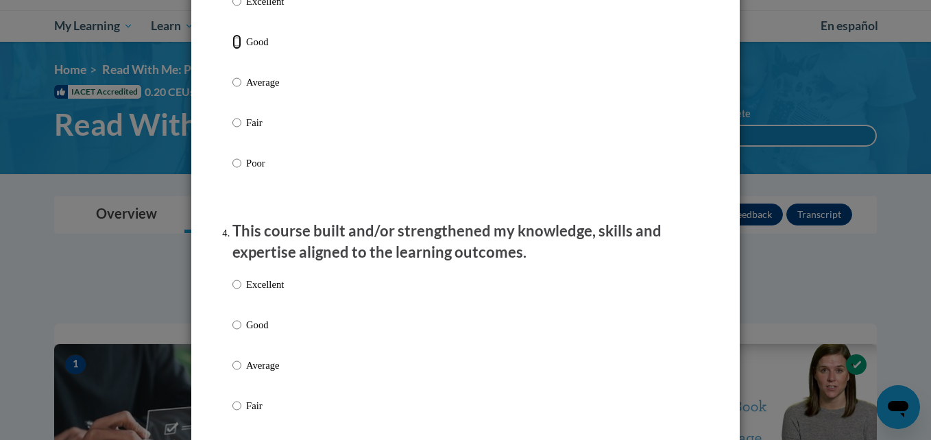
click at [232, 49] on input "Good" at bounding box center [236, 41] width 9 height 15
radio input "true"
click at [233, 332] on input "Good" at bounding box center [236, 324] width 9 height 15
radio input "true"
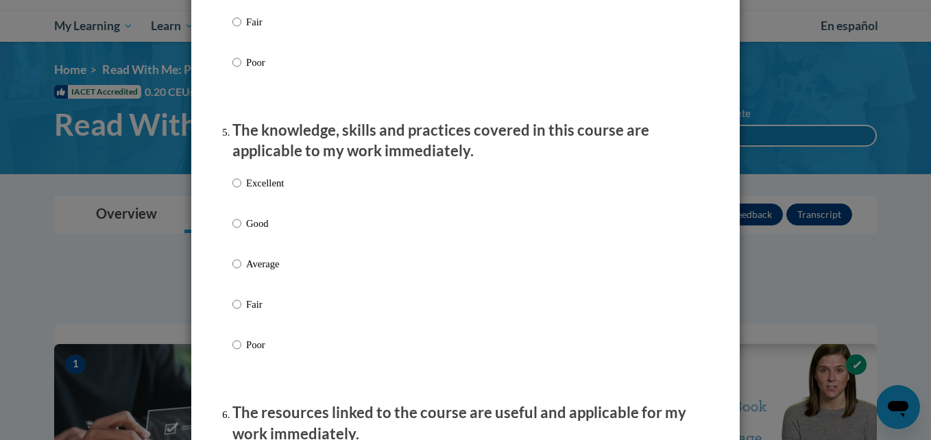
scroll to position [1178, 0]
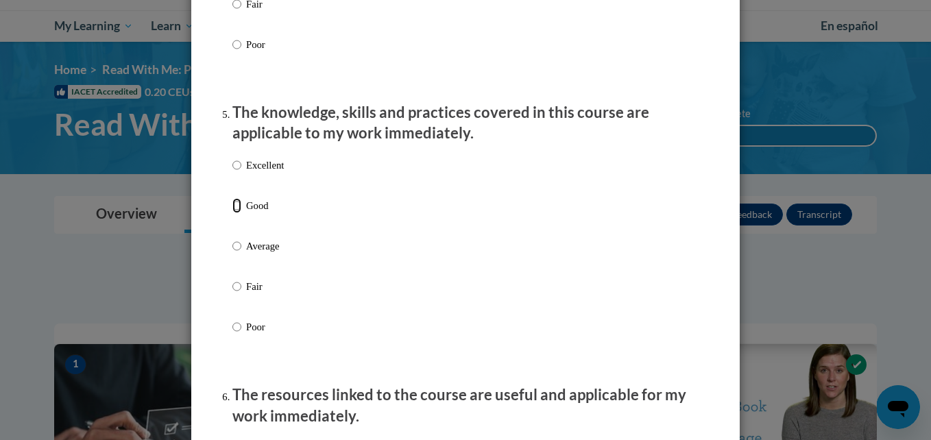
click at [232, 213] on input "Good" at bounding box center [236, 205] width 9 height 15
radio input "true"
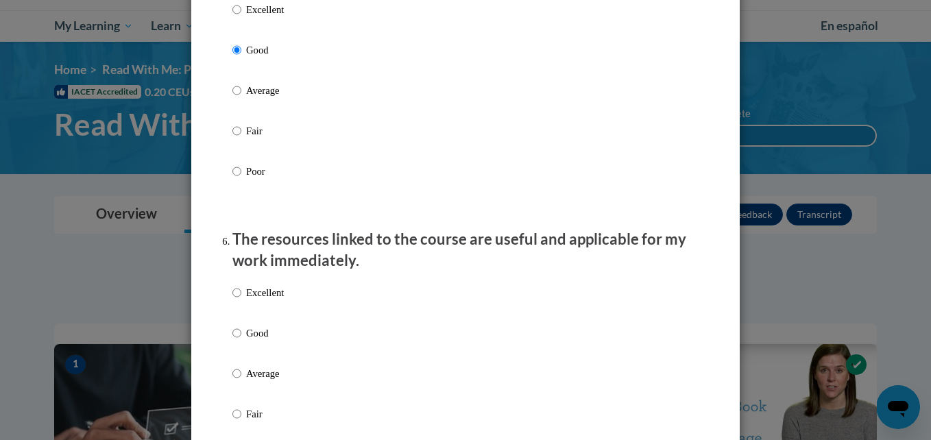
scroll to position [1443, 0]
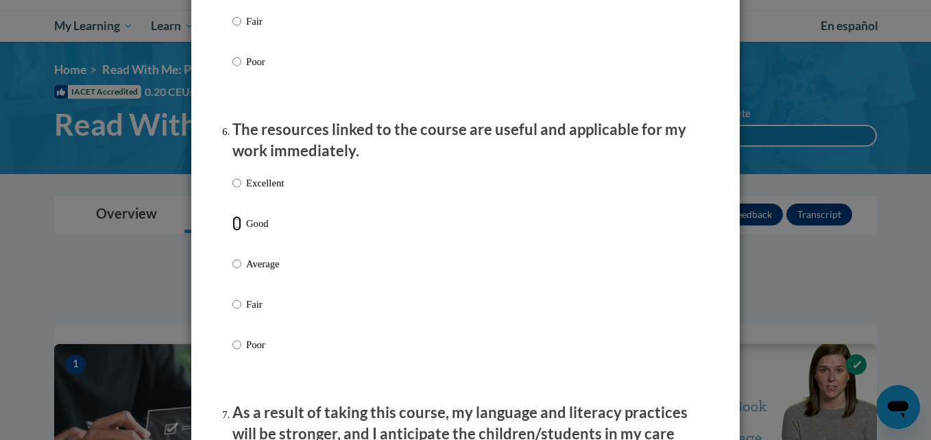
click at [232, 231] on input "Good" at bounding box center [236, 223] width 9 height 15
radio input "true"
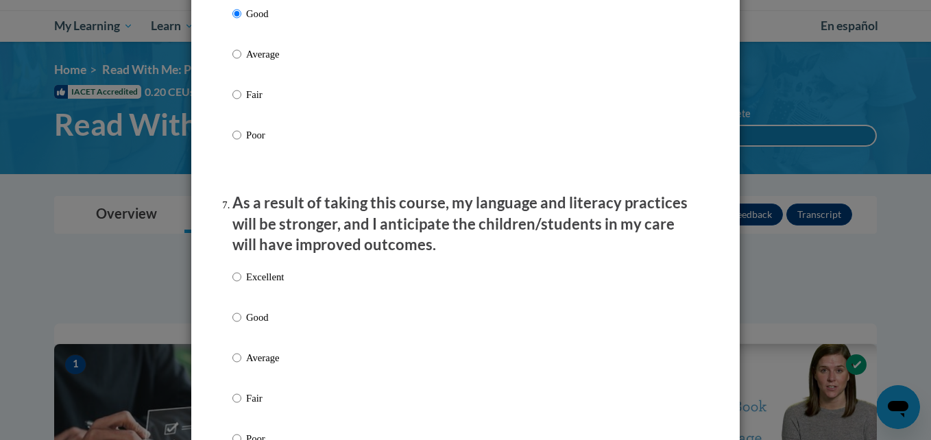
scroll to position [1744, 0]
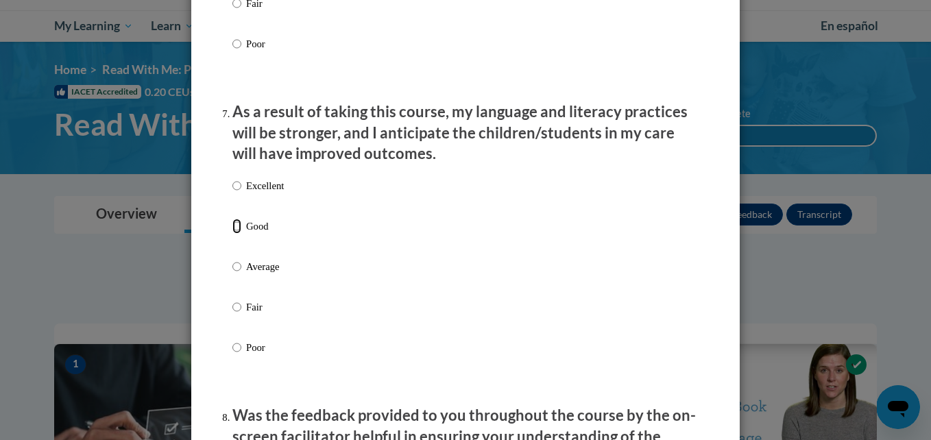
click at [234, 234] on input "Good" at bounding box center [236, 226] width 9 height 15
radio input "true"
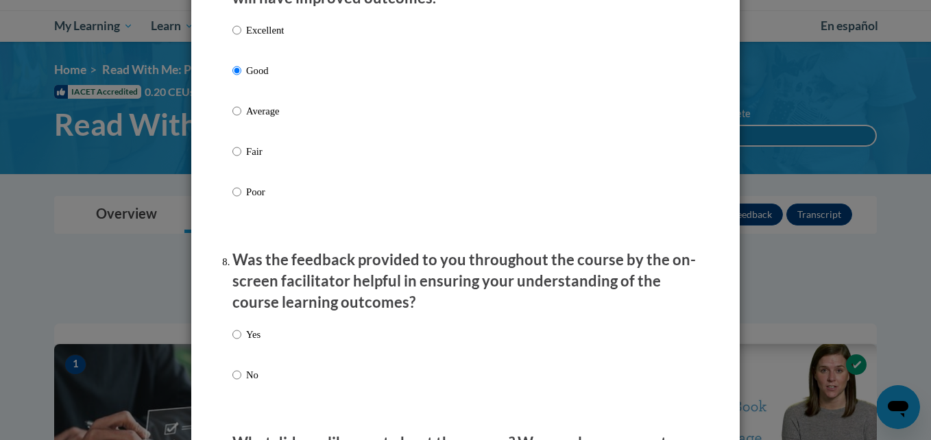
scroll to position [1918, 0]
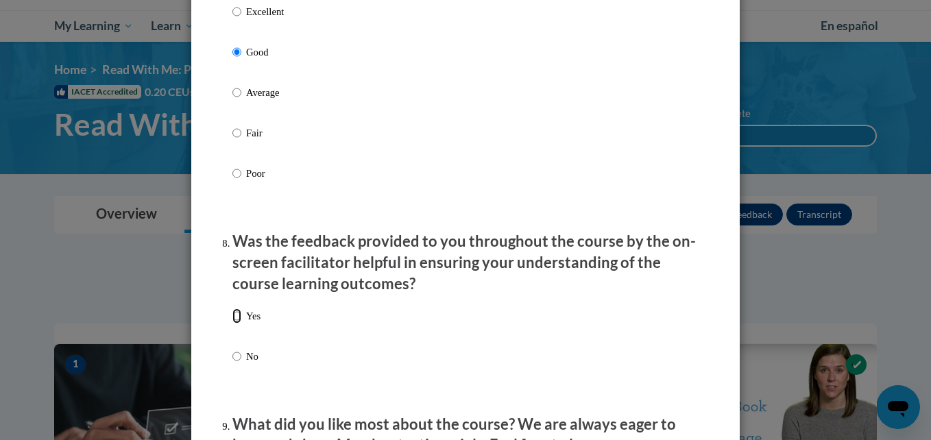
click at [232, 324] on input "Yes" at bounding box center [236, 315] width 9 height 15
radio input "true"
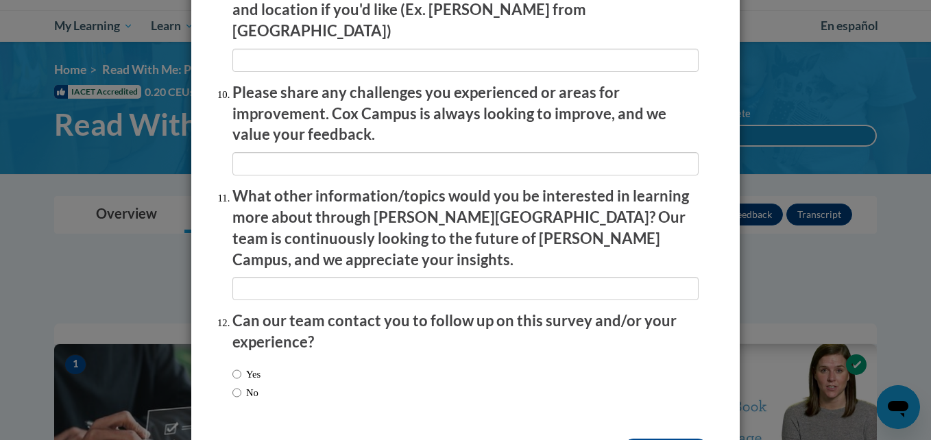
scroll to position [2408, 0]
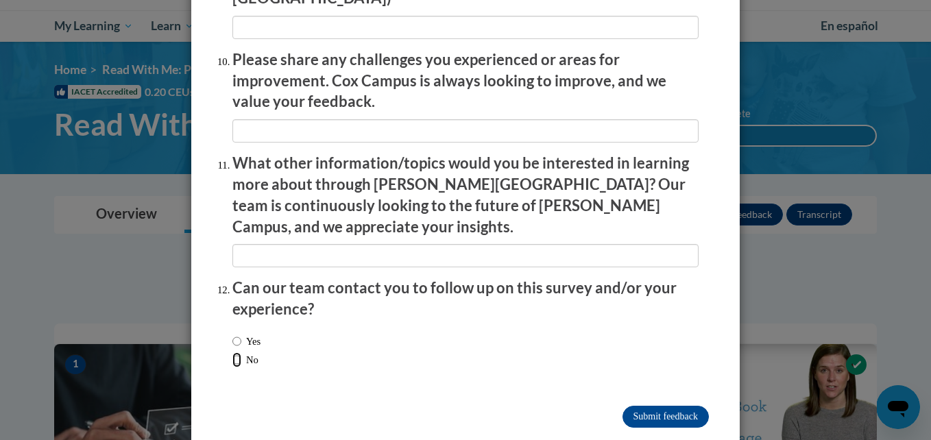
click at [236, 352] on input "No" at bounding box center [236, 359] width 9 height 15
radio input "true"
click at [658, 406] on input "Submit feedback" at bounding box center [665, 417] width 86 height 22
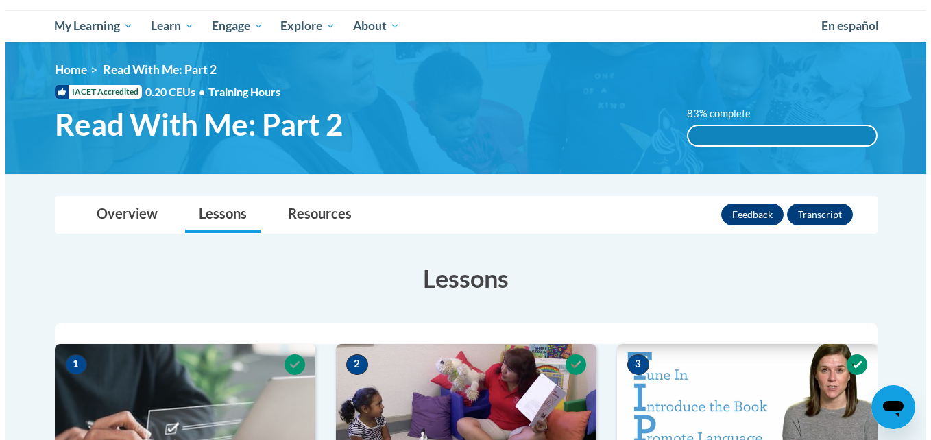
scroll to position [128, 0]
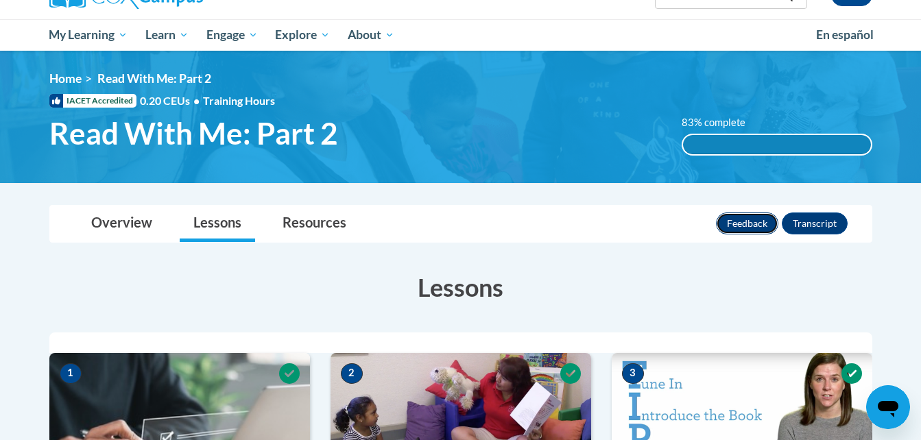
click at [744, 228] on button "Feedback" at bounding box center [747, 223] width 62 height 22
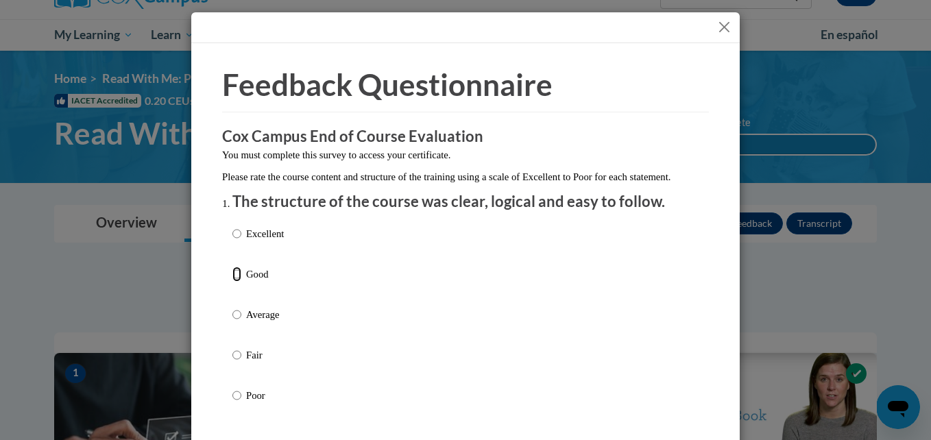
click at [232, 282] on input "Good" at bounding box center [236, 274] width 9 height 15
radio input "true"
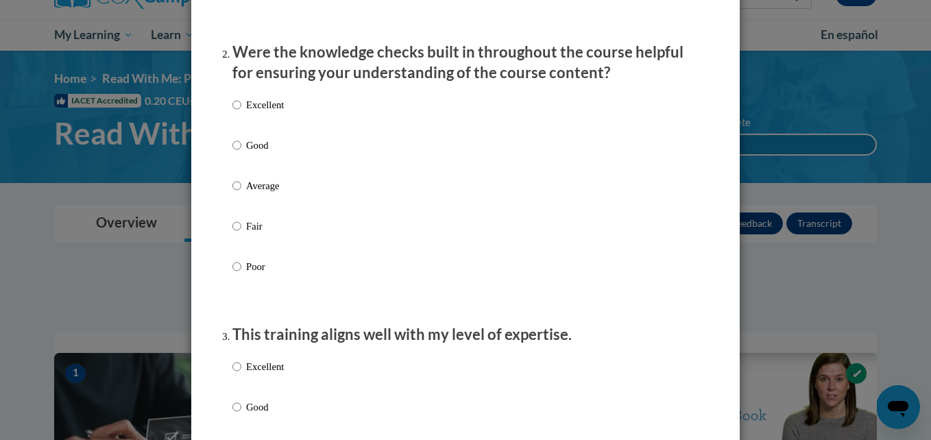
scroll to position [475, 0]
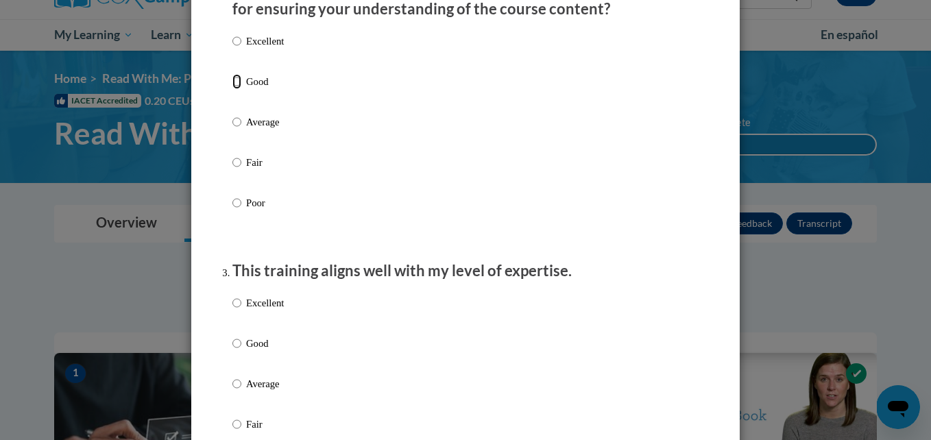
click at [235, 89] on input "Good" at bounding box center [236, 81] width 9 height 15
radio input "true"
click at [232, 351] on input "Good" at bounding box center [236, 343] width 9 height 15
radio input "true"
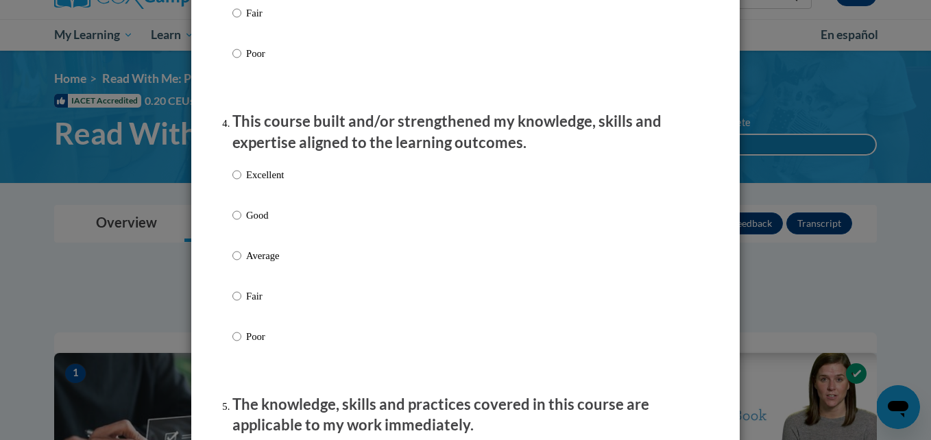
scroll to position [1005, 0]
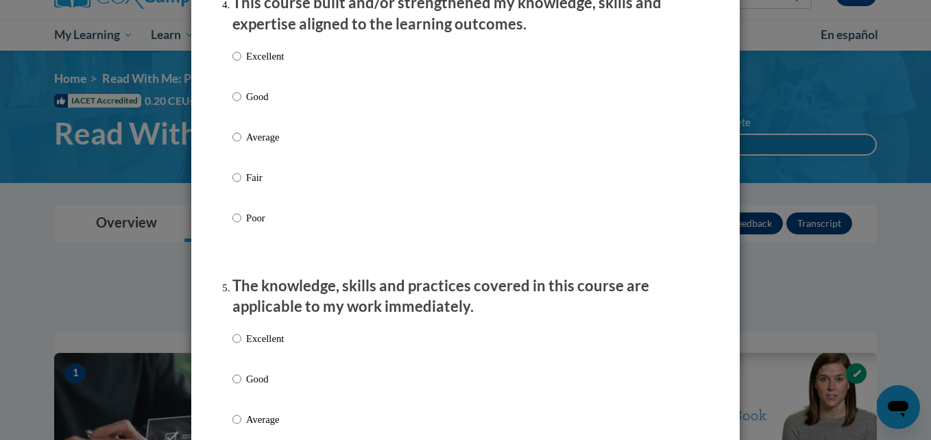
click at [232, 104] on input "Good" at bounding box center [236, 96] width 9 height 15
radio input "true"
click at [232, 387] on input "Good" at bounding box center [236, 378] width 9 height 15
radio input "true"
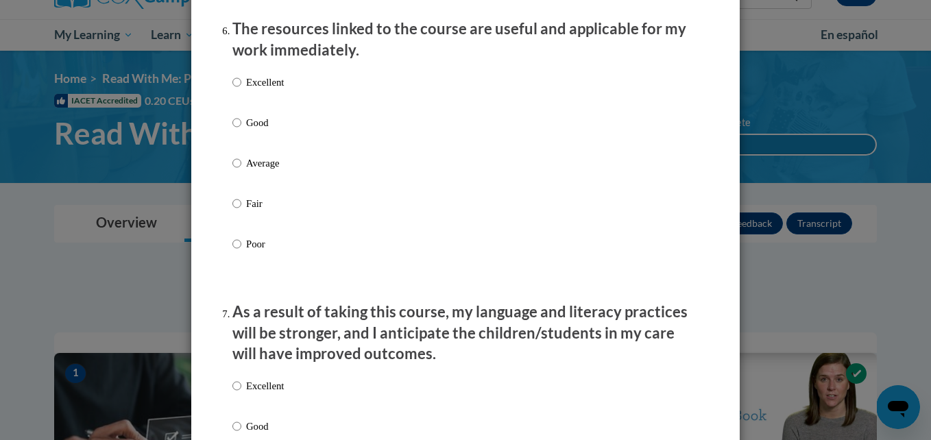
scroll to position [1608, 0]
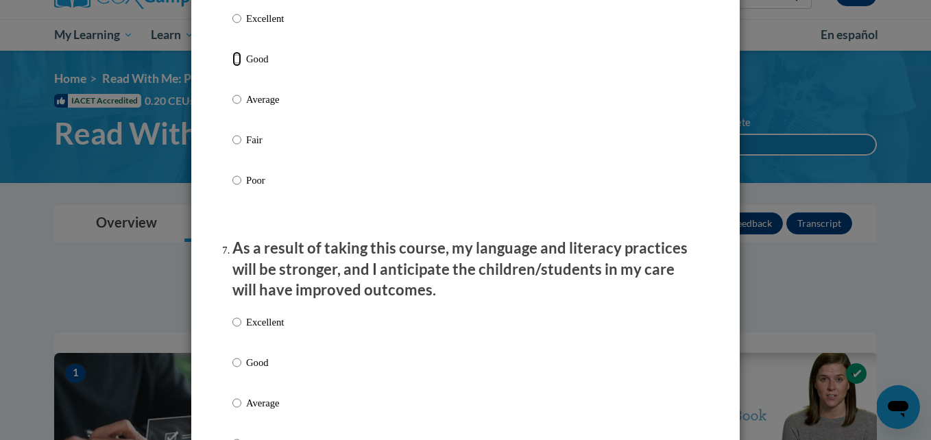
click at [232, 66] on input "Good" at bounding box center [236, 58] width 9 height 15
radio input "true"
click at [232, 370] on input "Good" at bounding box center [236, 362] width 9 height 15
radio input "true"
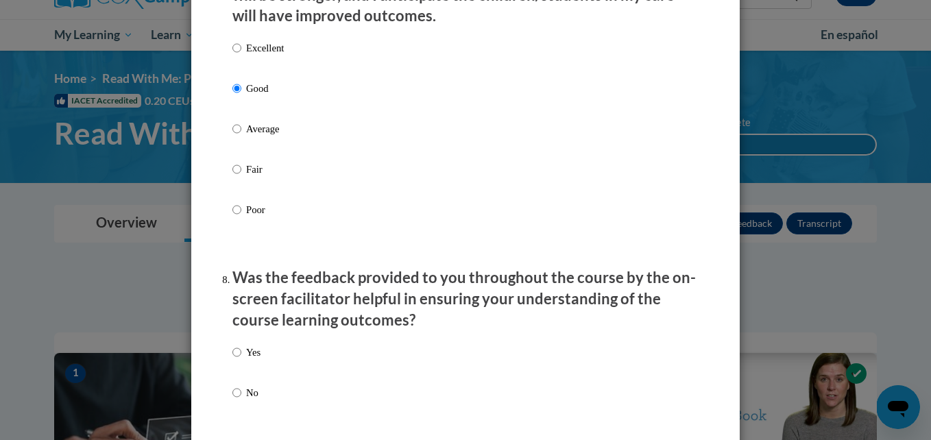
scroll to position [1946, 0]
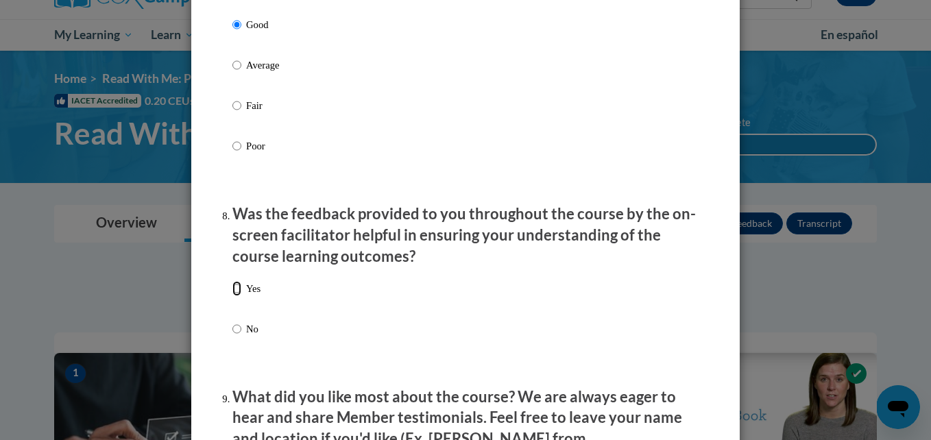
click at [232, 296] on input "Yes" at bounding box center [236, 288] width 9 height 15
radio input "true"
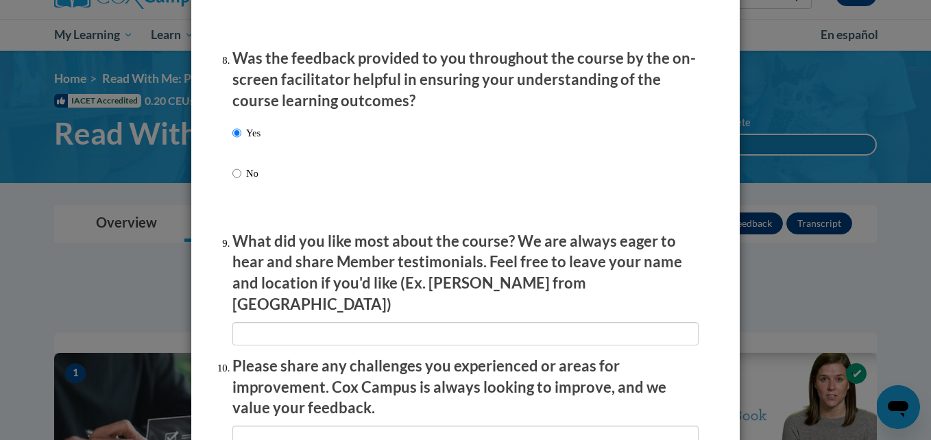
scroll to position [2193, 0]
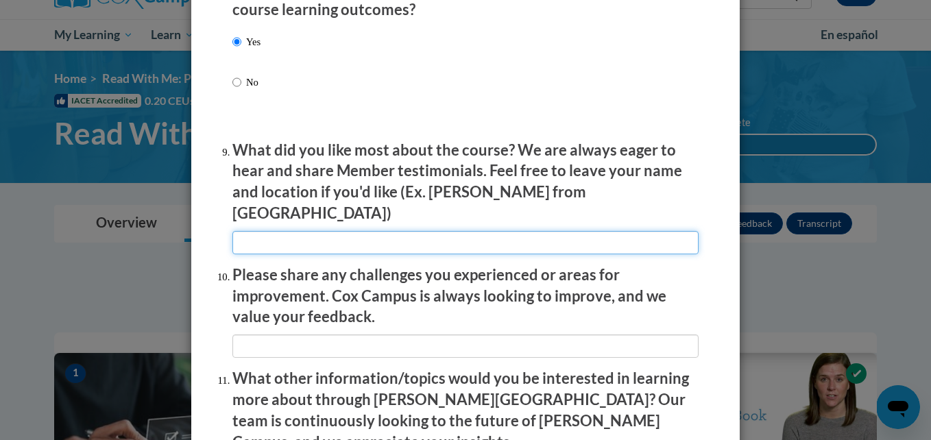
click at [541, 231] on input "textbox" at bounding box center [465, 242] width 466 height 23
type input "atlanta"
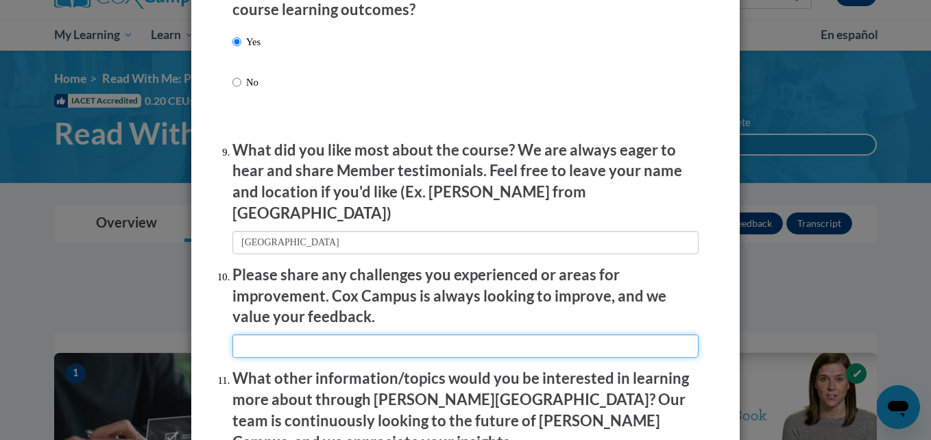
click at [455, 334] on input "textbox" at bounding box center [465, 345] width 466 height 23
type input "no improvement"
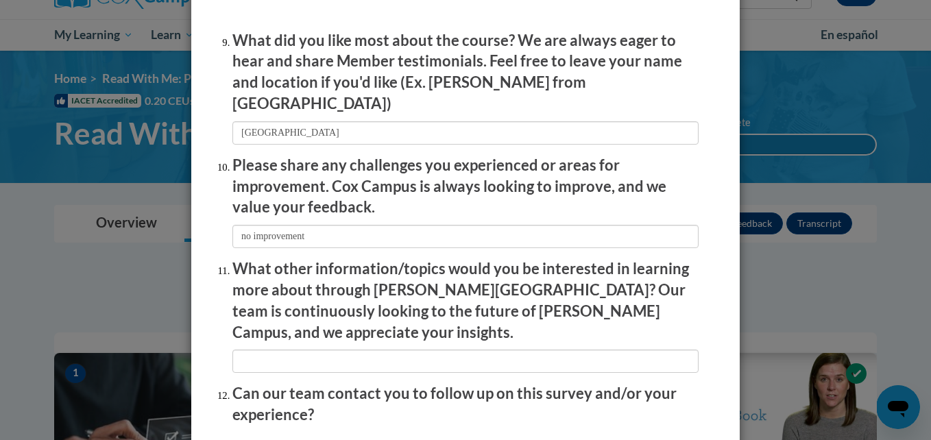
scroll to position [2330, 0]
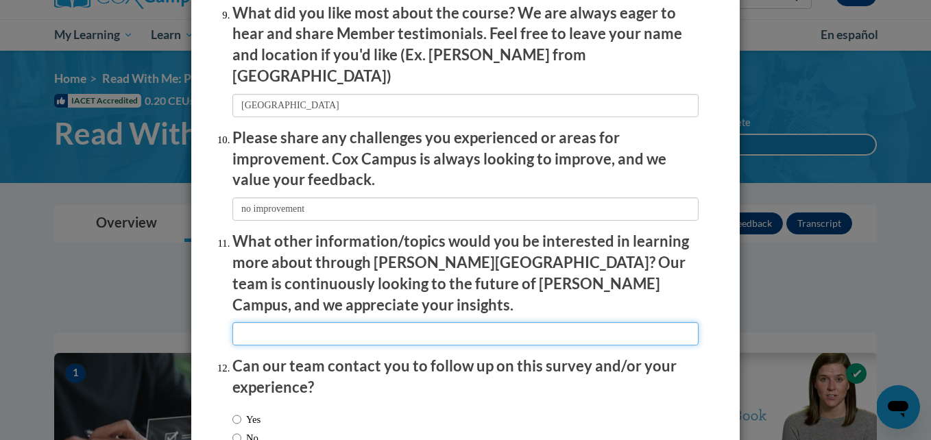
click at [547, 322] on input "textbox" at bounding box center [465, 333] width 466 height 23
type input "yes"
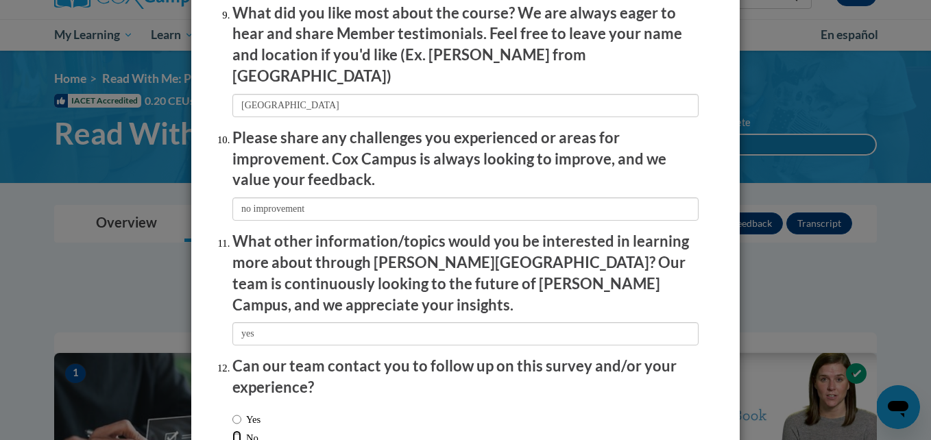
click at [233, 430] on input "No" at bounding box center [236, 437] width 9 height 15
radio input "true"
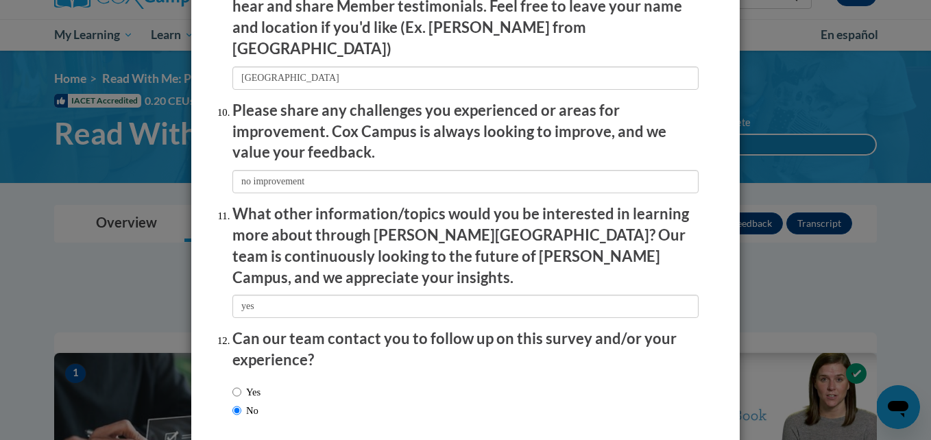
scroll to position [2385, 0]
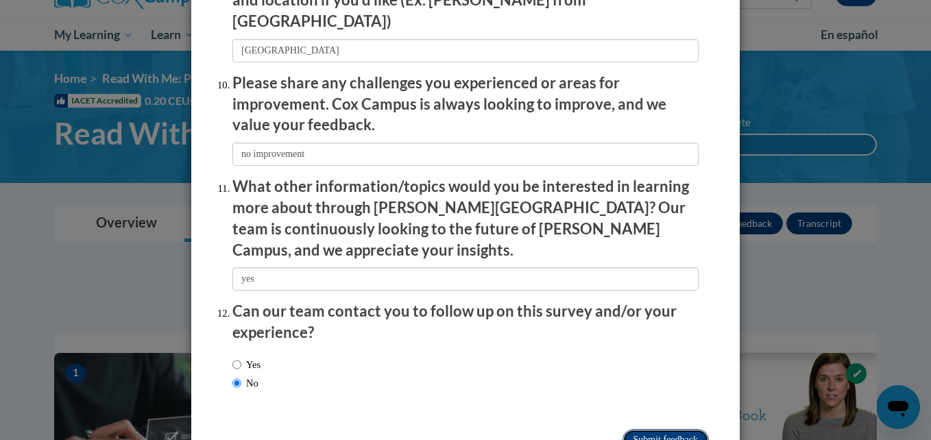
click at [651, 429] on input "Submit feedback" at bounding box center [665, 440] width 86 height 22
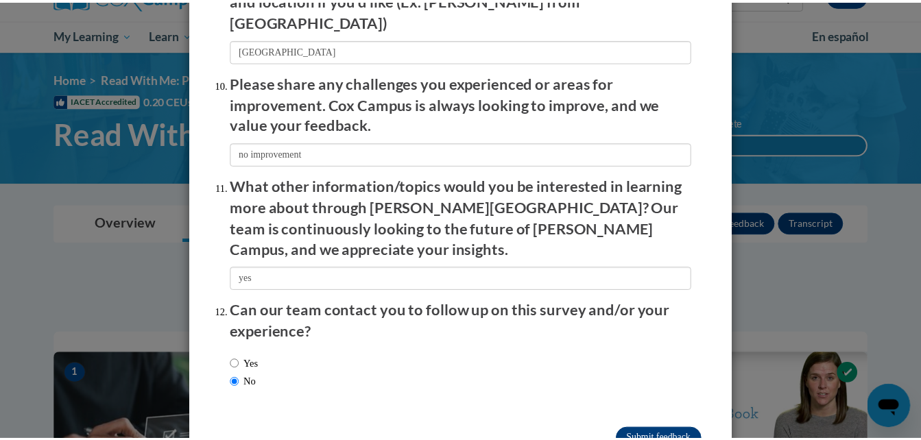
scroll to position [0, 0]
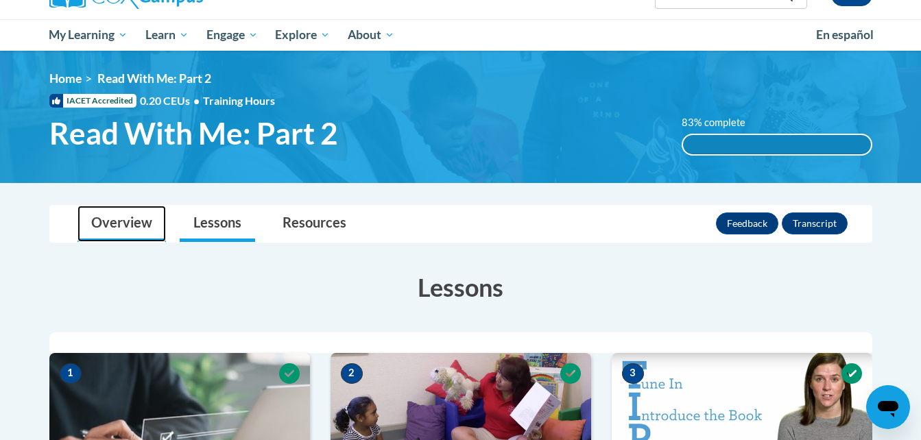
click at [130, 234] on link "Overview" at bounding box center [121, 224] width 88 height 36
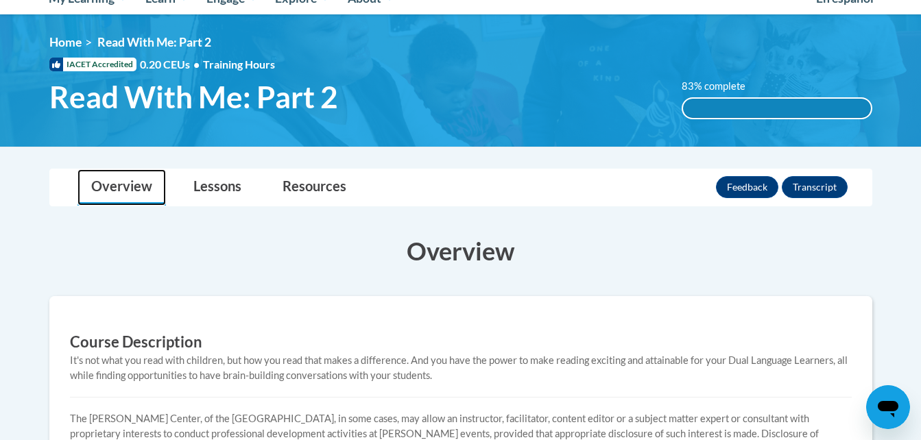
scroll to position [110, 0]
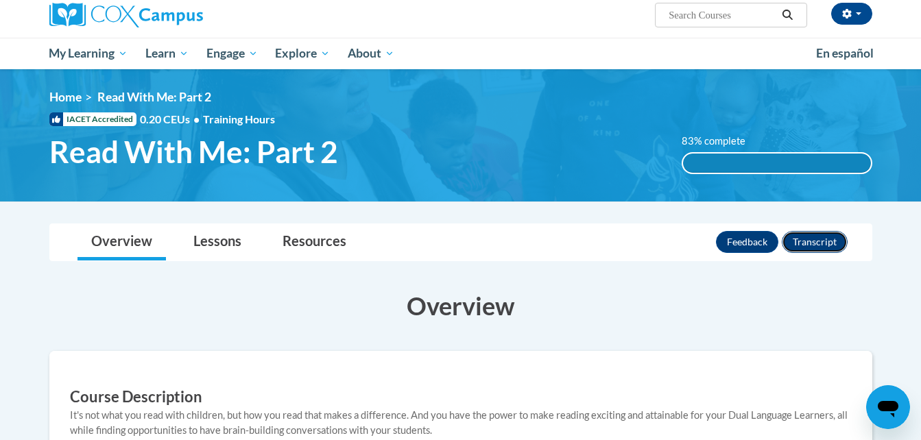
click at [820, 237] on button "Transcript" at bounding box center [814, 242] width 66 height 22
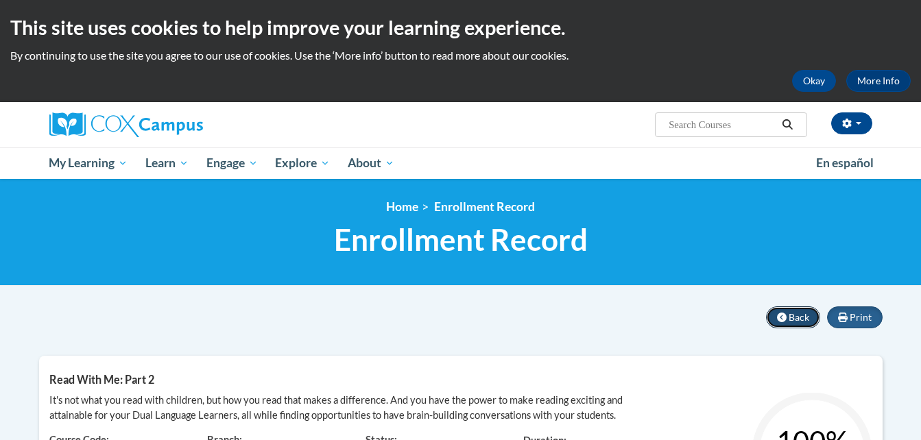
click at [786, 317] on button "Back" at bounding box center [793, 317] width 54 height 22
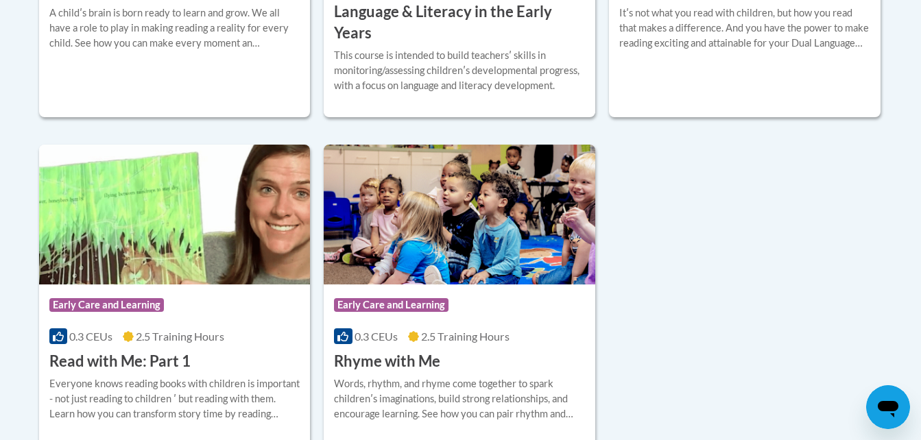
scroll to position [750, 0]
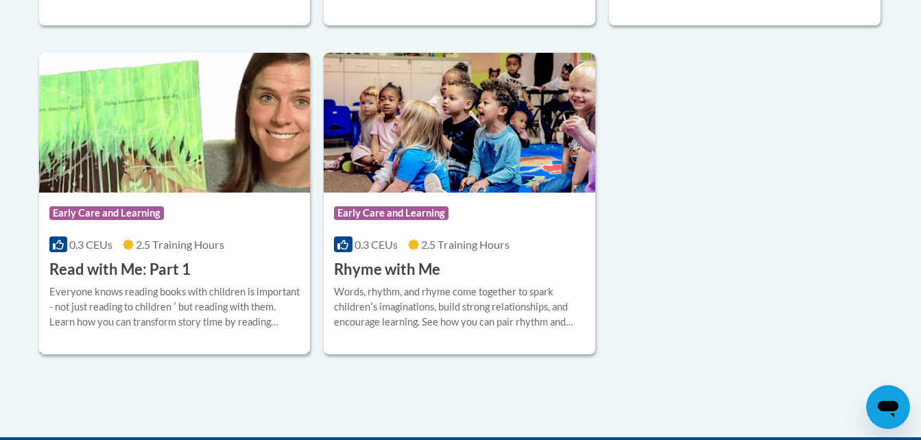
click at [243, 256] on div "Course Category: Early Care and Learning 0.3 CEUs 2.5 Training Hours COURSE Rea…" at bounding box center [174, 237] width 271 height 88
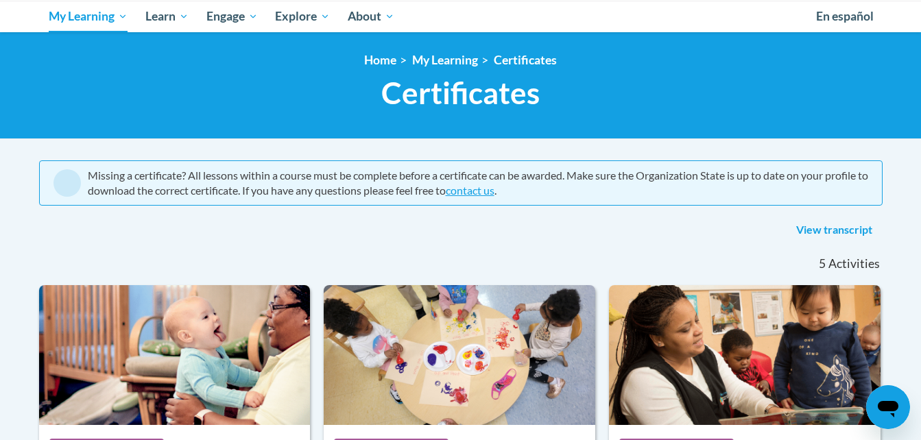
scroll to position [173, 0]
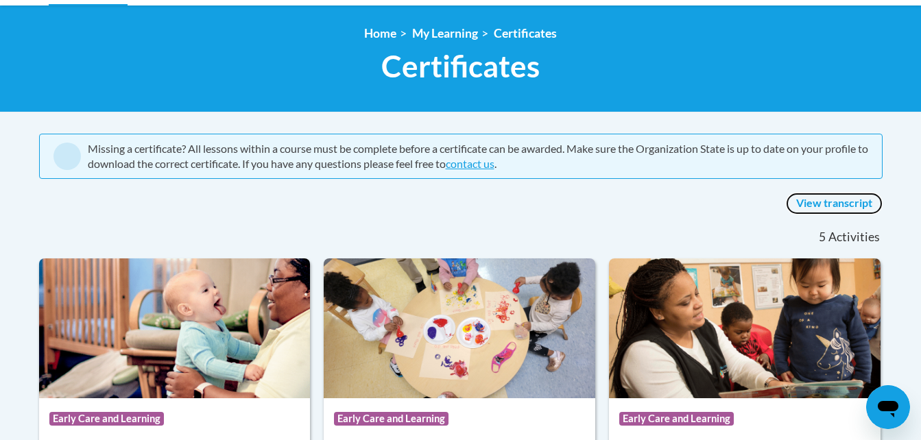
click at [823, 206] on link "View transcript" at bounding box center [833, 204] width 97 height 22
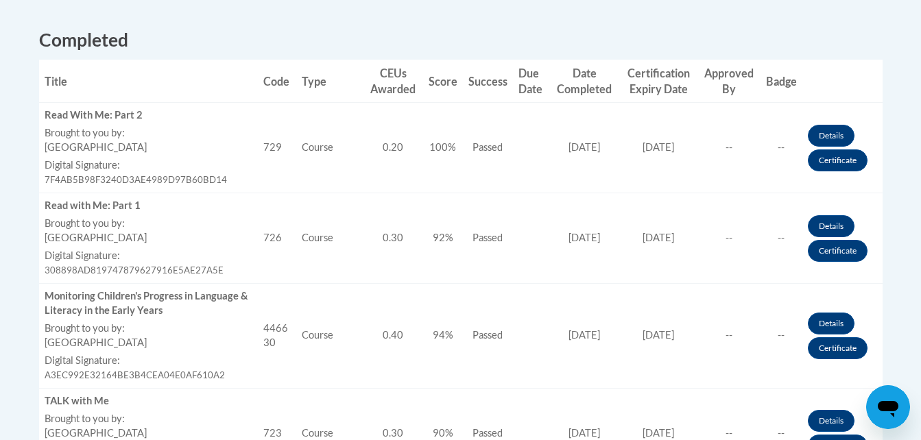
scroll to position [558, 0]
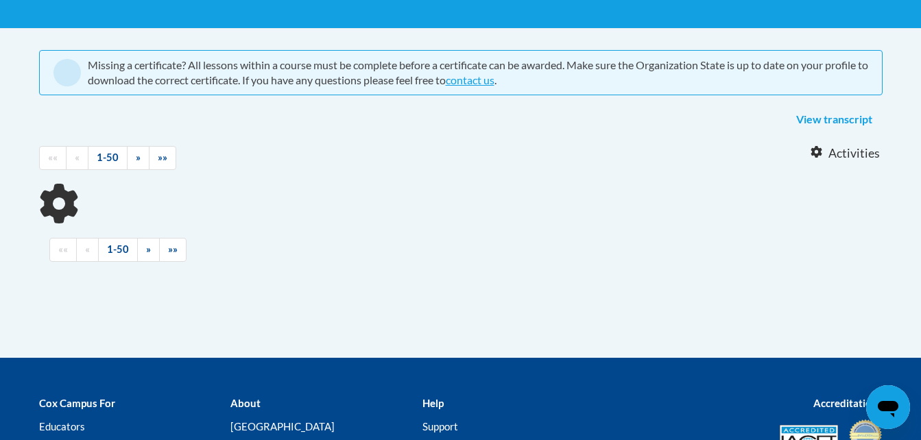
scroll to position [173, 0]
